Goal: Information Seeking & Learning: Learn about a topic

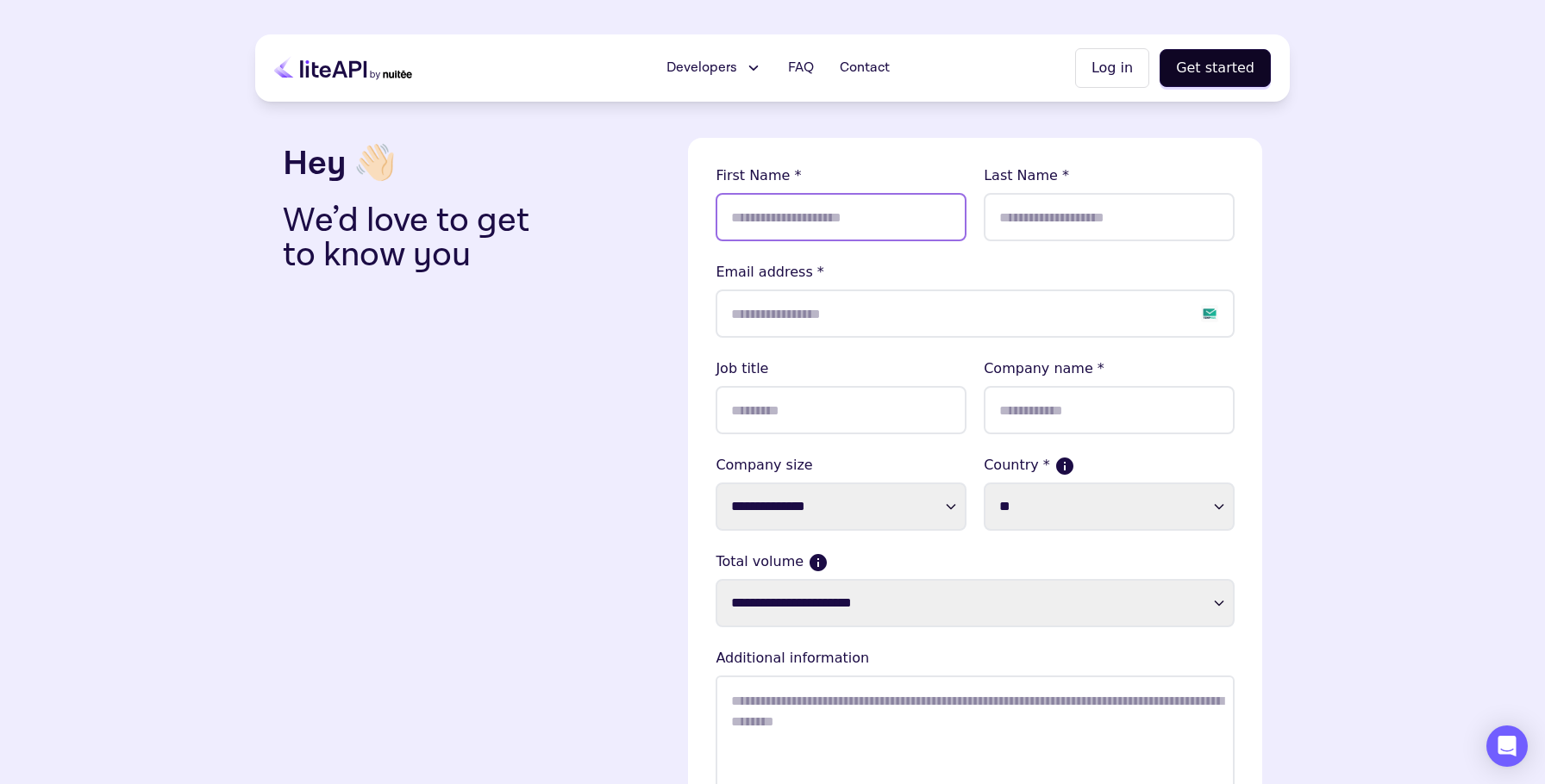
click at [838, 219] on input "text" at bounding box center [841, 217] width 251 height 49
type input "*****"
type input "*******"
type input "**********"
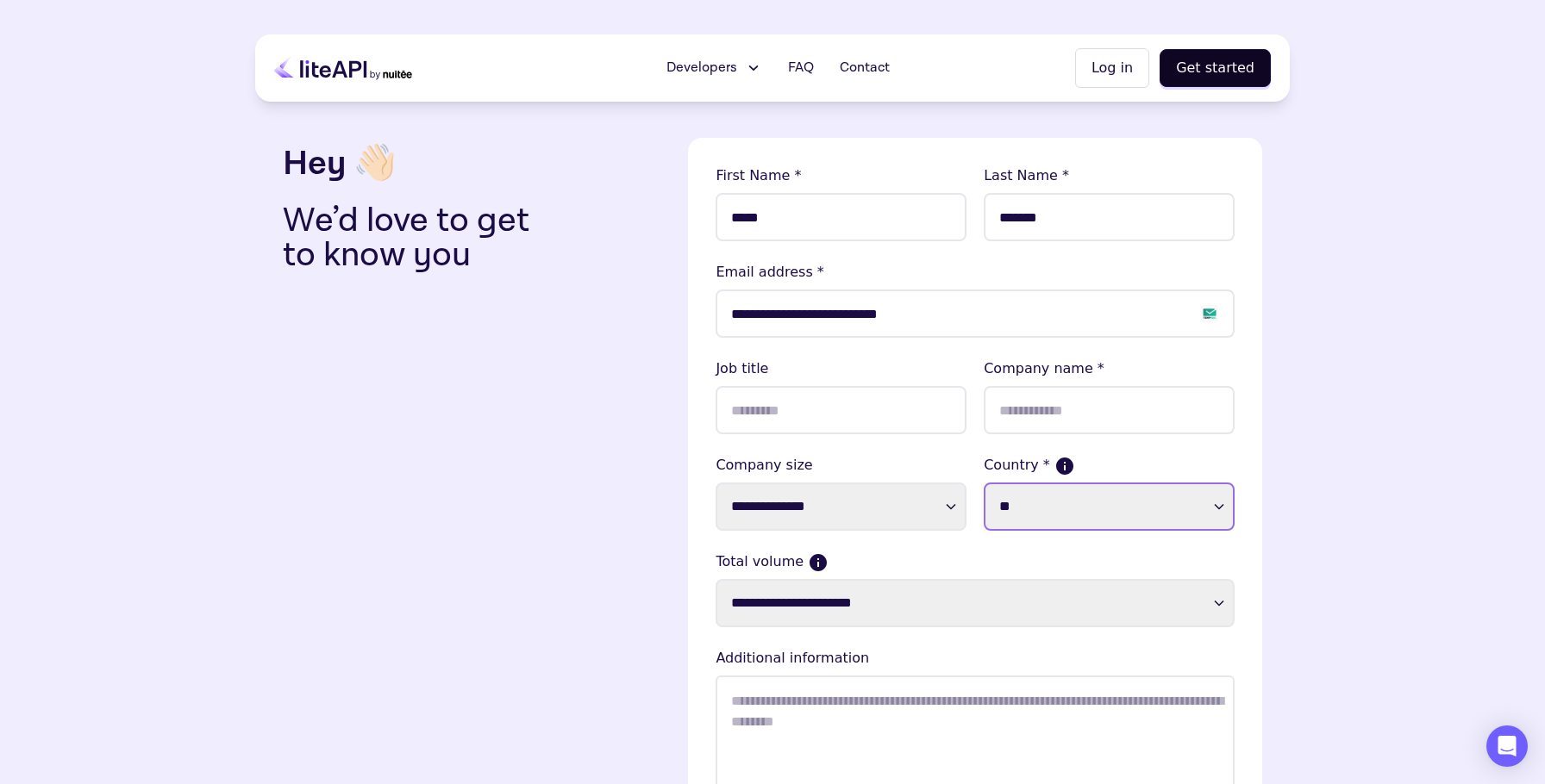
select select "**"
click at [1099, 420] on input "text" at bounding box center [1109, 410] width 251 height 49
type input "**********"
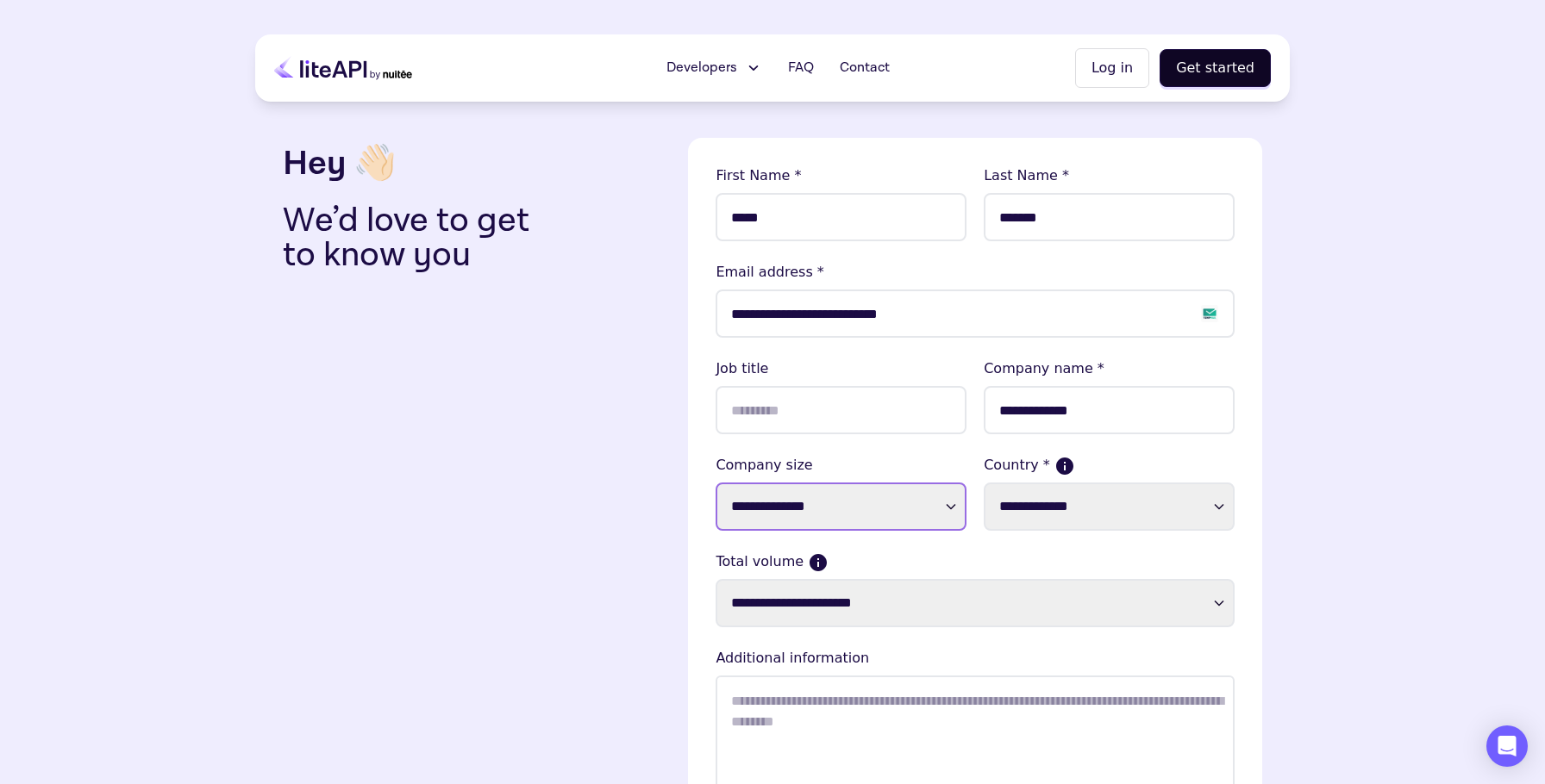
click at [927, 511] on select "**********" at bounding box center [841, 506] width 251 height 49
select select "****"
click at [716, 483] on select "**********" at bounding box center [841, 506] width 251 height 49
click at [1105, 515] on select "**********" at bounding box center [1109, 506] width 251 height 49
click at [984, 483] on select "**********" at bounding box center [1109, 506] width 251 height 49
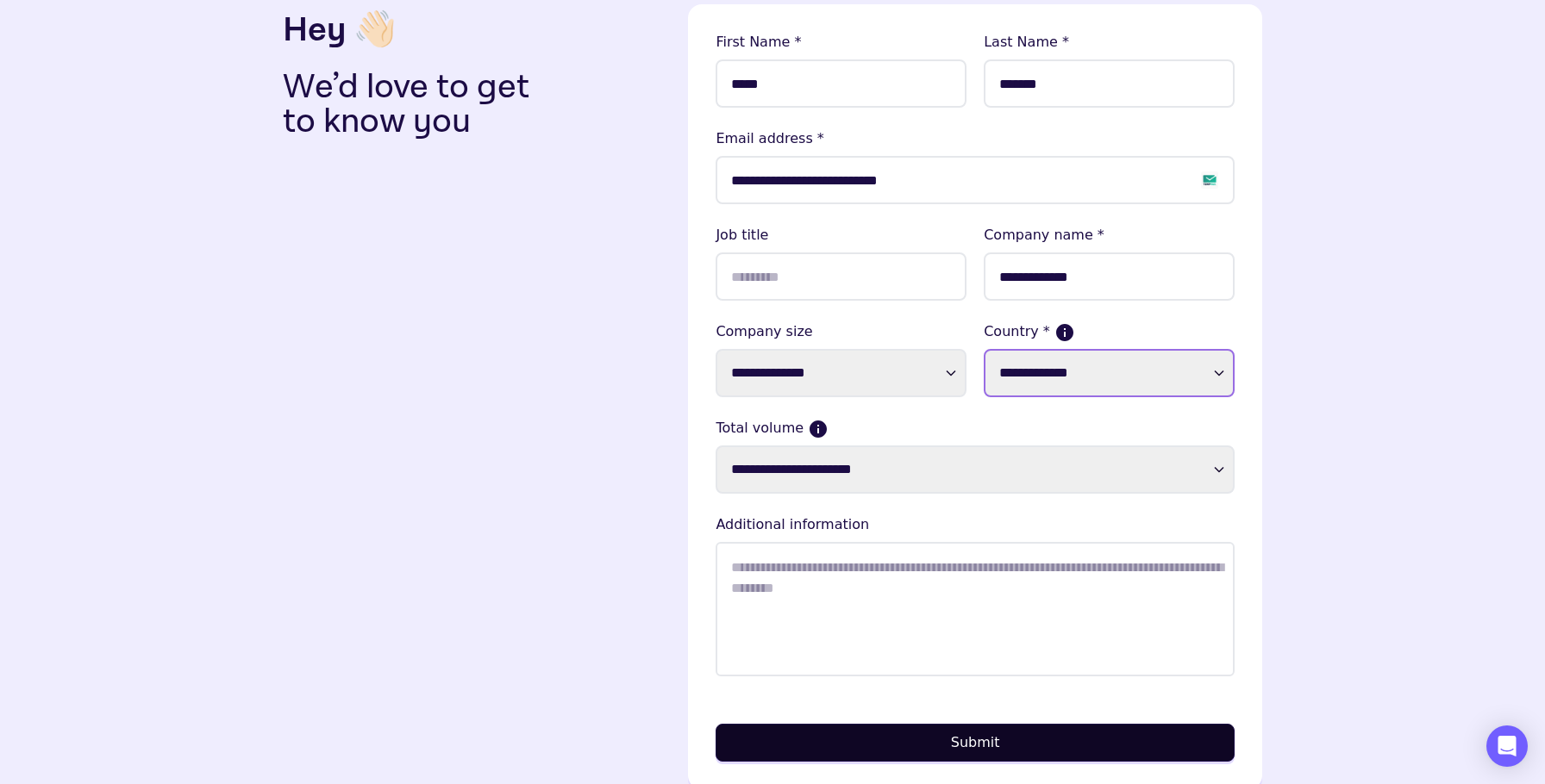
scroll to position [135, 0]
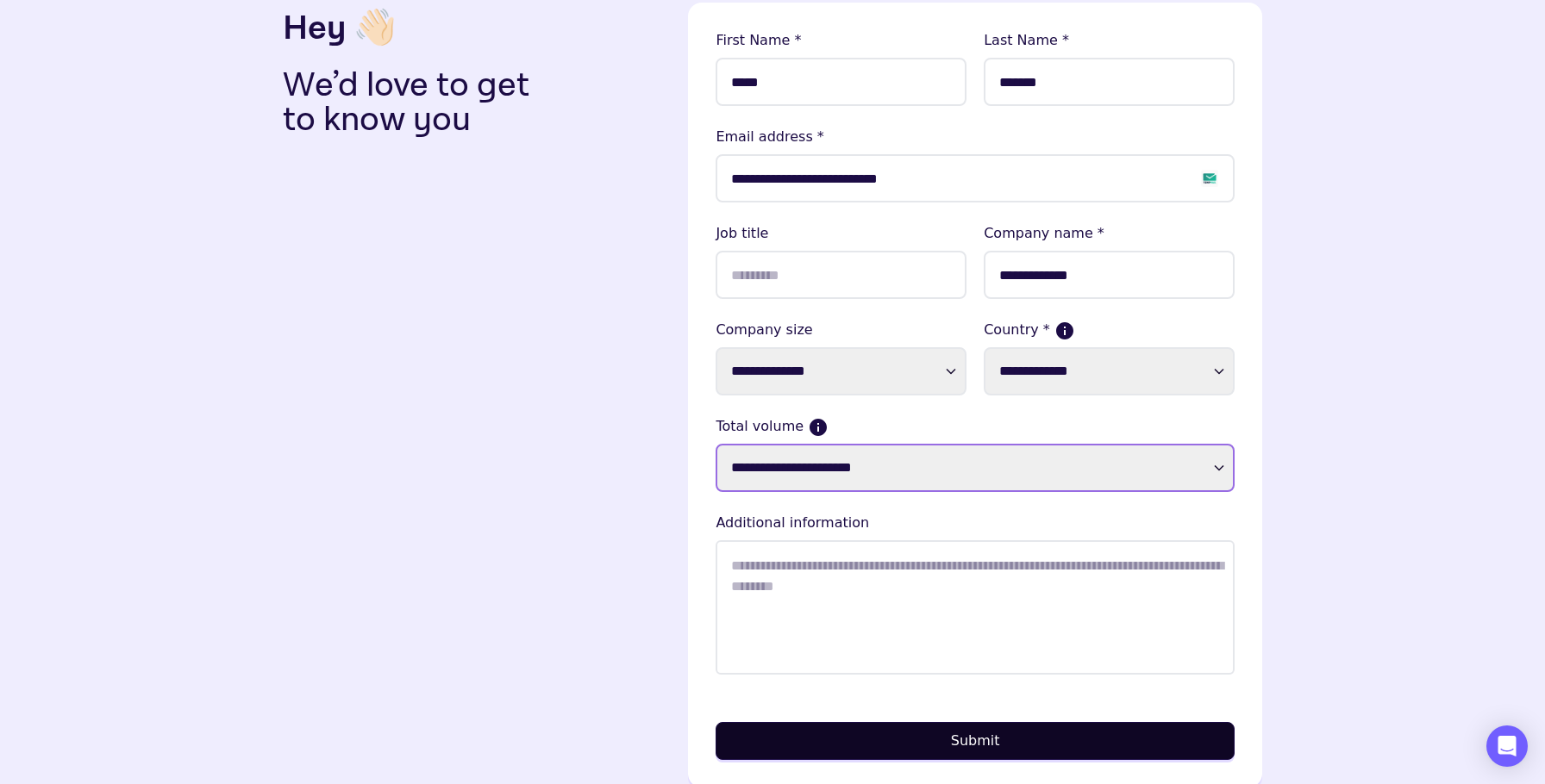
click at [900, 469] on select "**********" at bounding box center [975, 468] width 519 height 49
select select "**********"
click at [716, 444] on select "**********" at bounding box center [975, 468] width 519 height 49
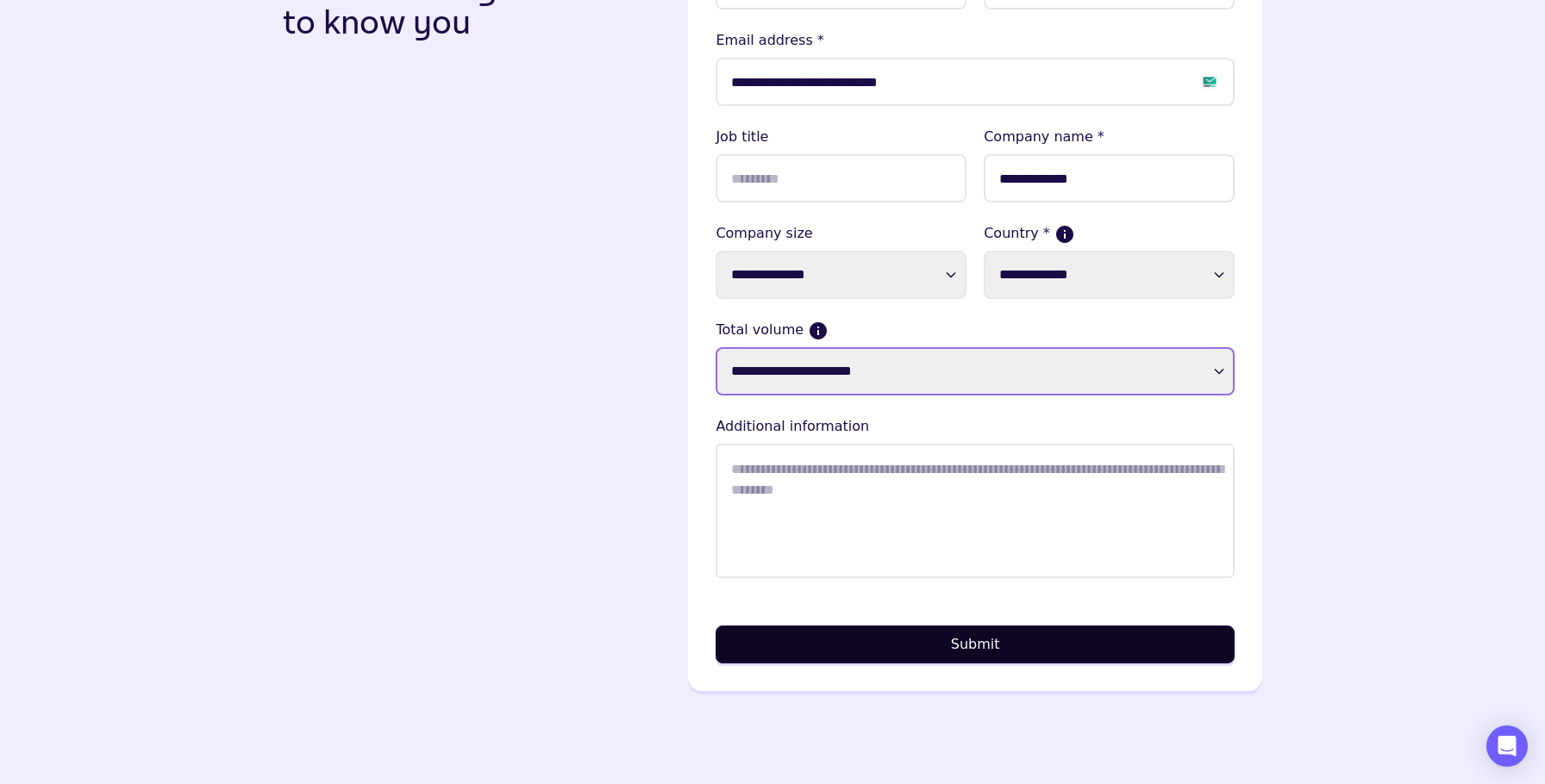
scroll to position [248, 0]
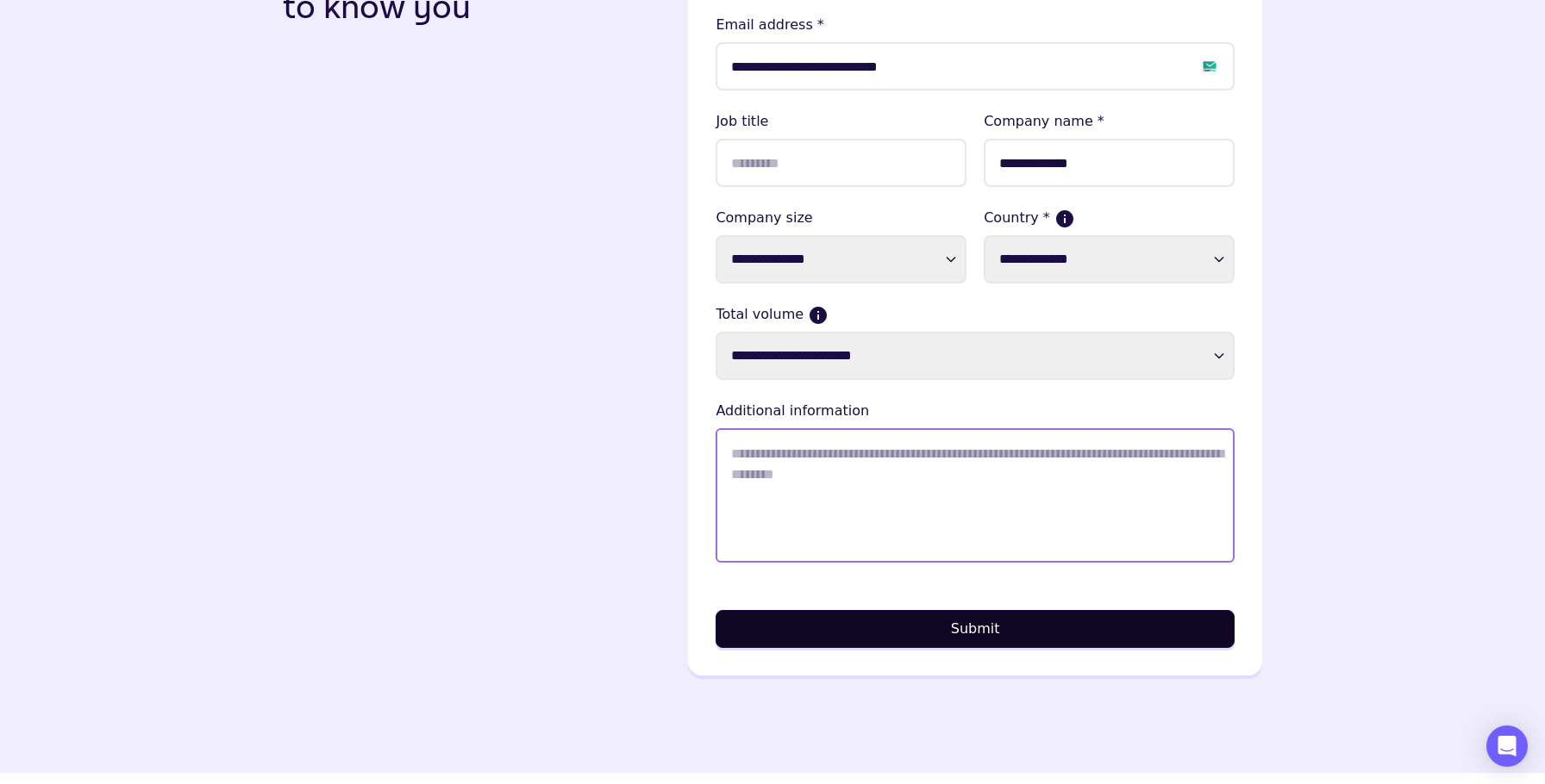
click at [850, 554] on textarea "Total volume" at bounding box center [975, 494] width 519 height 134
click at [905, 500] on textarea "Total volume" at bounding box center [975, 494] width 519 height 134
click at [918, 502] on textarea "Total volume" at bounding box center [975, 494] width 519 height 134
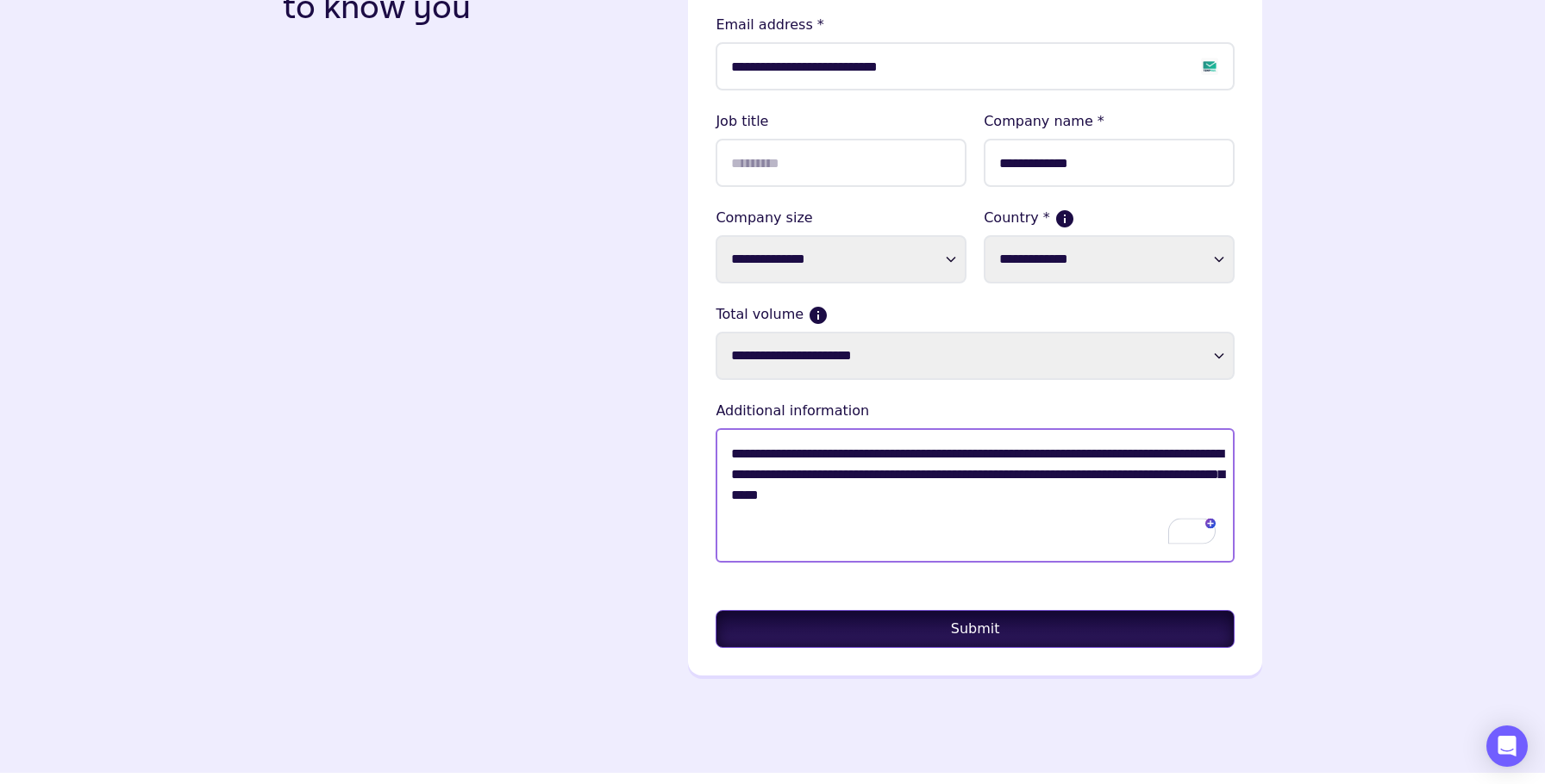
type textarea "**********"
click at [977, 625] on button "Submit" at bounding box center [975, 629] width 519 height 38
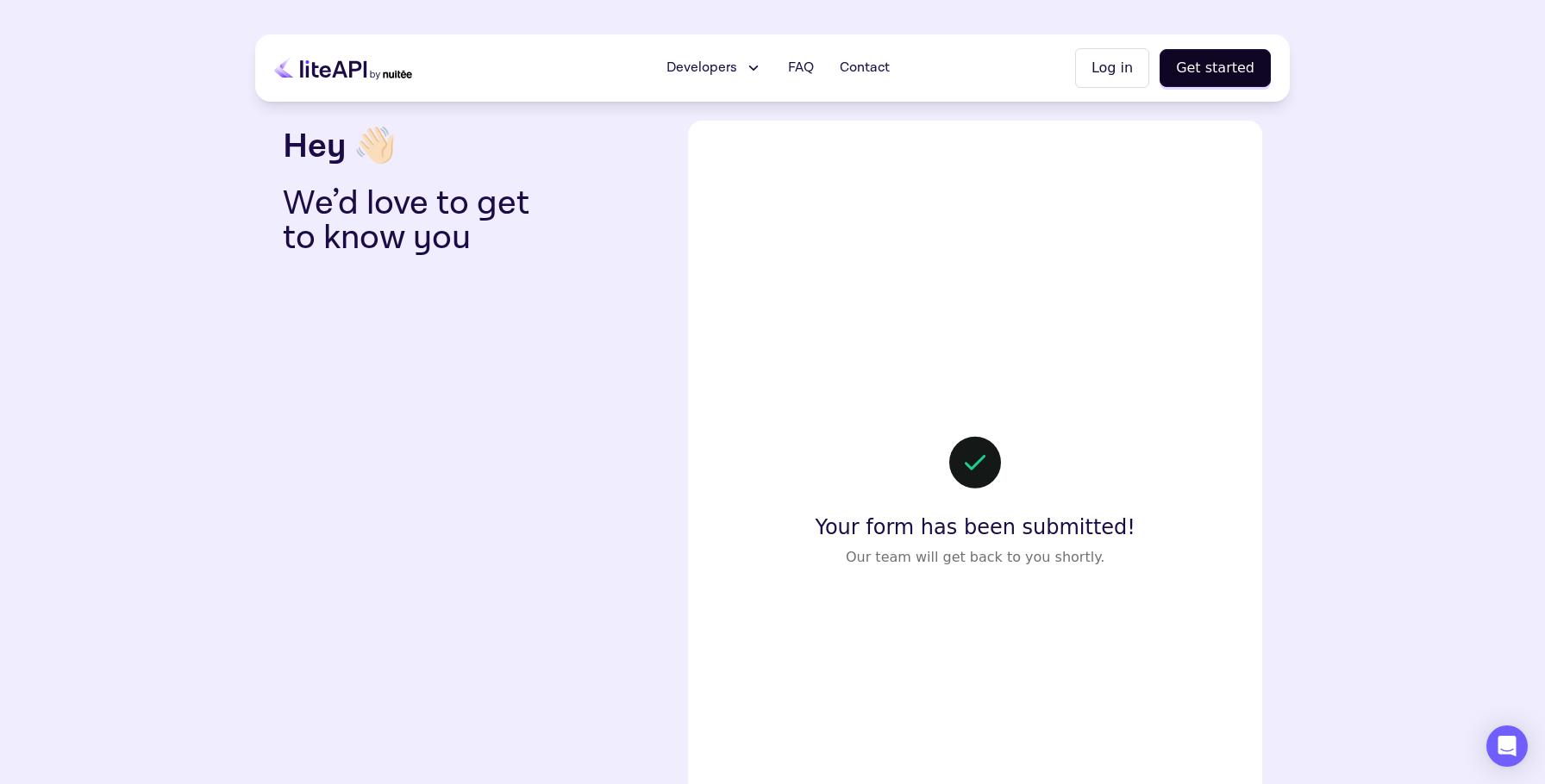
scroll to position [0, 0]
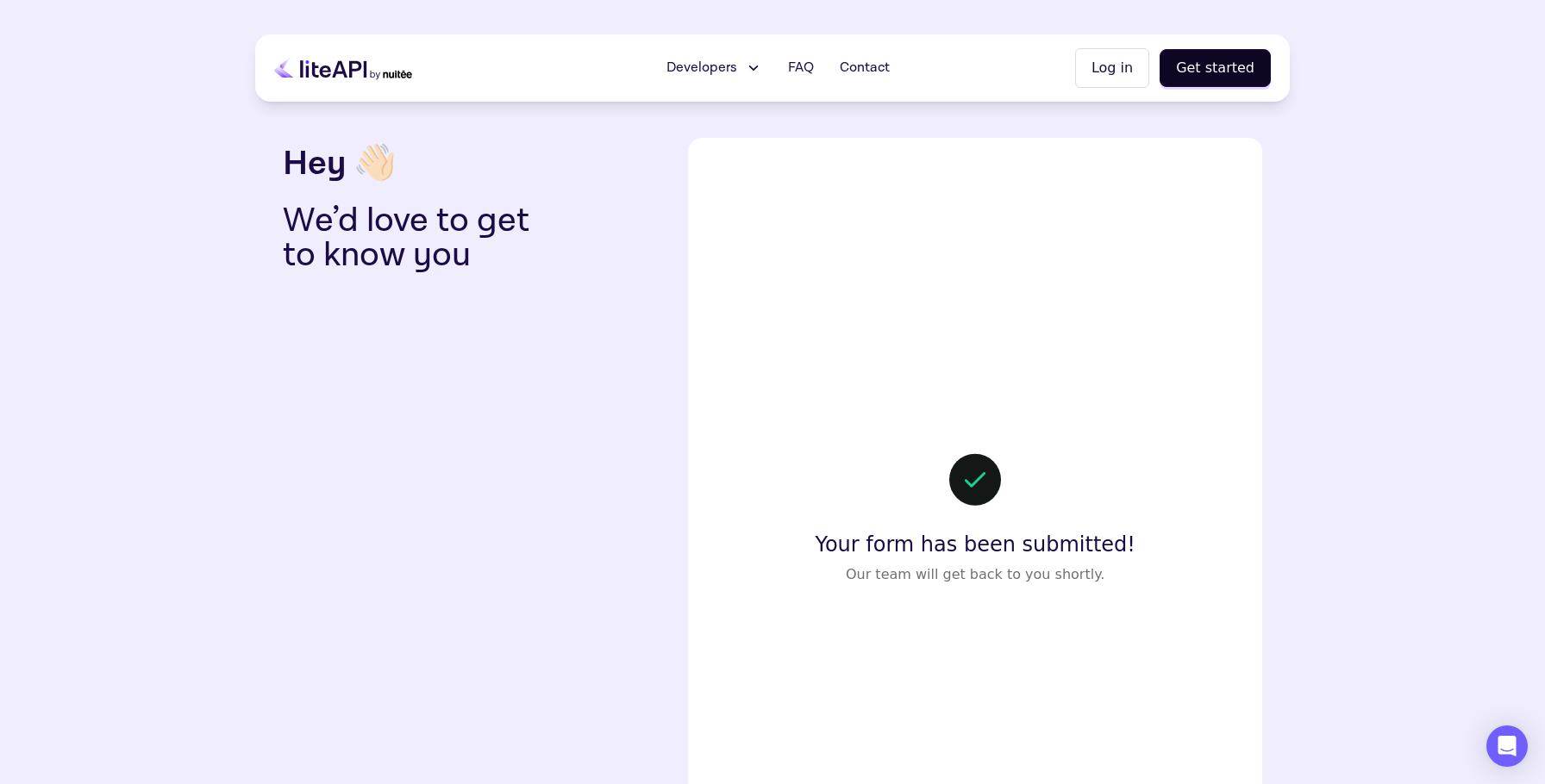
click at [754, 69] on icon at bounding box center [753, 68] width 18 height 17
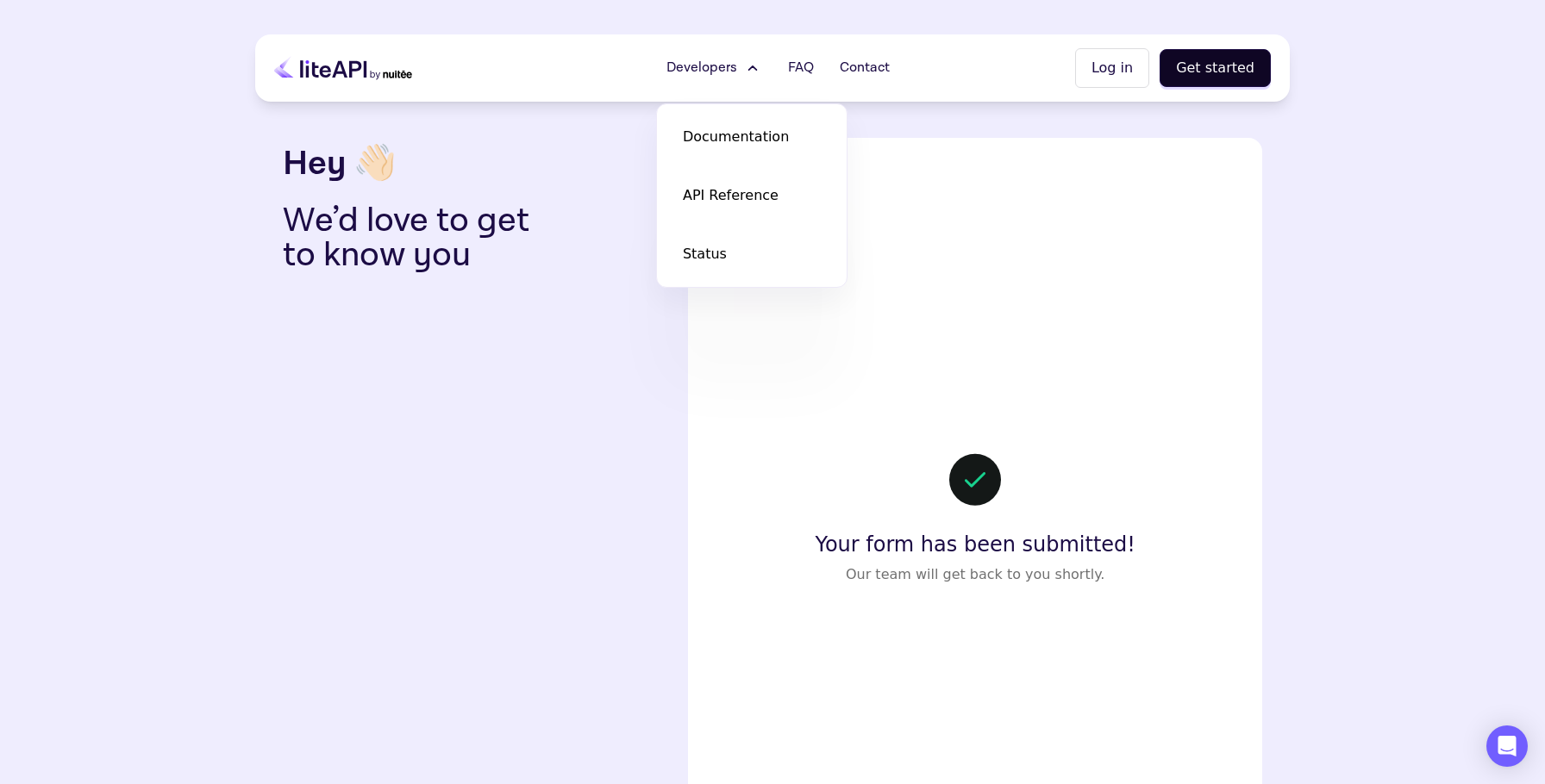
click at [656, 176] on h3 "Hey 👋🏻" at bounding box center [478, 164] width 391 height 52
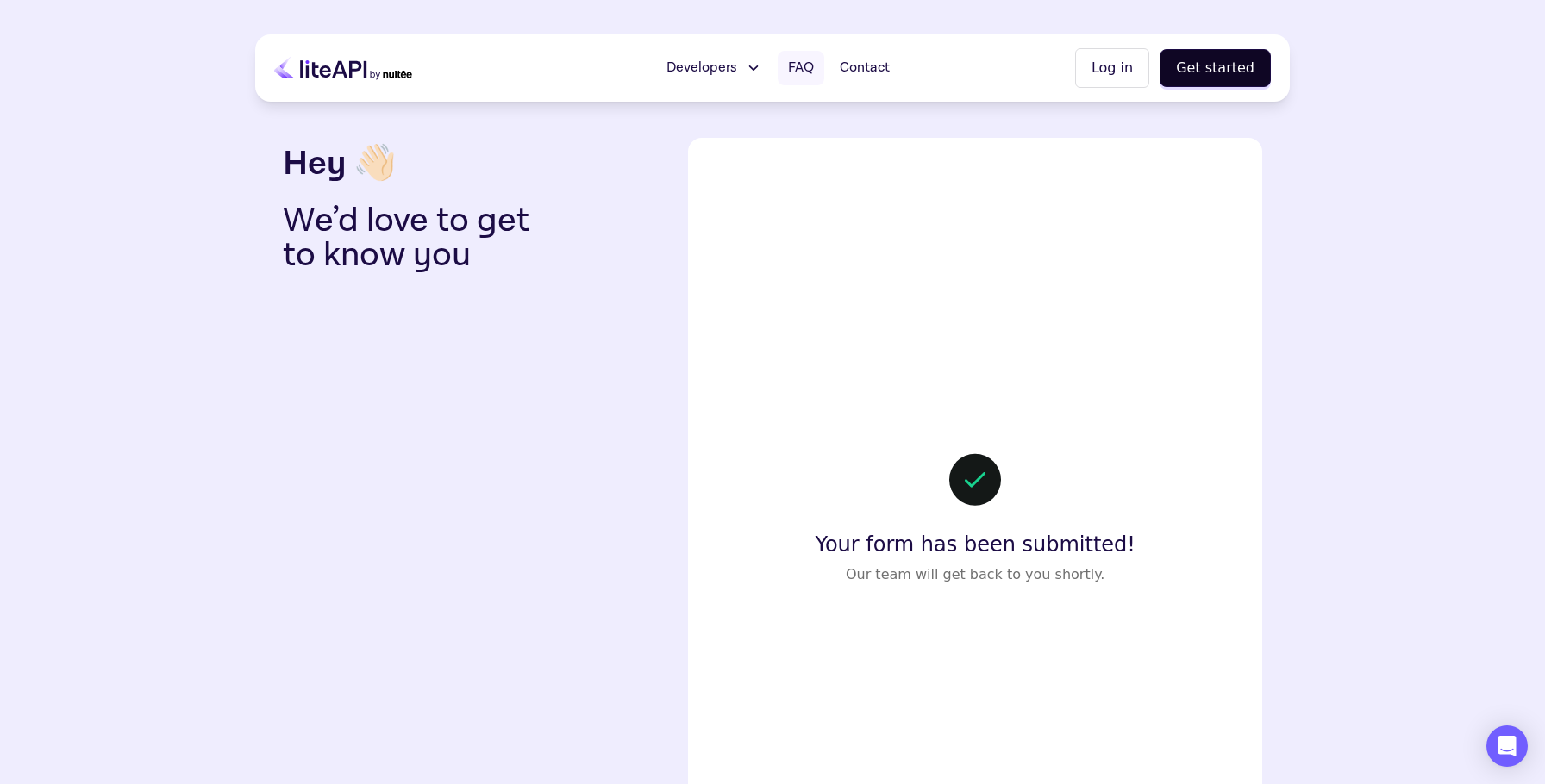
click at [792, 61] on span "FAQ" at bounding box center [801, 68] width 26 height 21
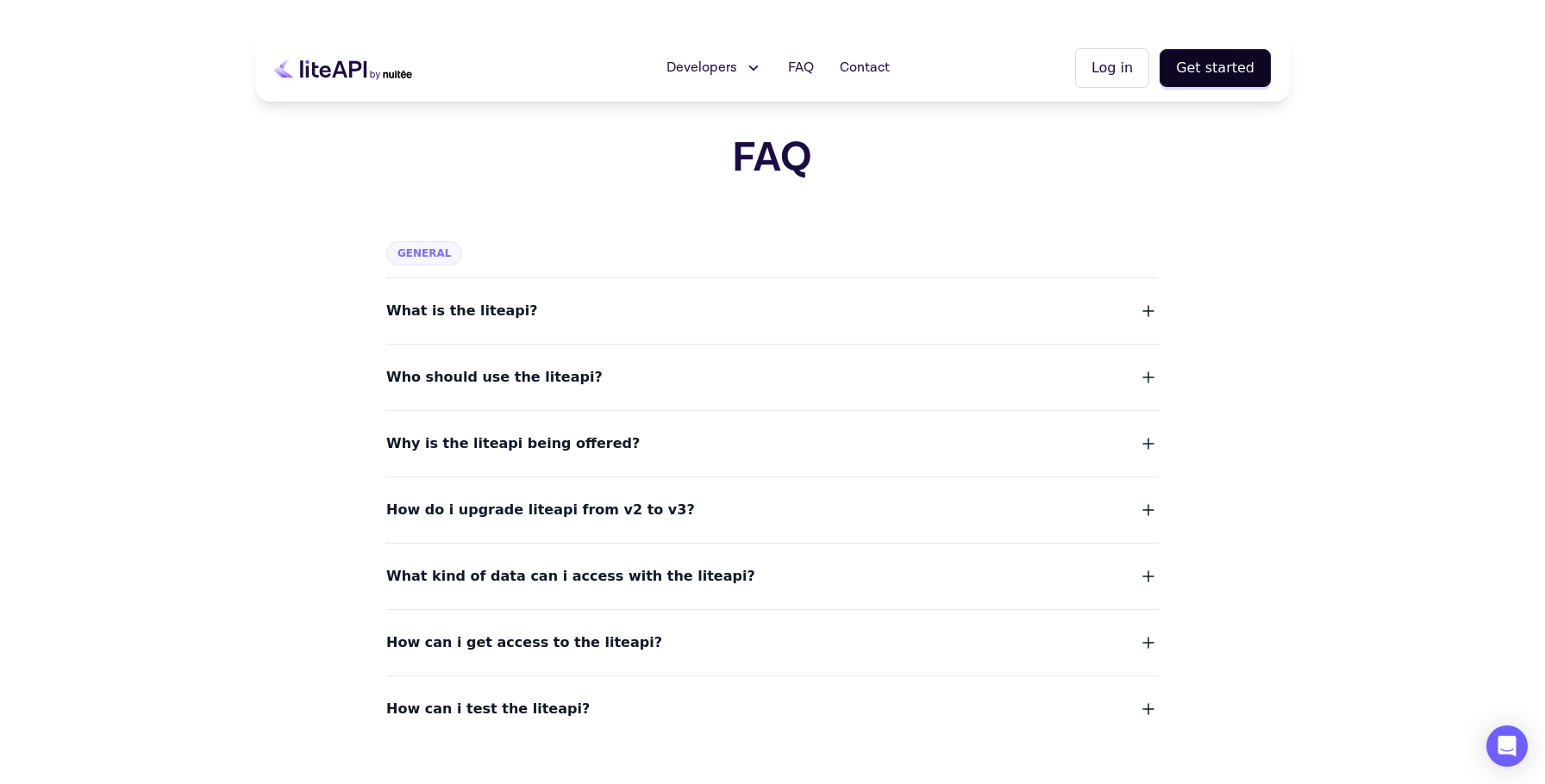
click at [1072, 309] on button "What is the liteapi?" at bounding box center [772, 311] width 772 height 24
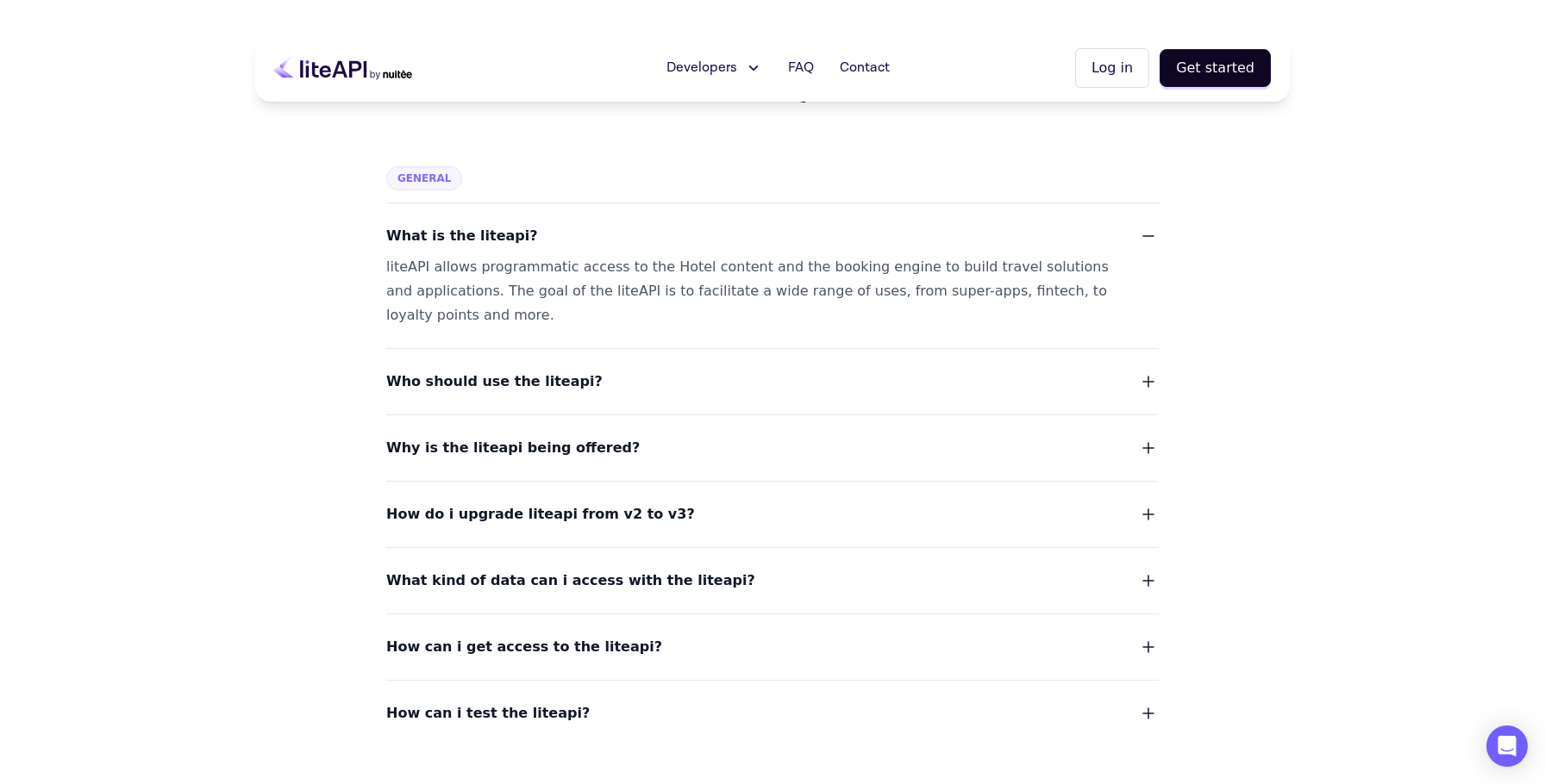
scroll to position [78, 0]
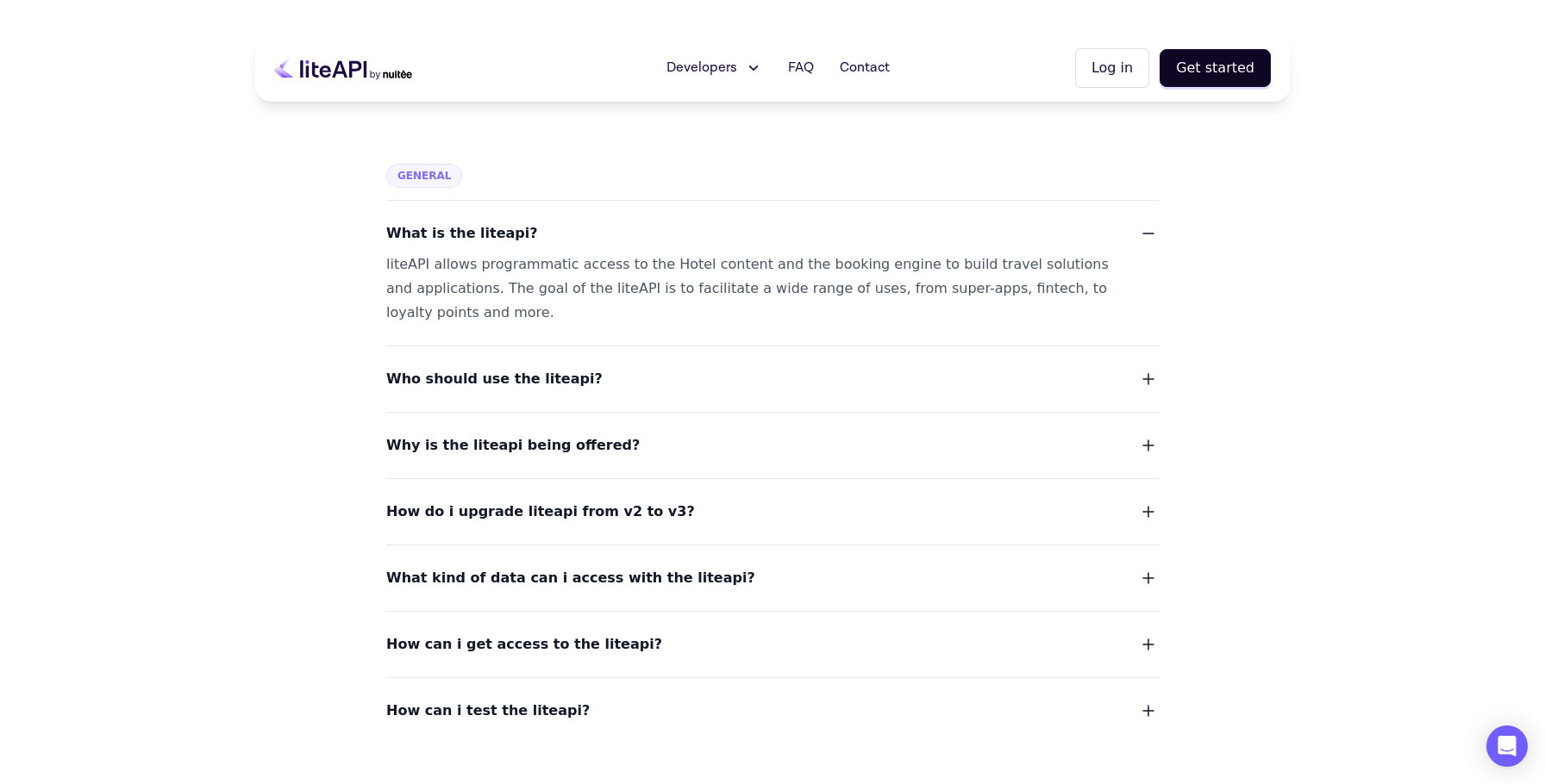
click at [666, 382] on button "Who should use the liteapi?" at bounding box center [772, 379] width 772 height 24
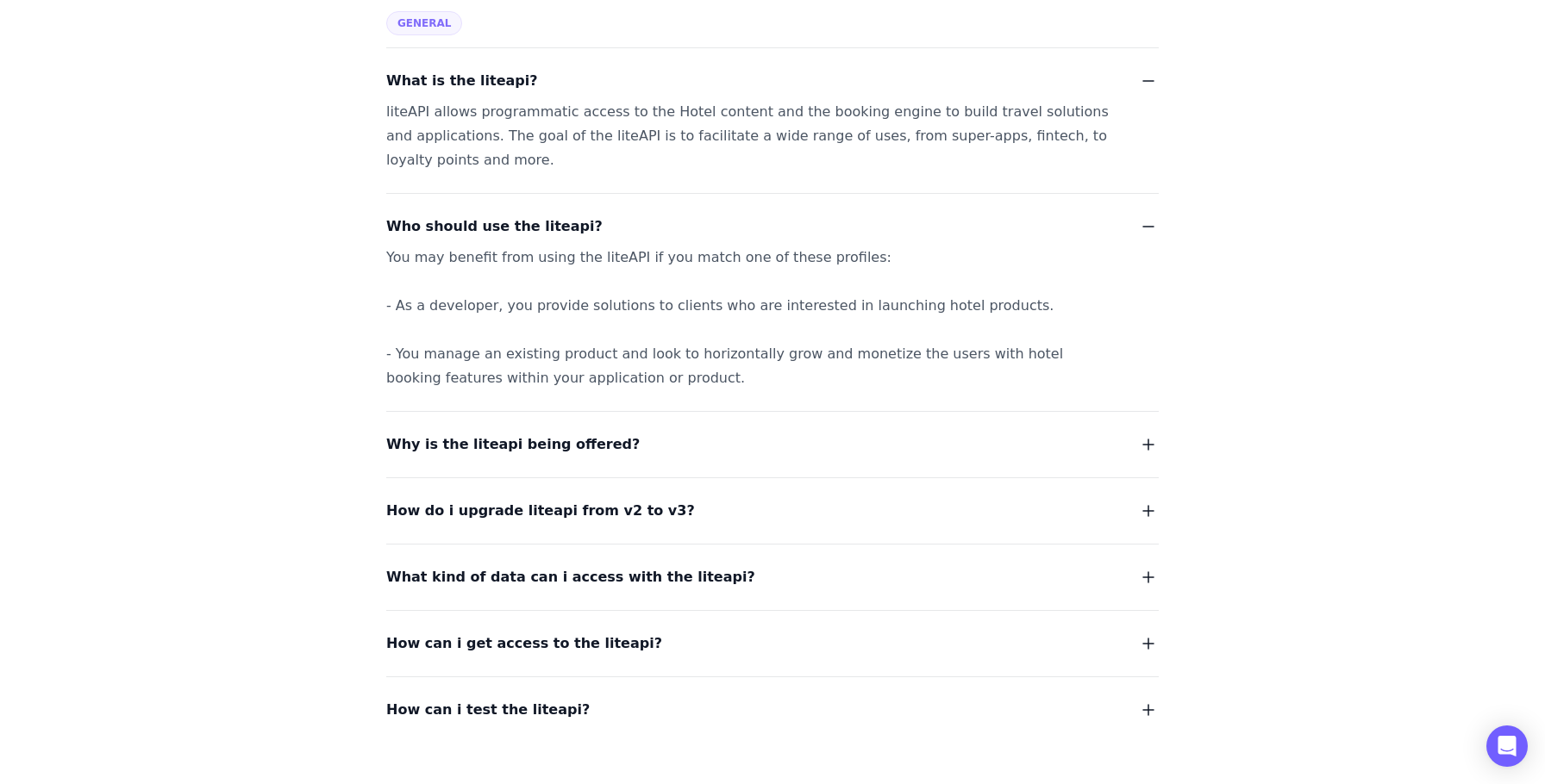
scroll to position [235, 0]
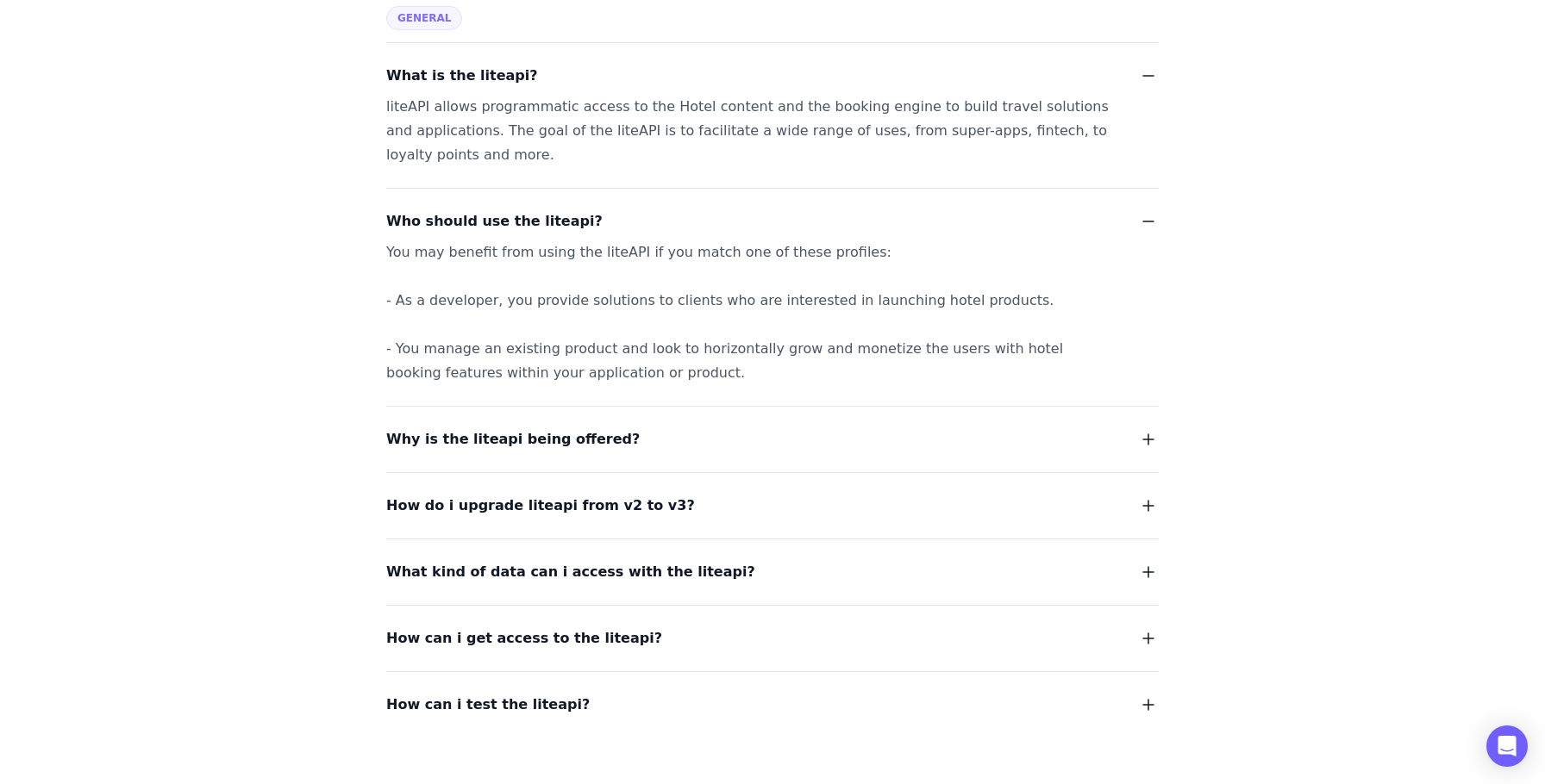
click at [768, 438] on button "Why is the liteapi being offered?" at bounding box center [772, 440] width 772 height 24
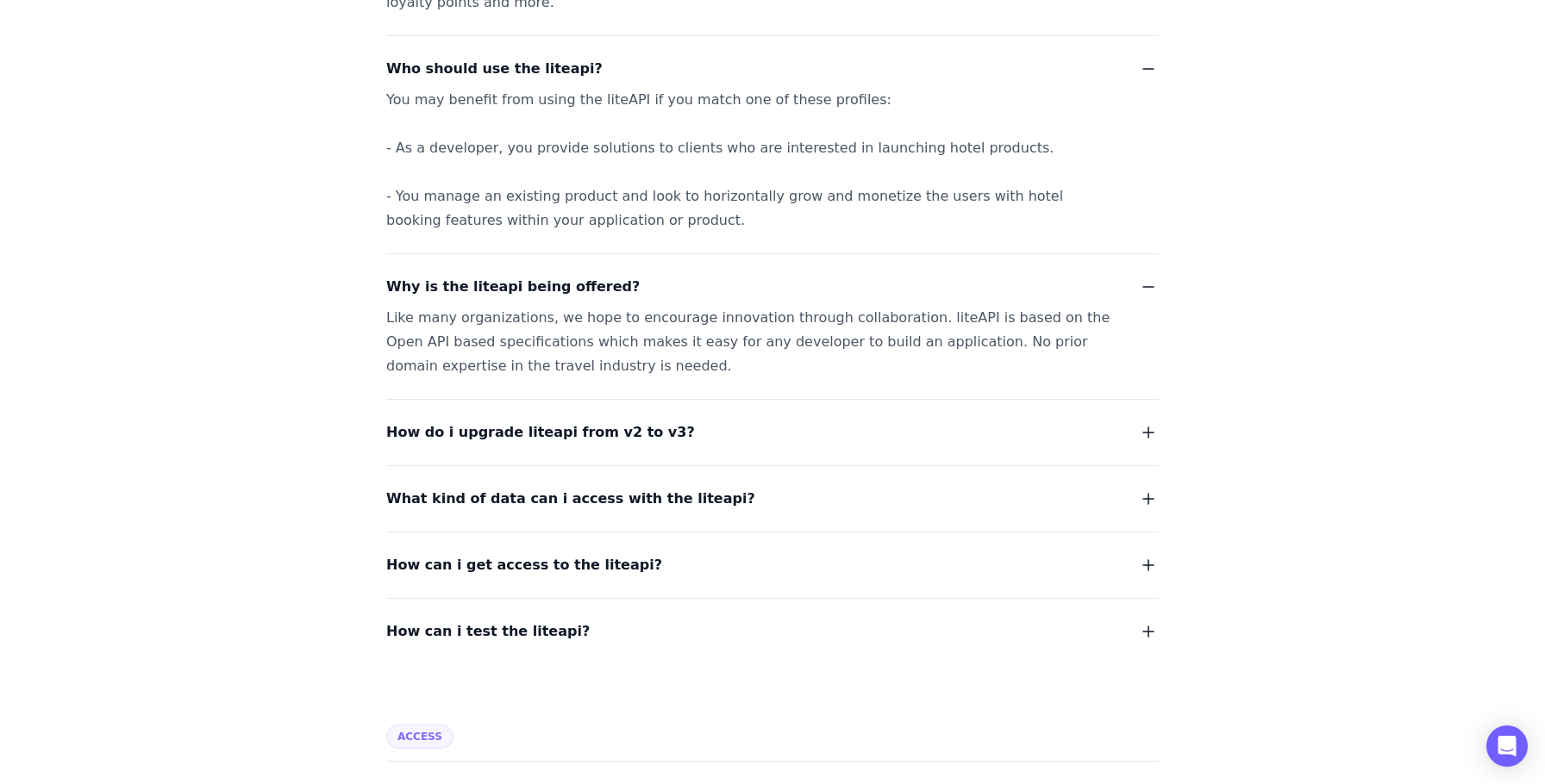
scroll to position [394, 0]
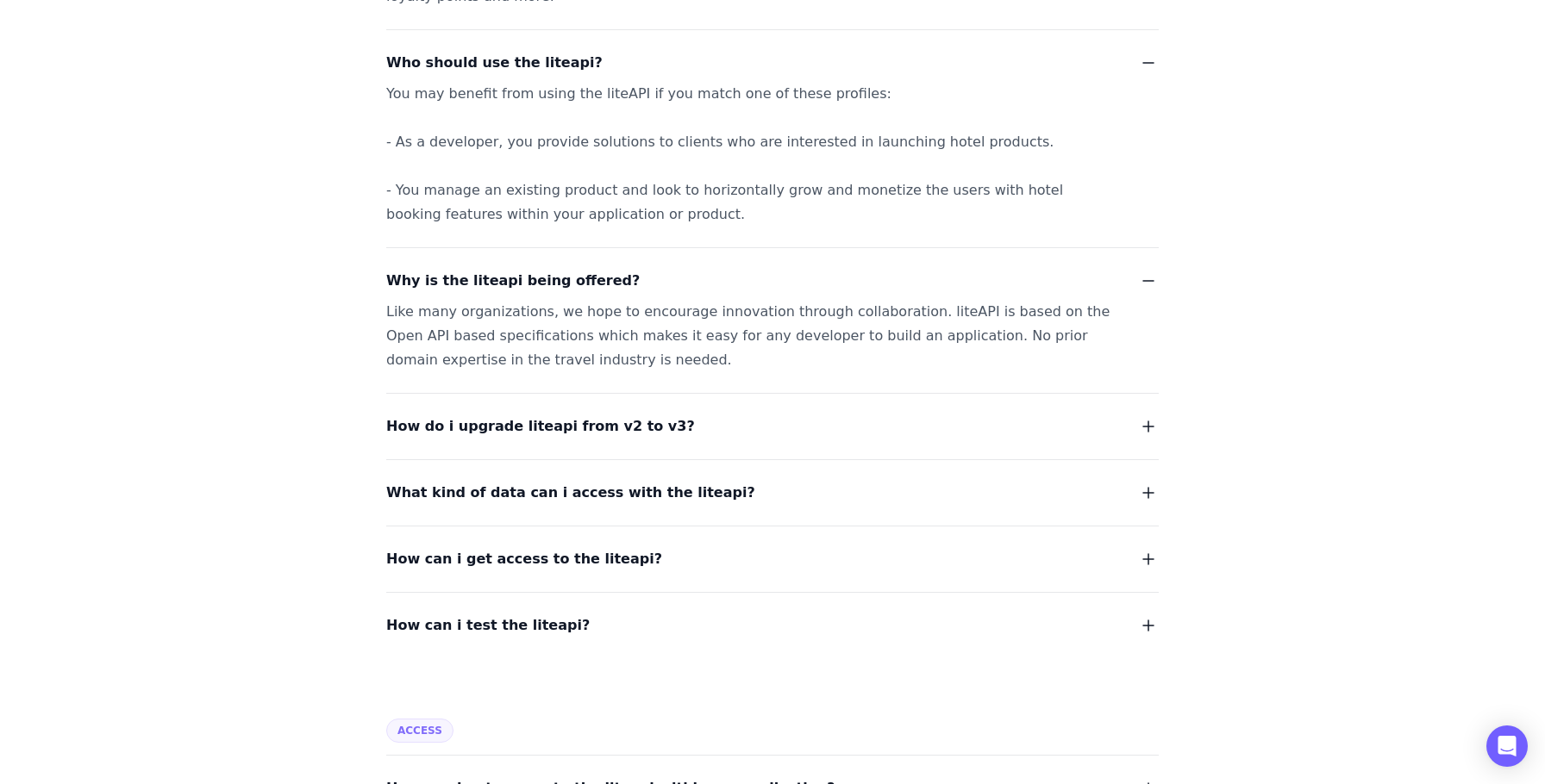
click at [693, 420] on button "How do i upgrade liteapi from v2 to v3?" at bounding box center [772, 427] width 772 height 24
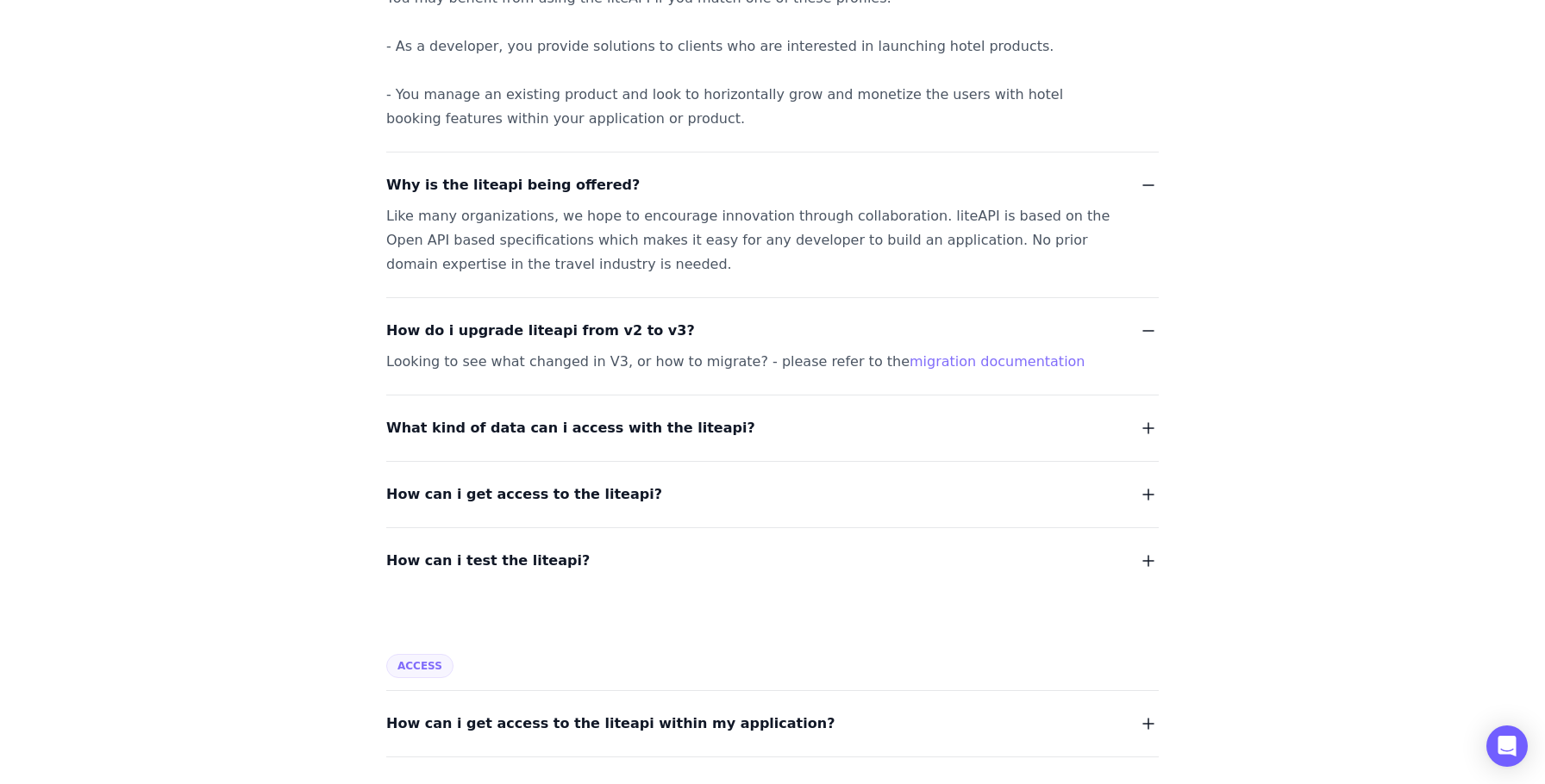
scroll to position [497, 0]
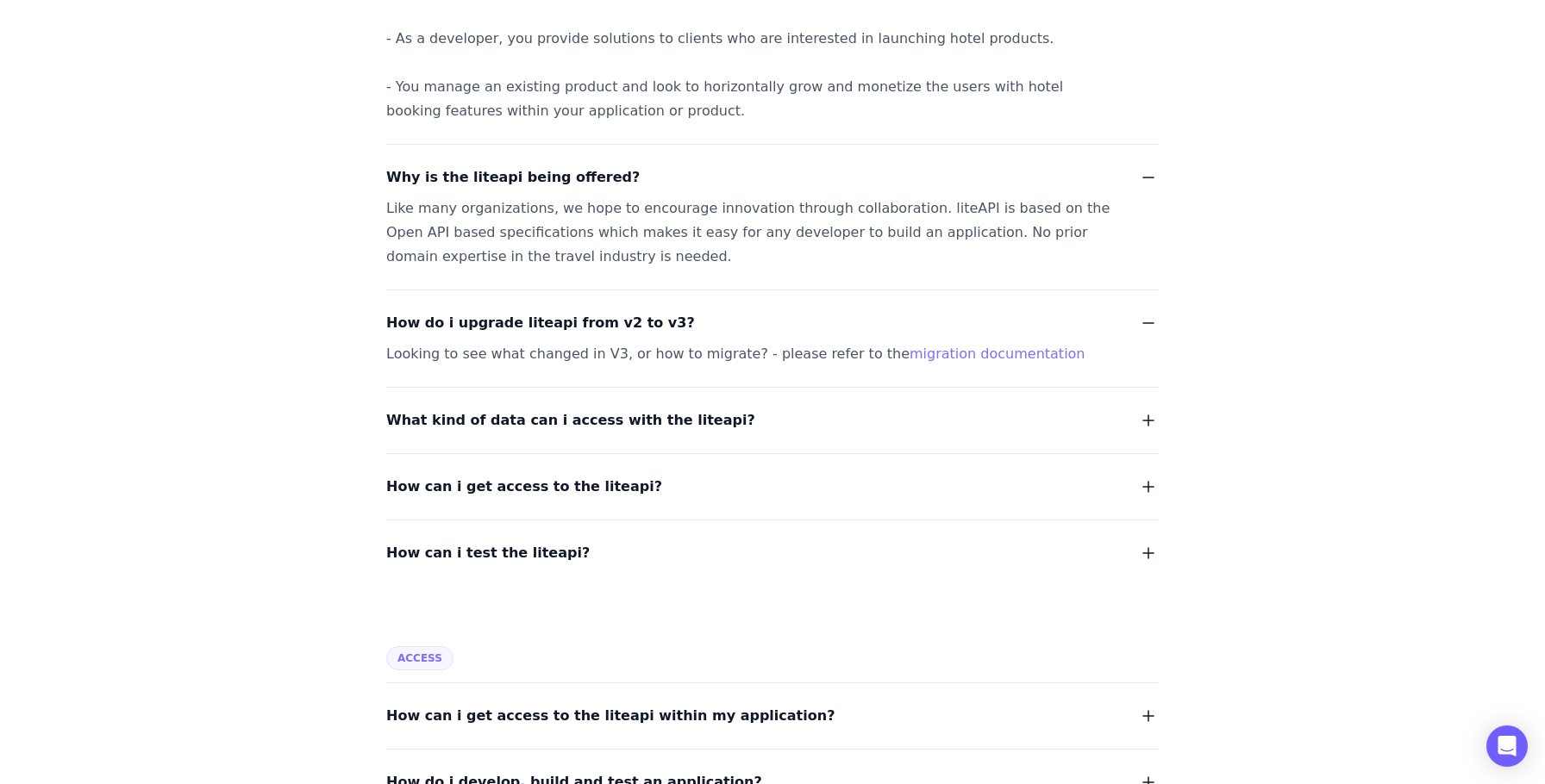
click at [792, 417] on button "What kind of data can i access with the liteapi?" at bounding box center [772, 421] width 772 height 24
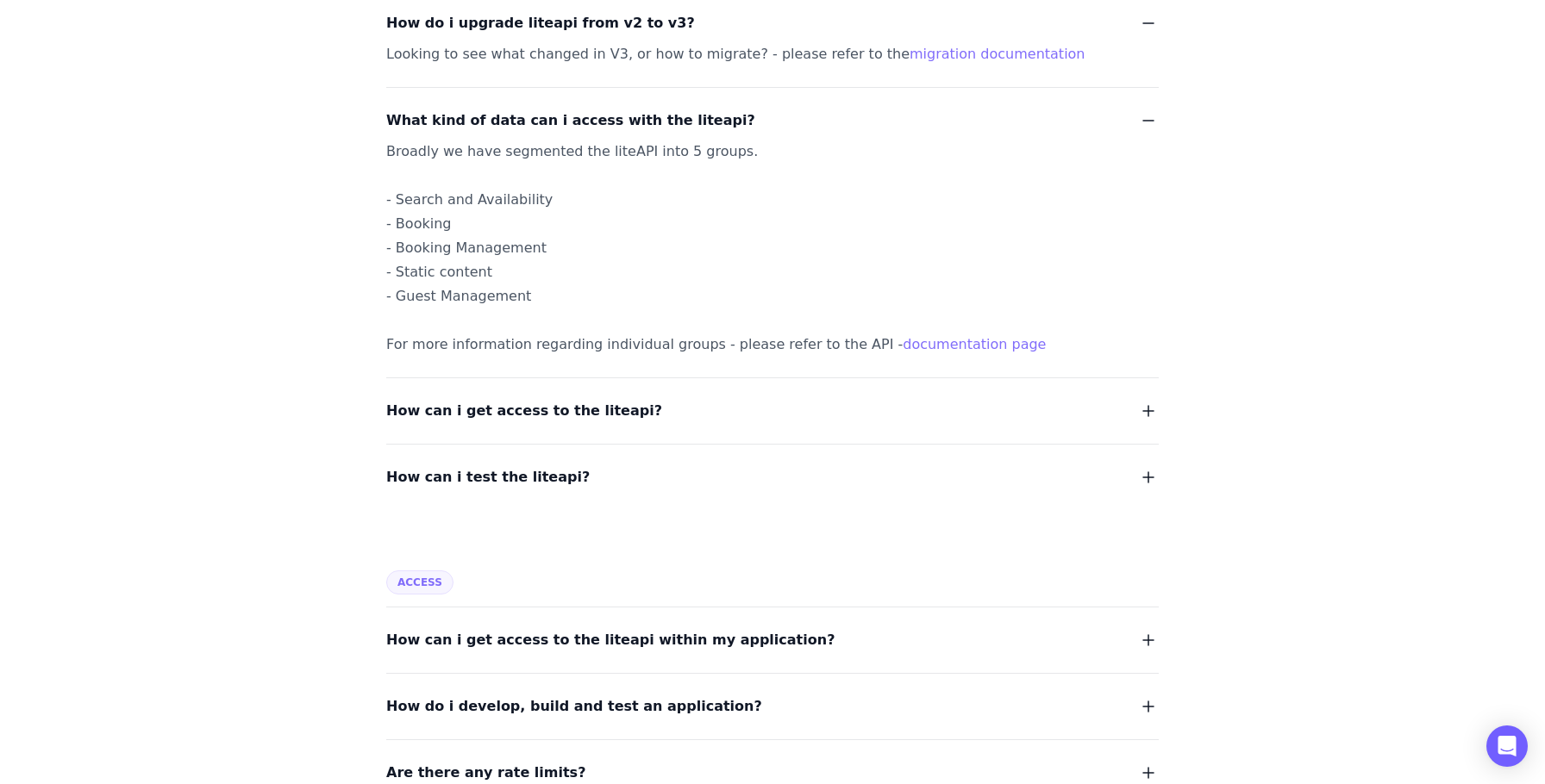
scroll to position [804, 0]
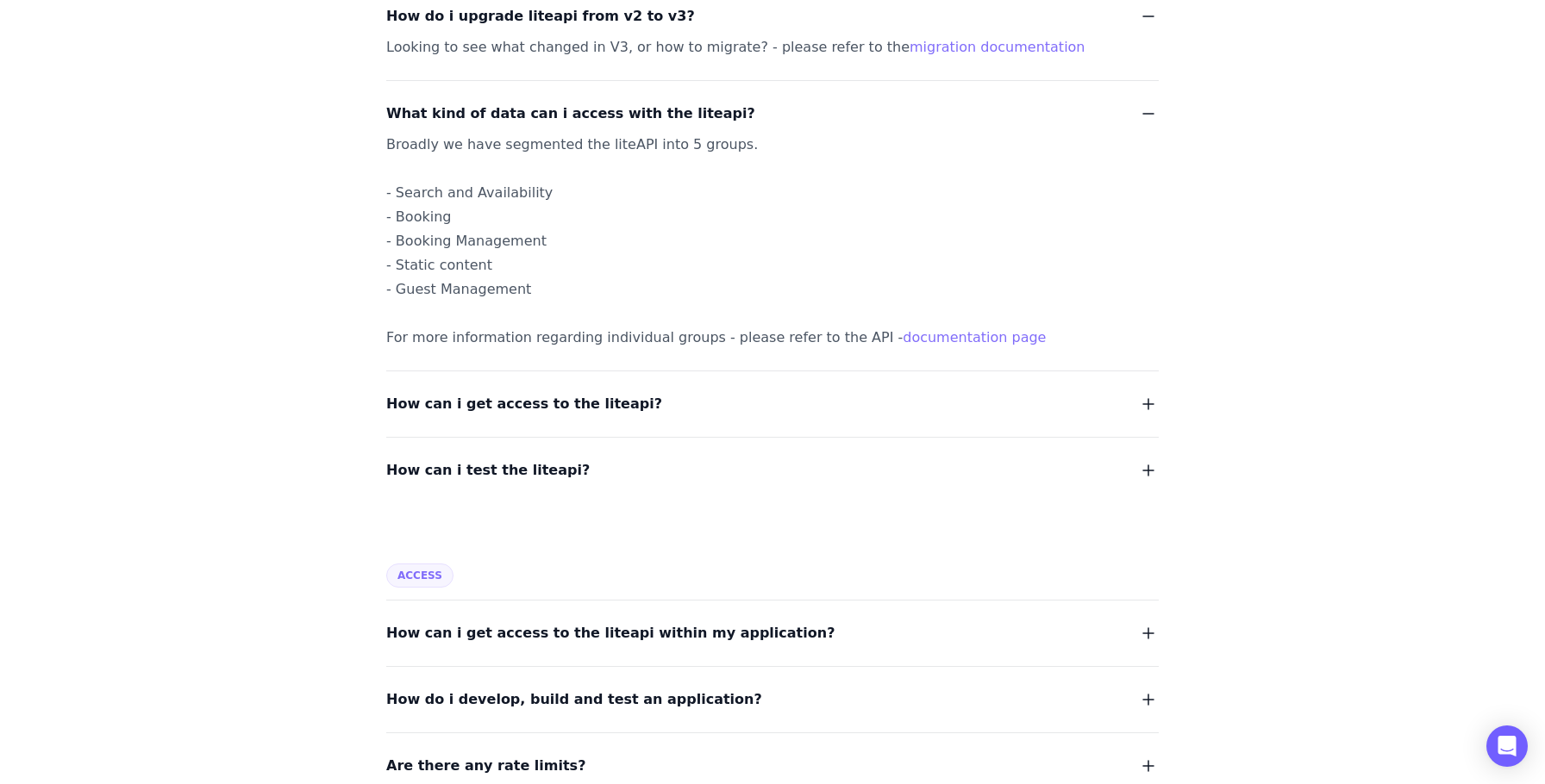
click at [659, 411] on button "How can i get access to the liteapi?" at bounding box center [772, 404] width 772 height 24
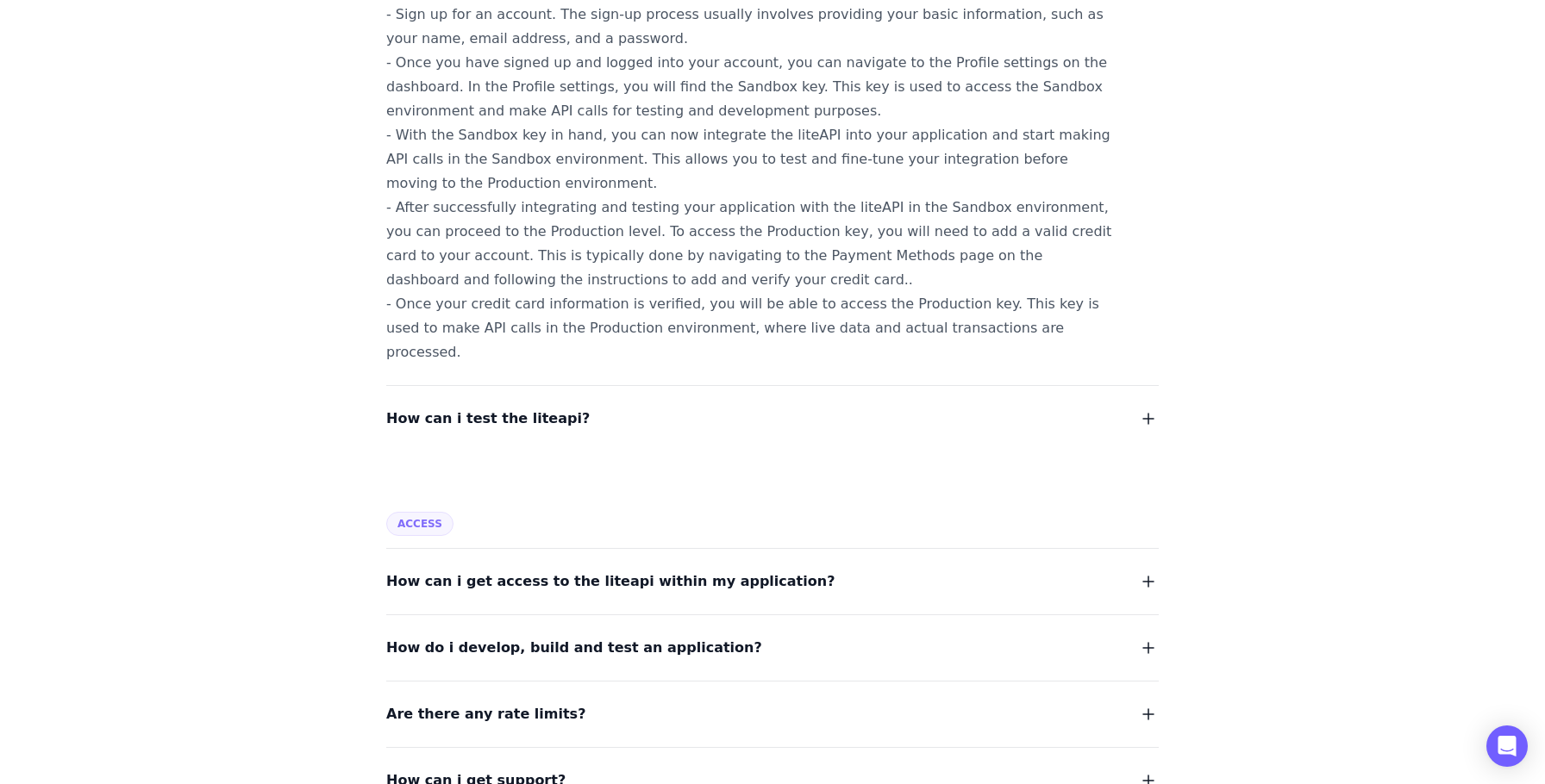
scroll to position [1274, 0]
click at [590, 406] on button "How can i test the liteapi?" at bounding box center [772, 418] width 772 height 24
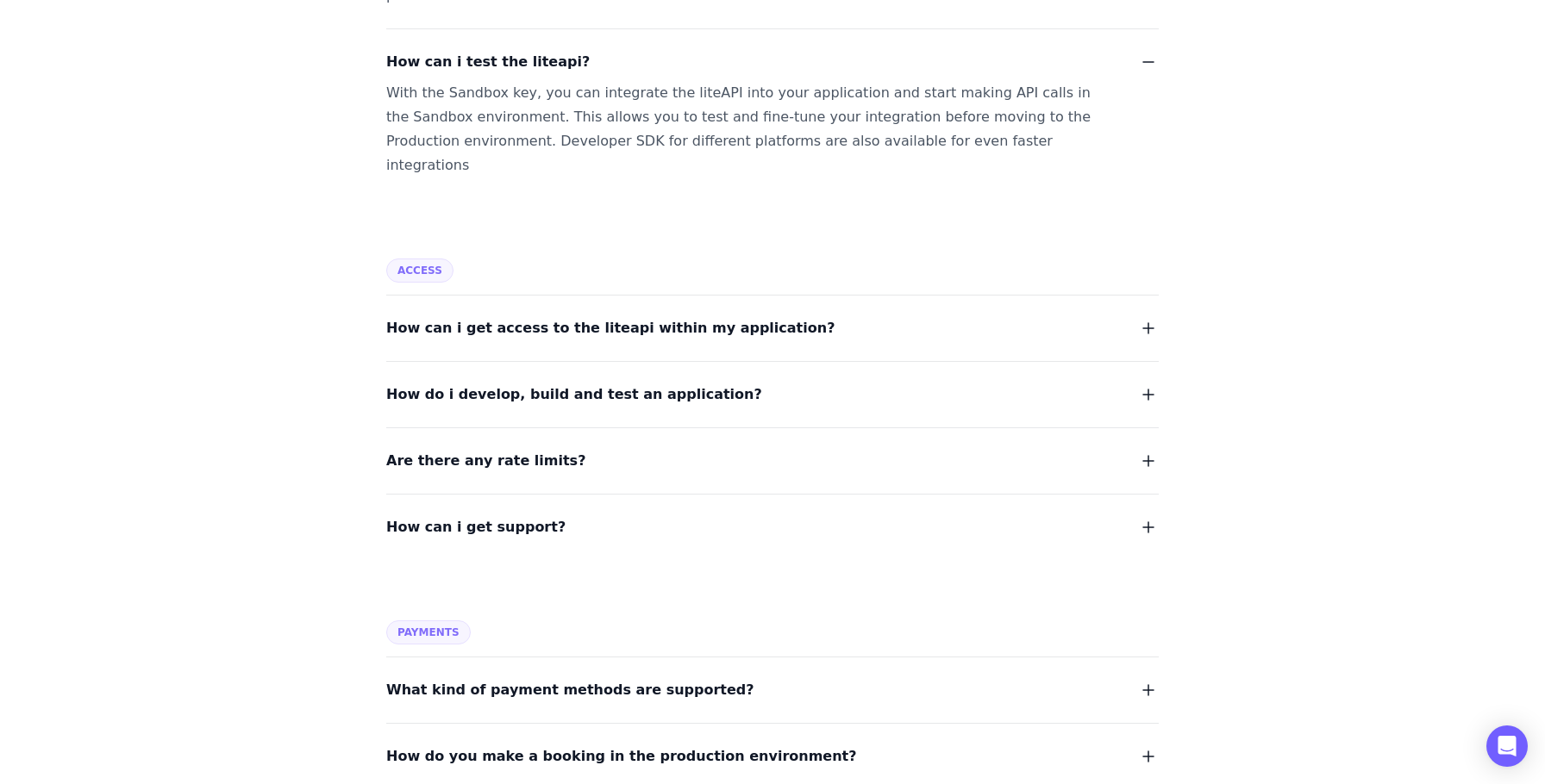
scroll to position [1631, 0]
click at [838, 314] on button "How can i get access to the liteapi within my application?" at bounding box center [772, 326] width 772 height 24
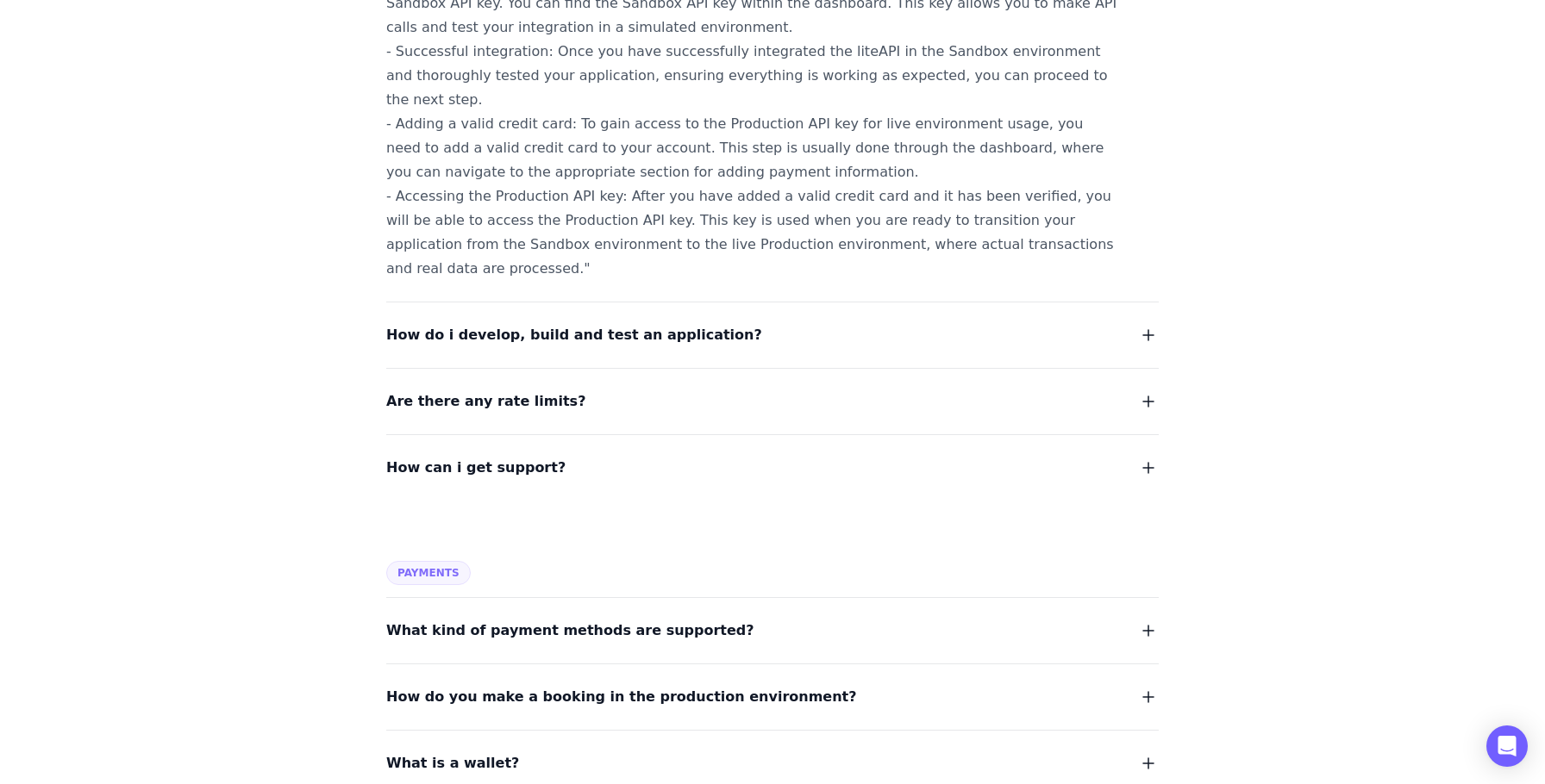
scroll to position [2084, 0]
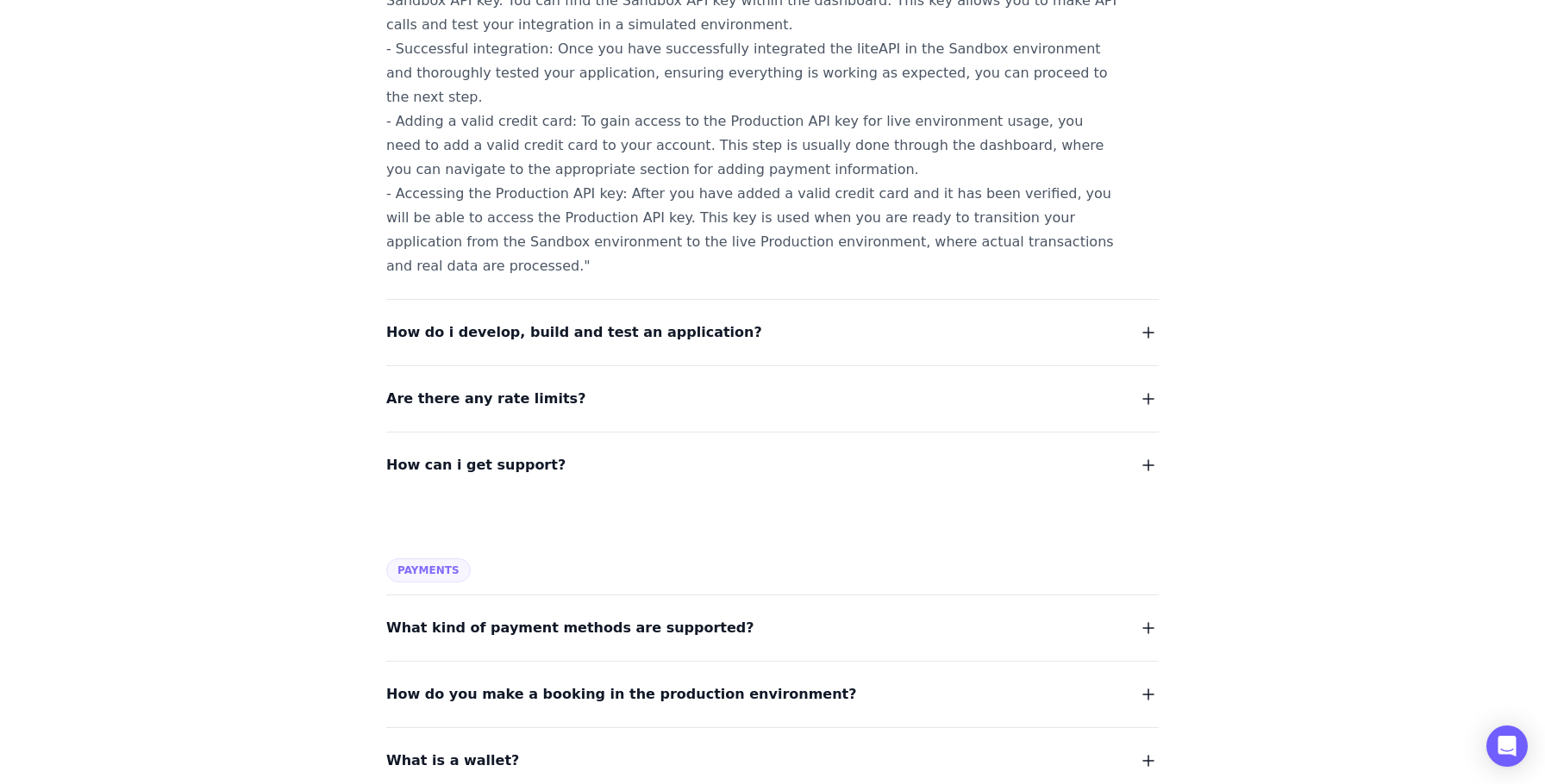
click at [683, 320] on span "How do i develop, build and test an application?" at bounding box center [574, 332] width 376 height 24
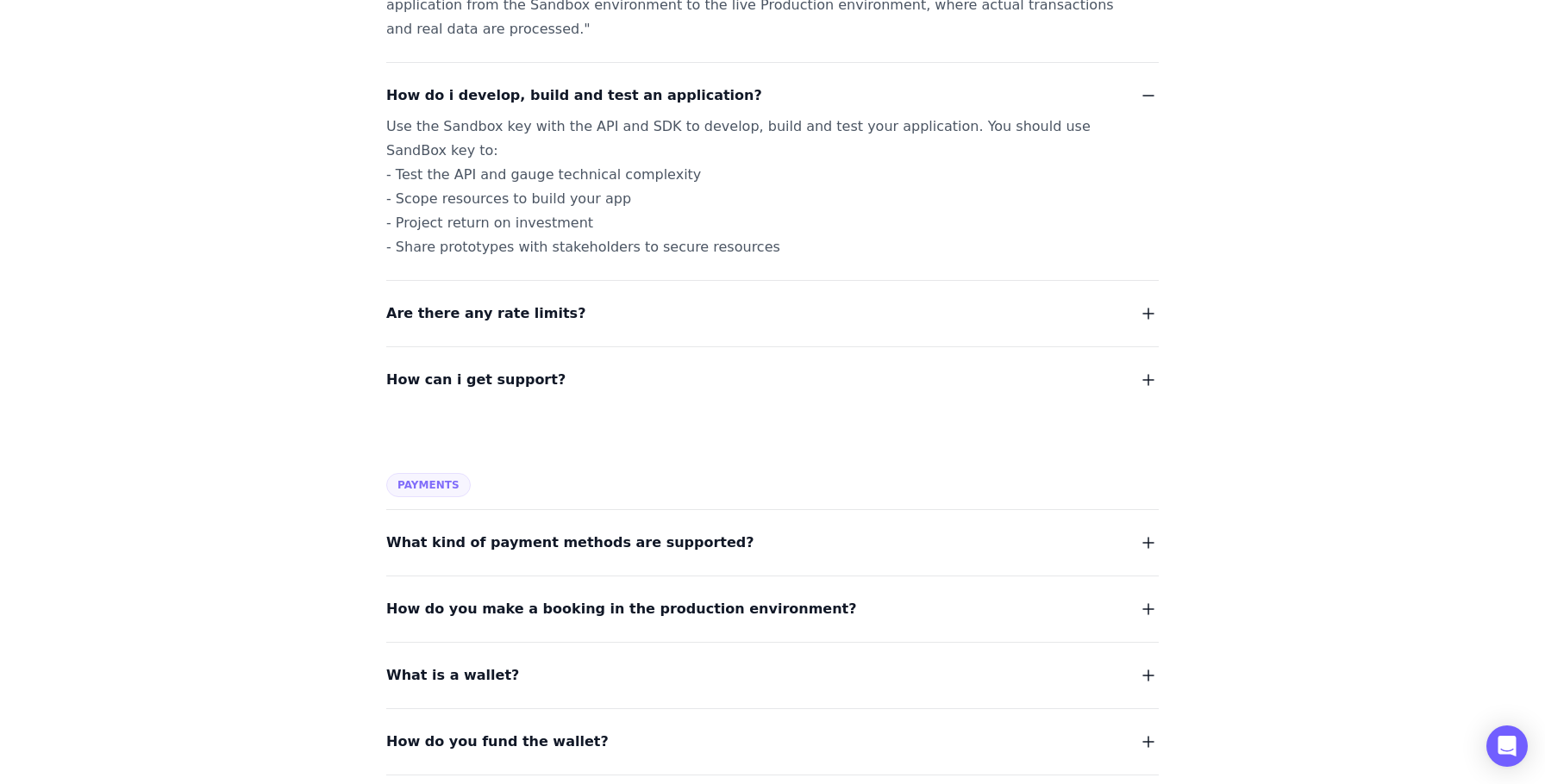
scroll to position [2335, 0]
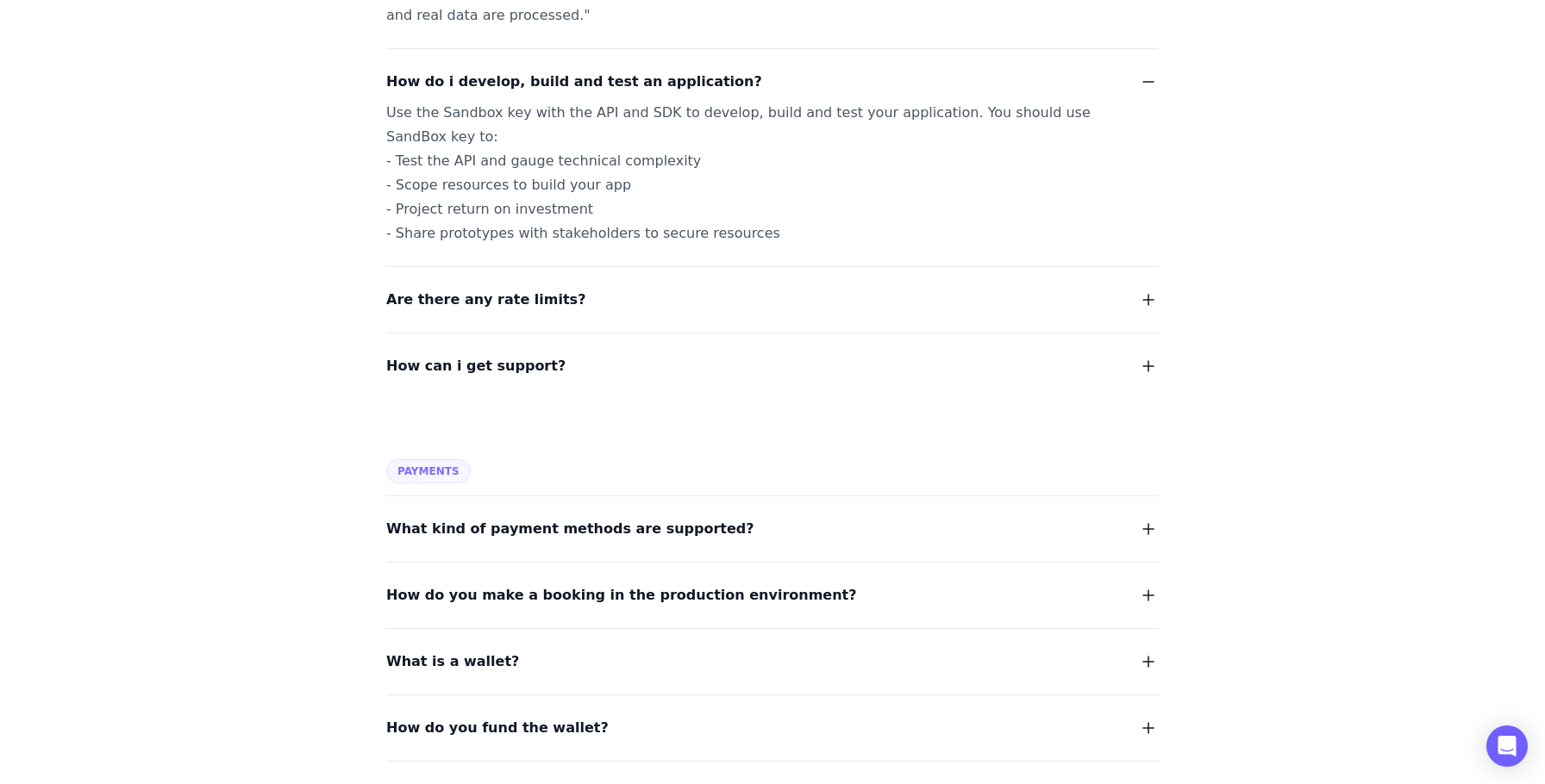
click at [588, 288] on button "Are there any rate limits?" at bounding box center [772, 299] width 772 height 24
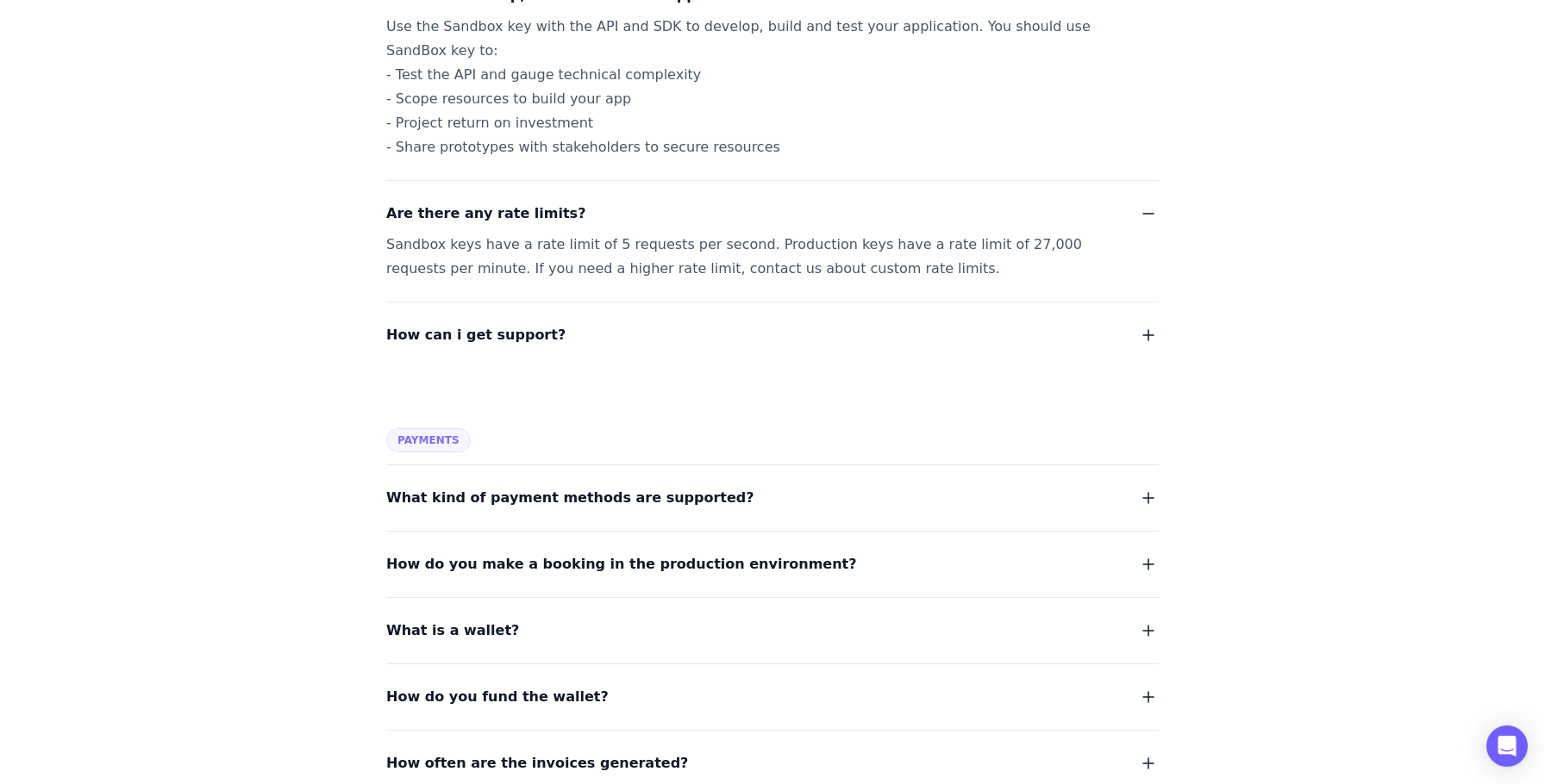
scroll to position [2423, 0]
click at [636, 321] on button "How can i get support?" at bounding box center [772, 333] width 772 height 24
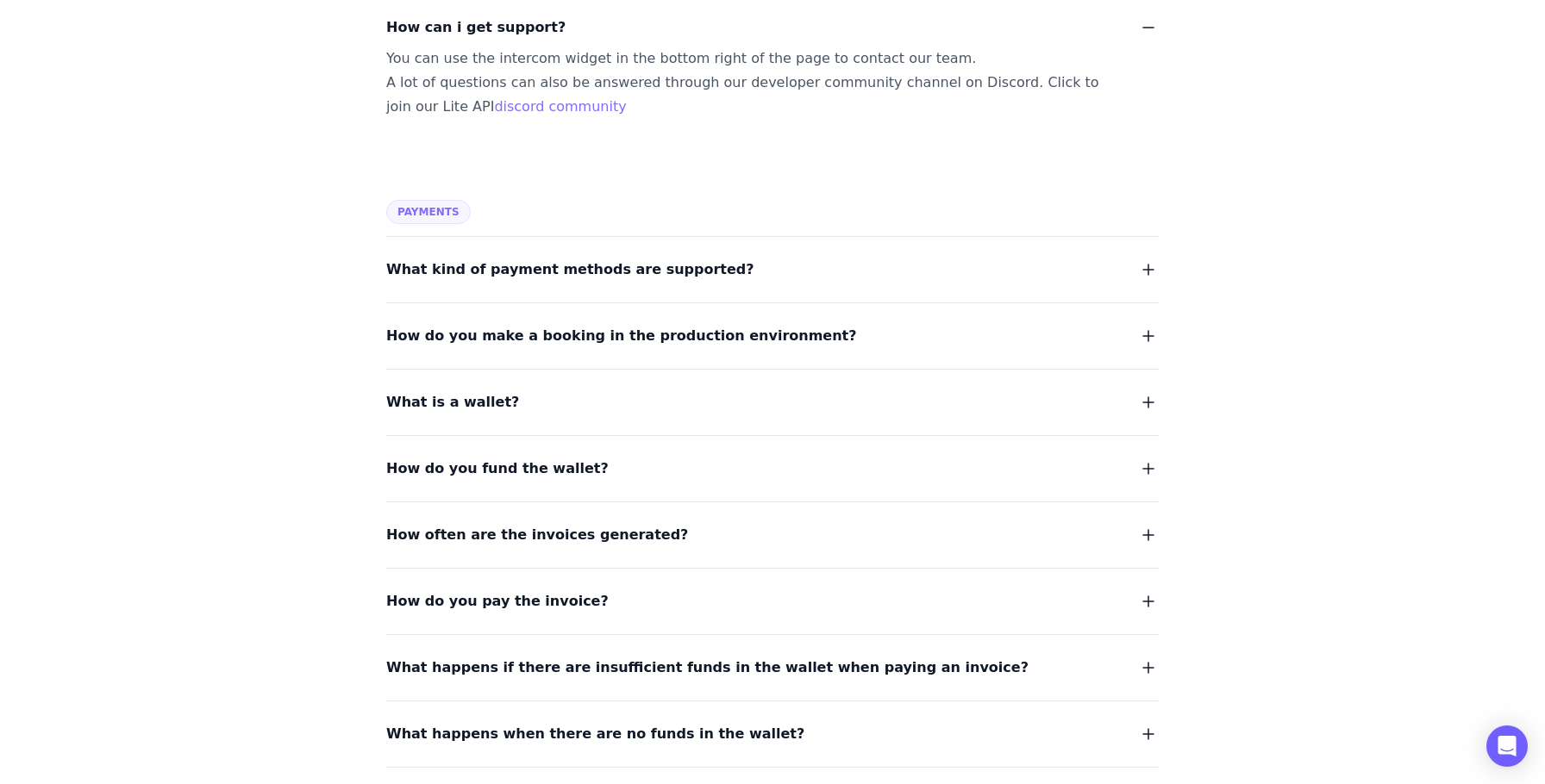
scroll to position [2730, 0]
click at [753, 257] on button "What kind of payment methods are supported?" at bounding box center [772, 269] width 772 height 24
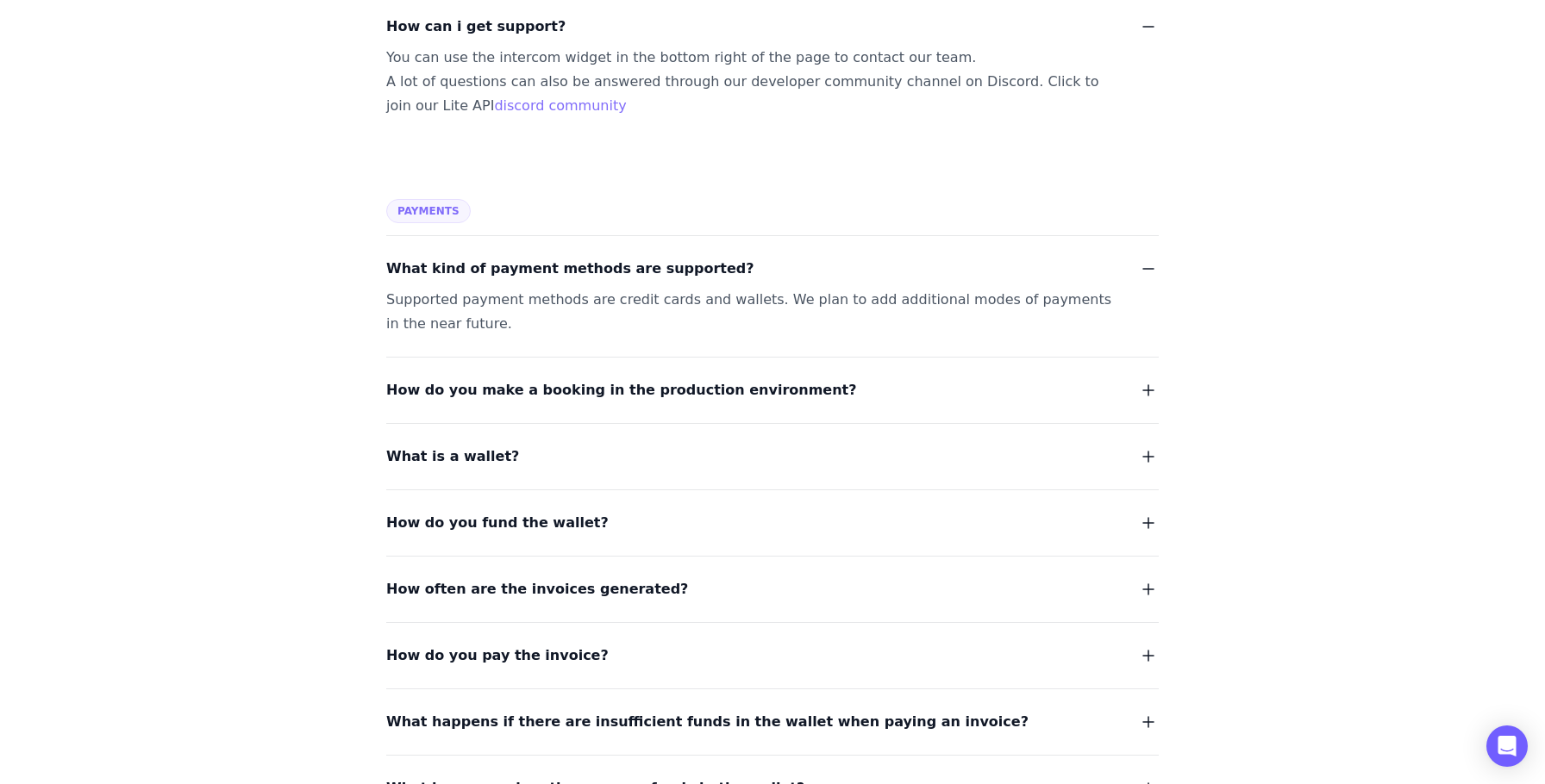
click at [888, 378] on button "How do you make a booking in the production environment?" at bounding box center [772, 390] width 772 height 24
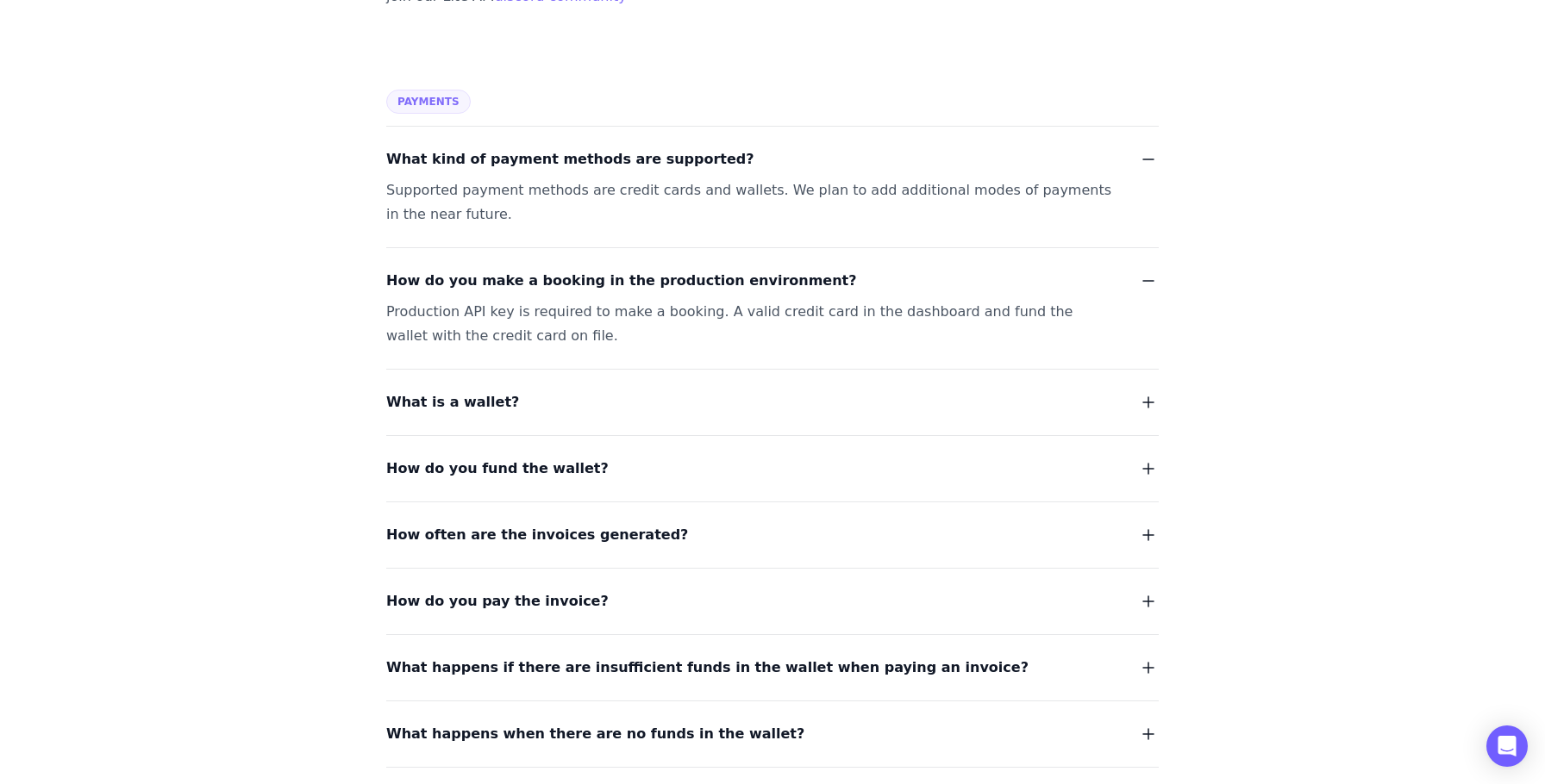
scroll to position [2844, 0]
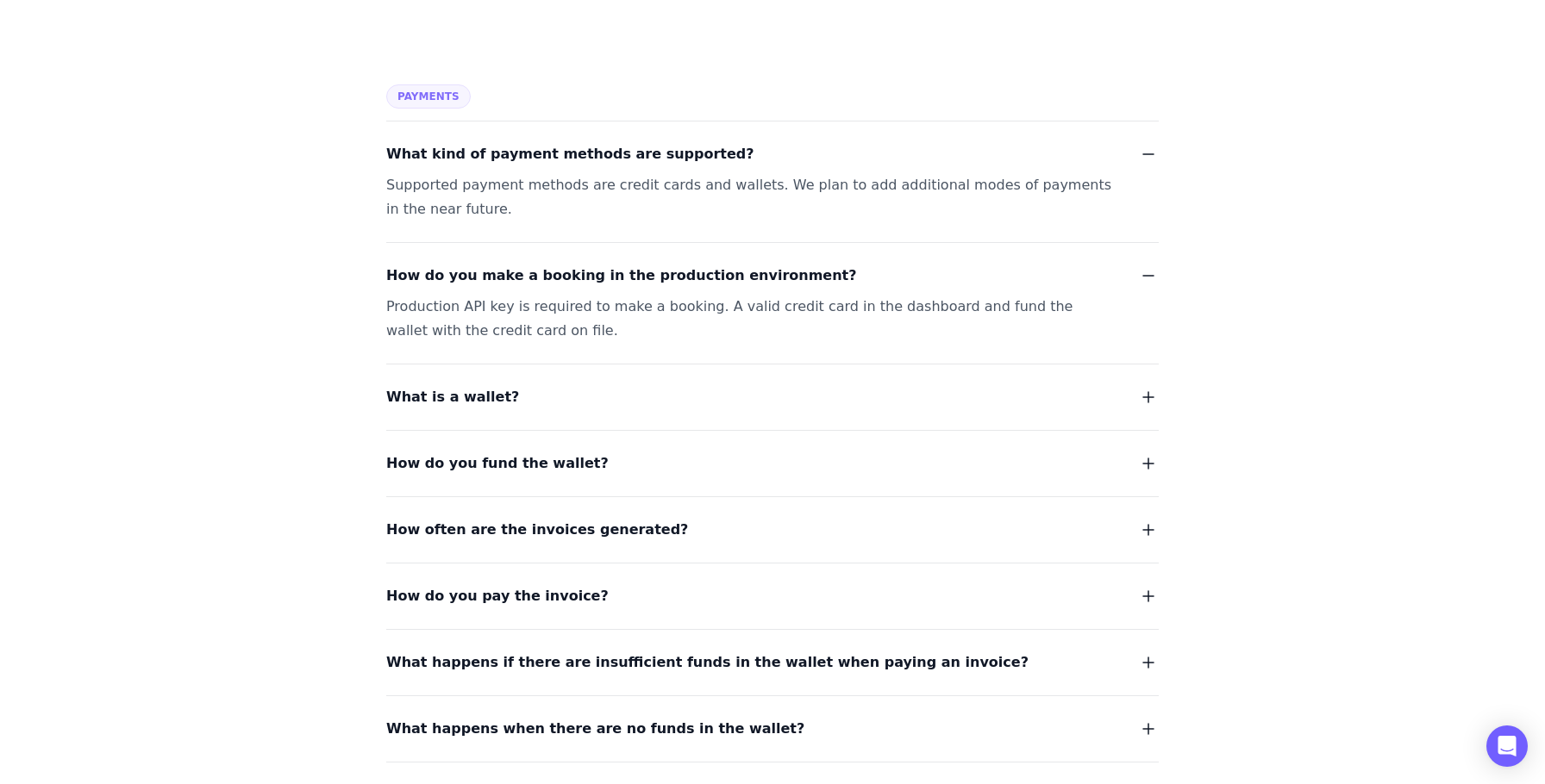
click at [546, 385] on button "What is a wallet?" at bounding box center [772, 397] width 772 height 24
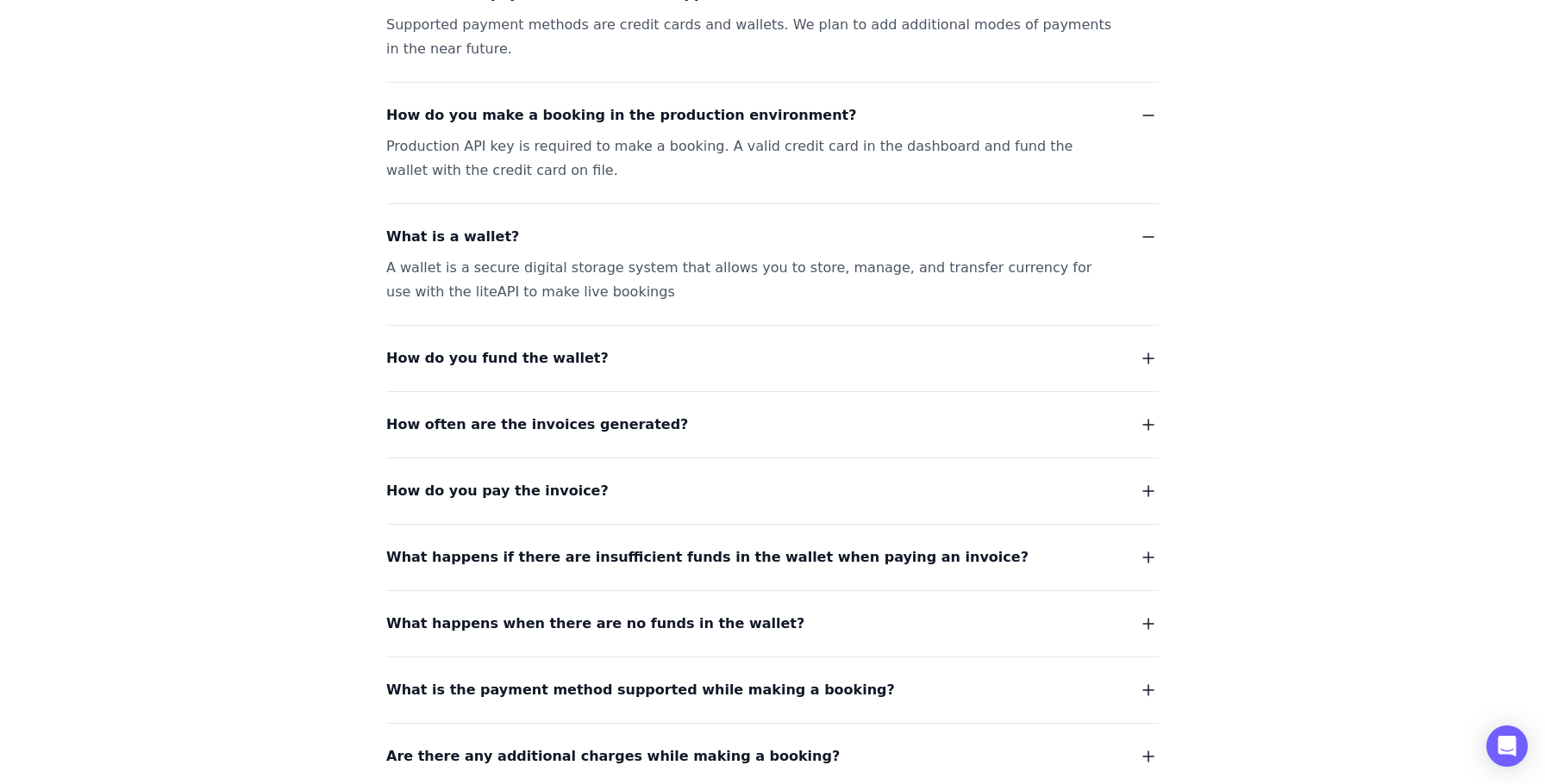
scroll to position [3008, 0]
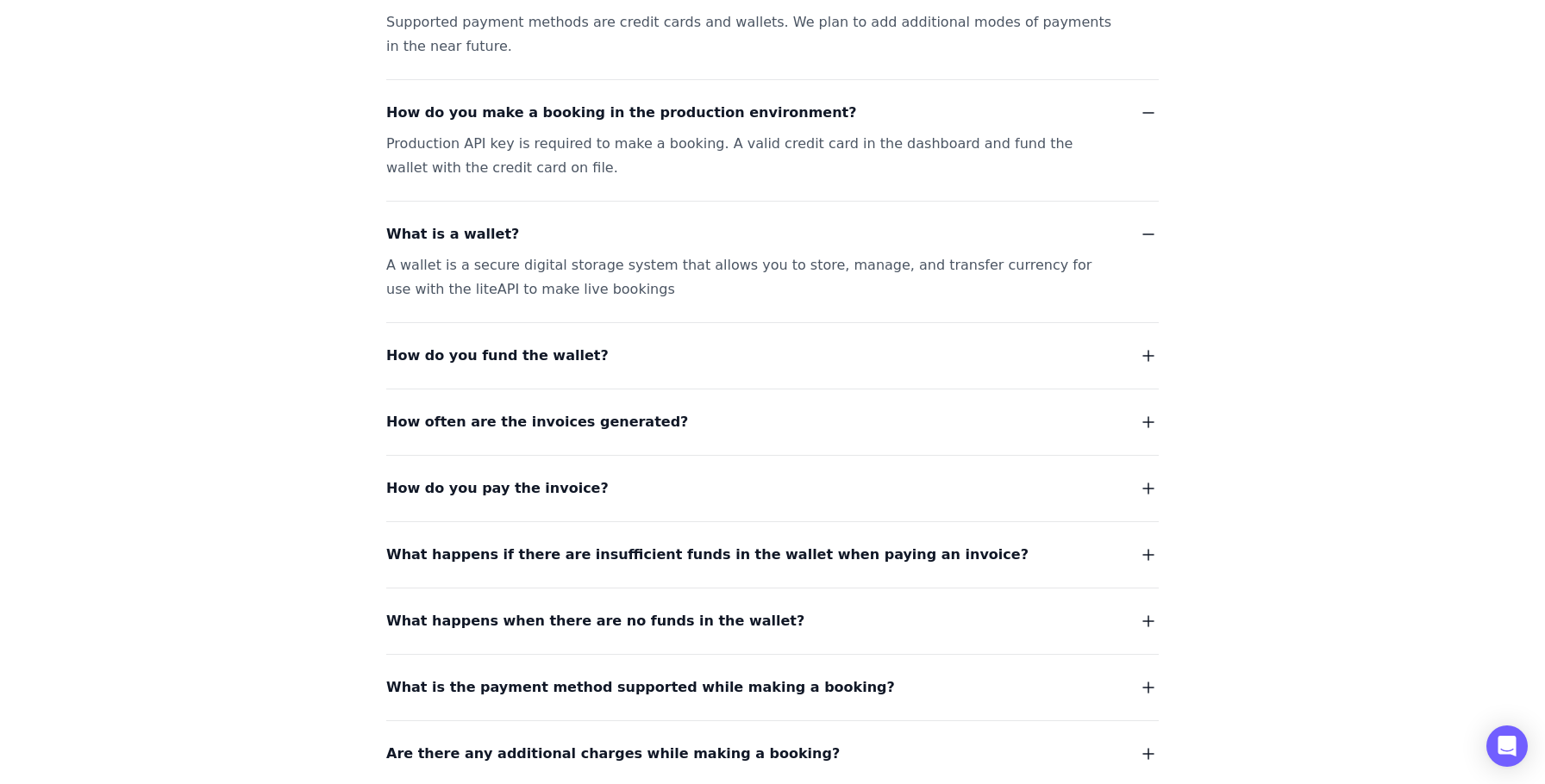
click at [621, 344] on button "How do you fund the wallet?" at bounding box center [772, 356] width 772 height 24
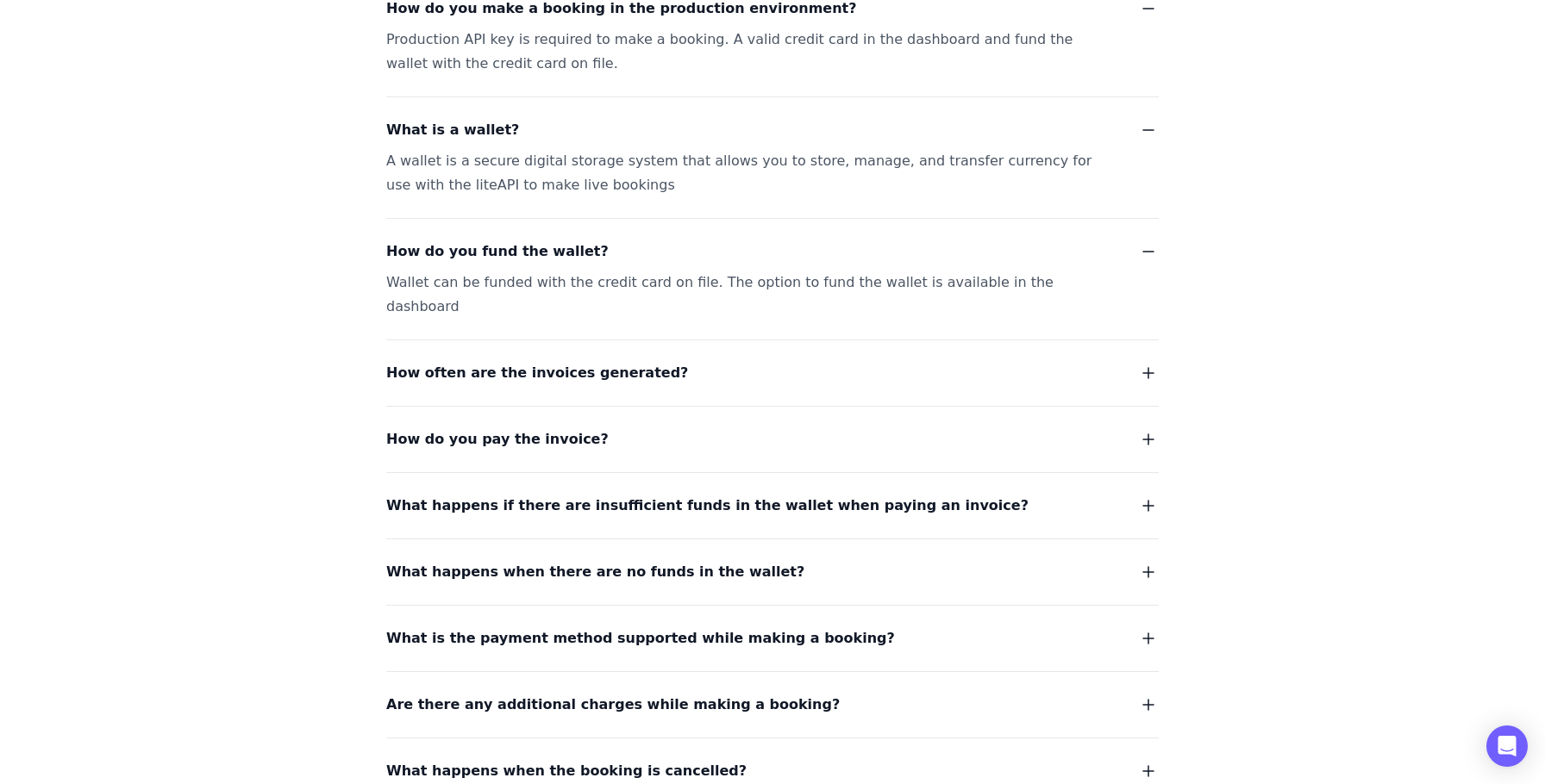
scroll to position [3156, 0]
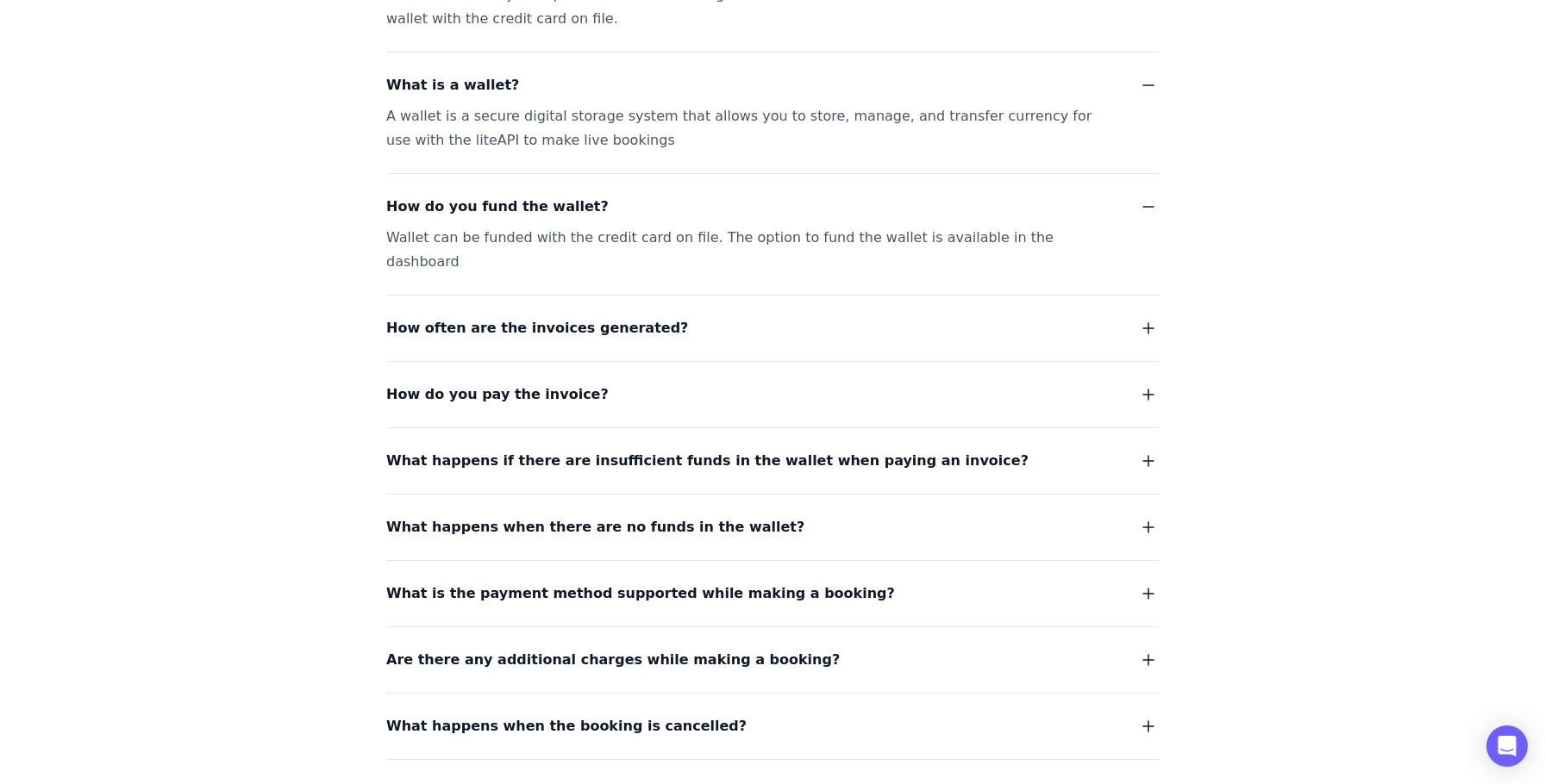
click at [619, 383] on button "How do you pay the invoice?" at bounding box center [772, 395] width 772 height 24
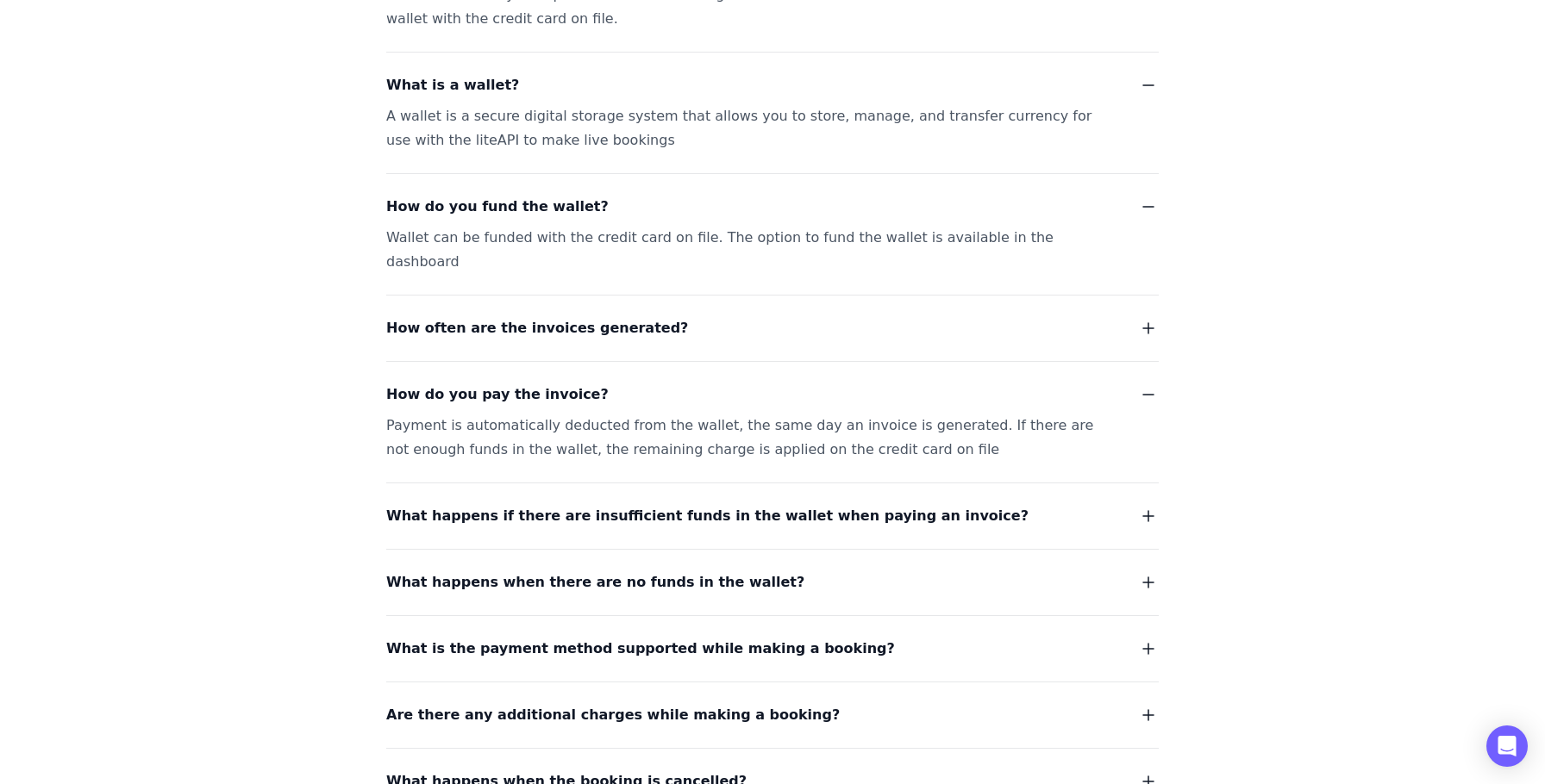
scroll to position [3162, 0]
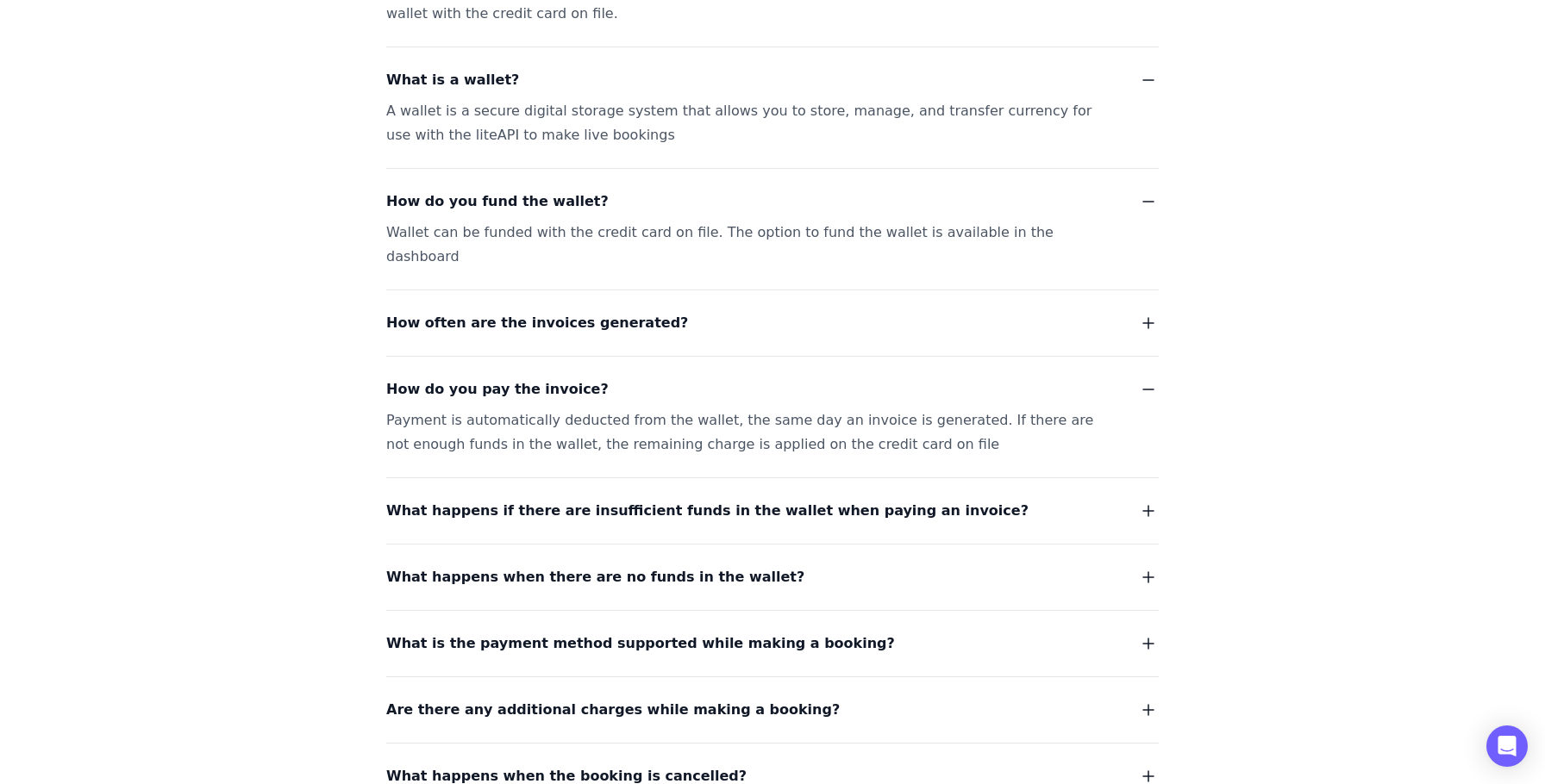
click at [685, 311] on button "How often are the invoices generated?" at bounding box center [772, 323] width 772 height 24
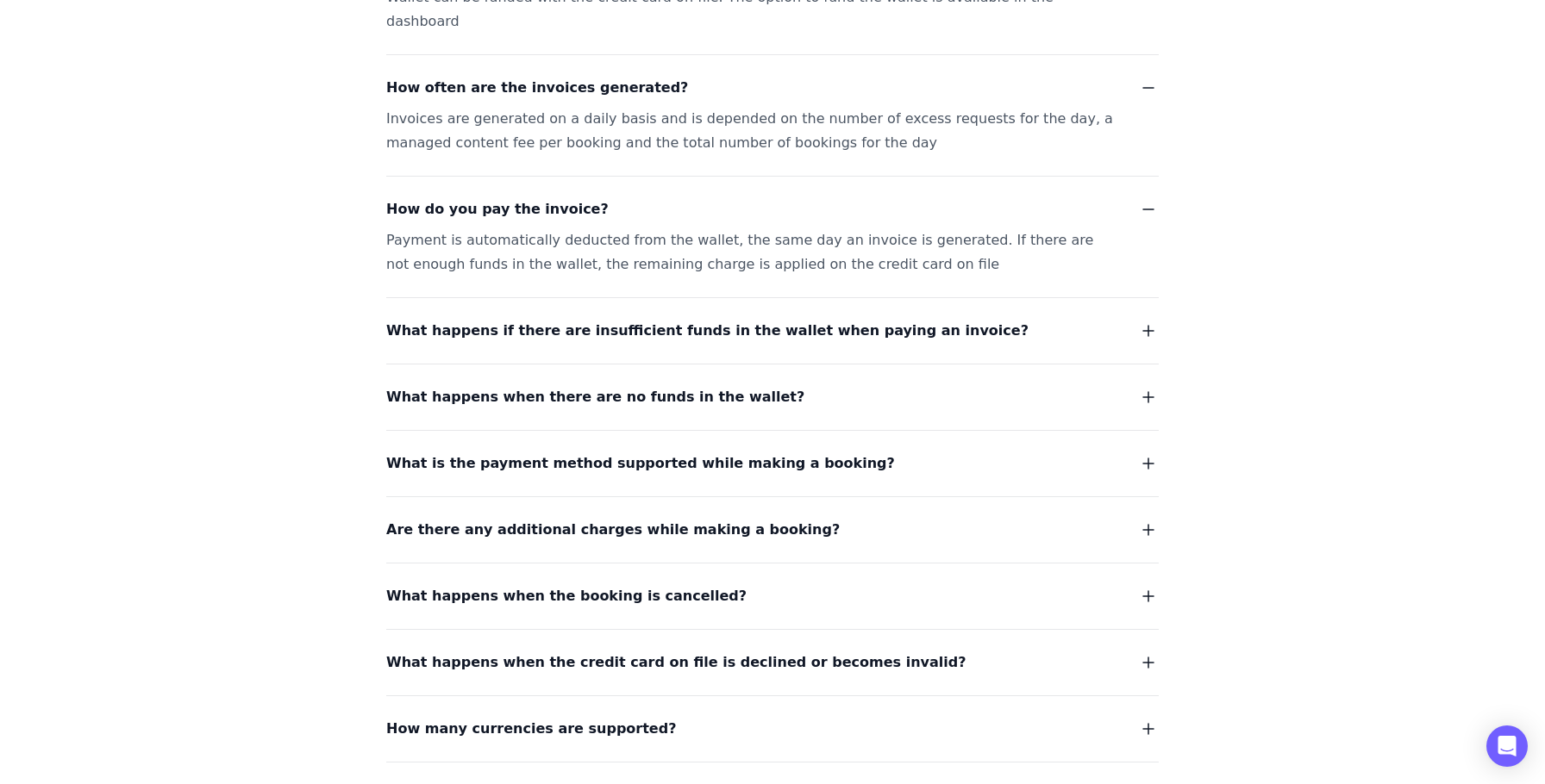
scroll to position [3417, 0]
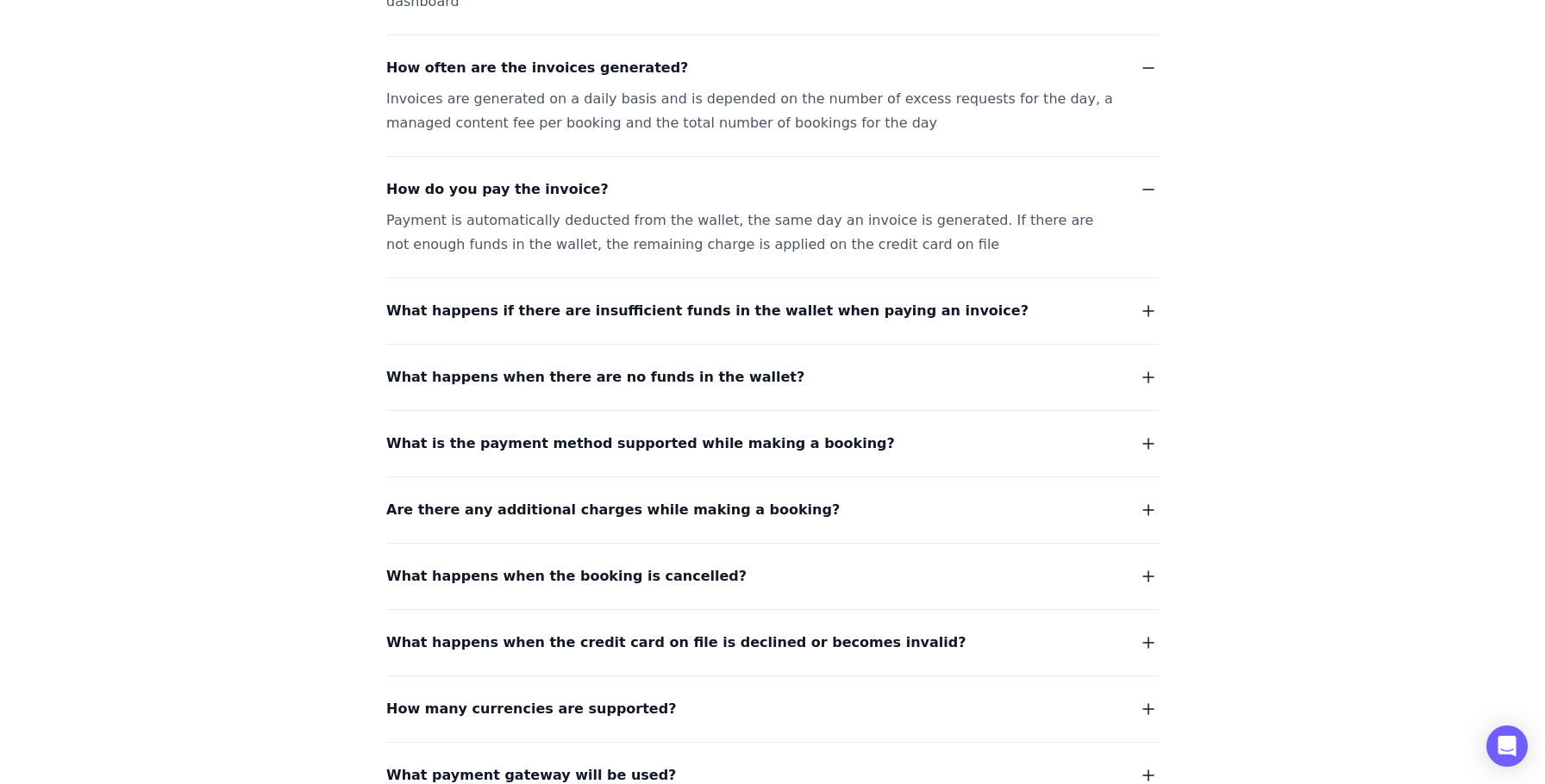
click at [957, 299] on button "What happens if there are insufficient funds in the wallet when paying an invoi…" at bounding box center [772, 311] width 772 height 24
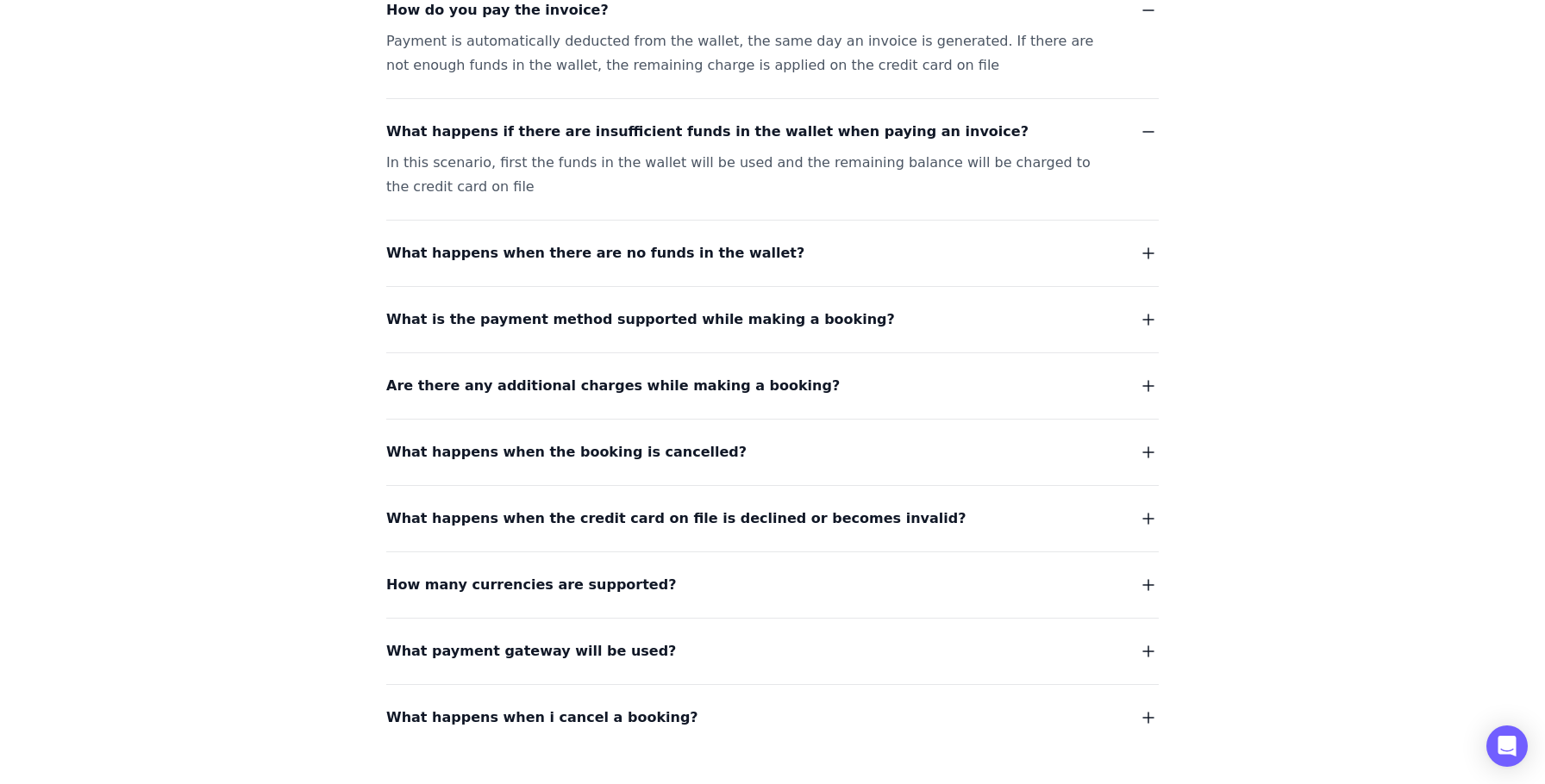
scroll to position [3600, 0]
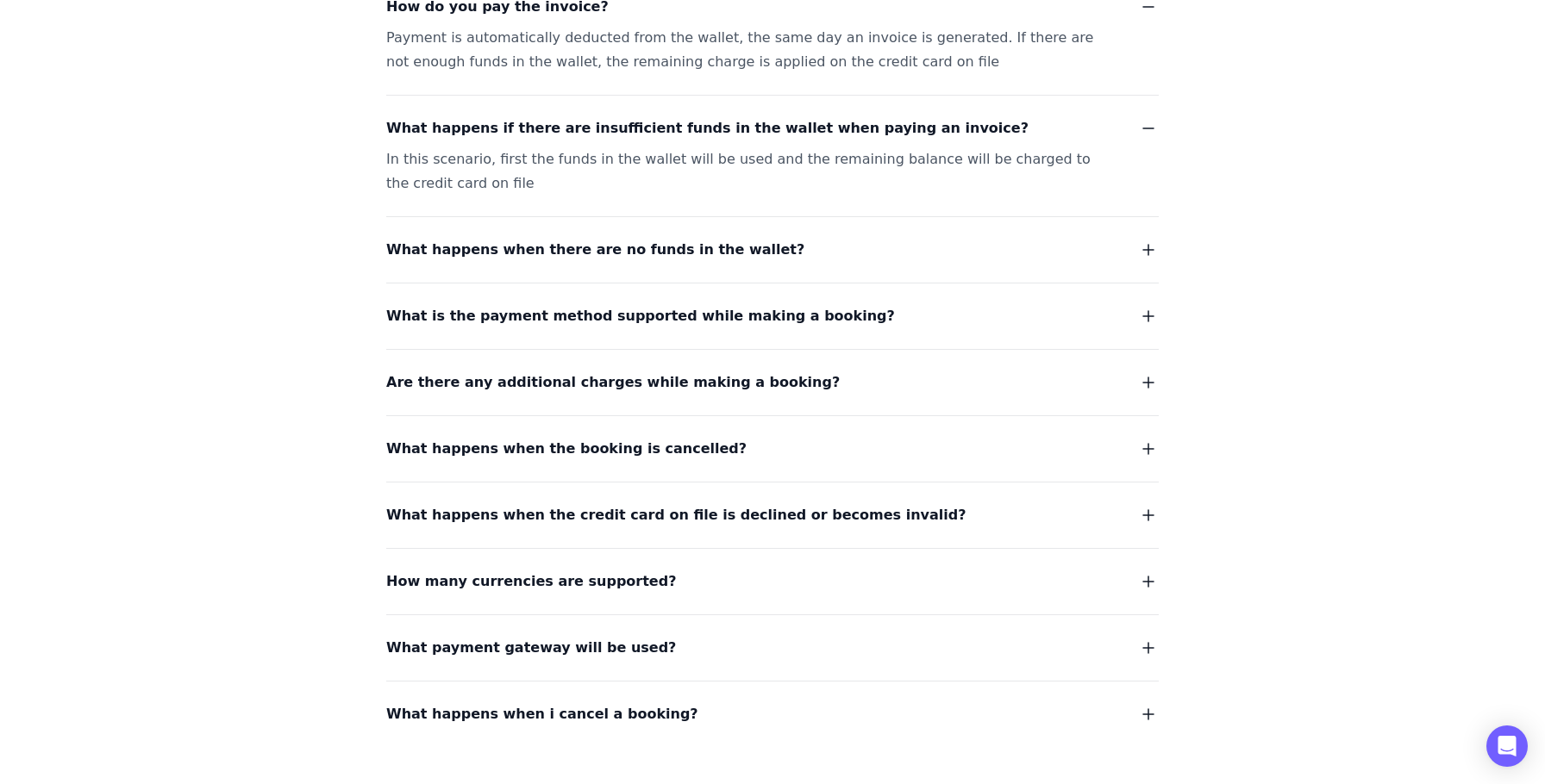
click at [712, 238] on span "What happens when there are no funds in the wallet?" at bounding box center [595, 250] width 418 height 24
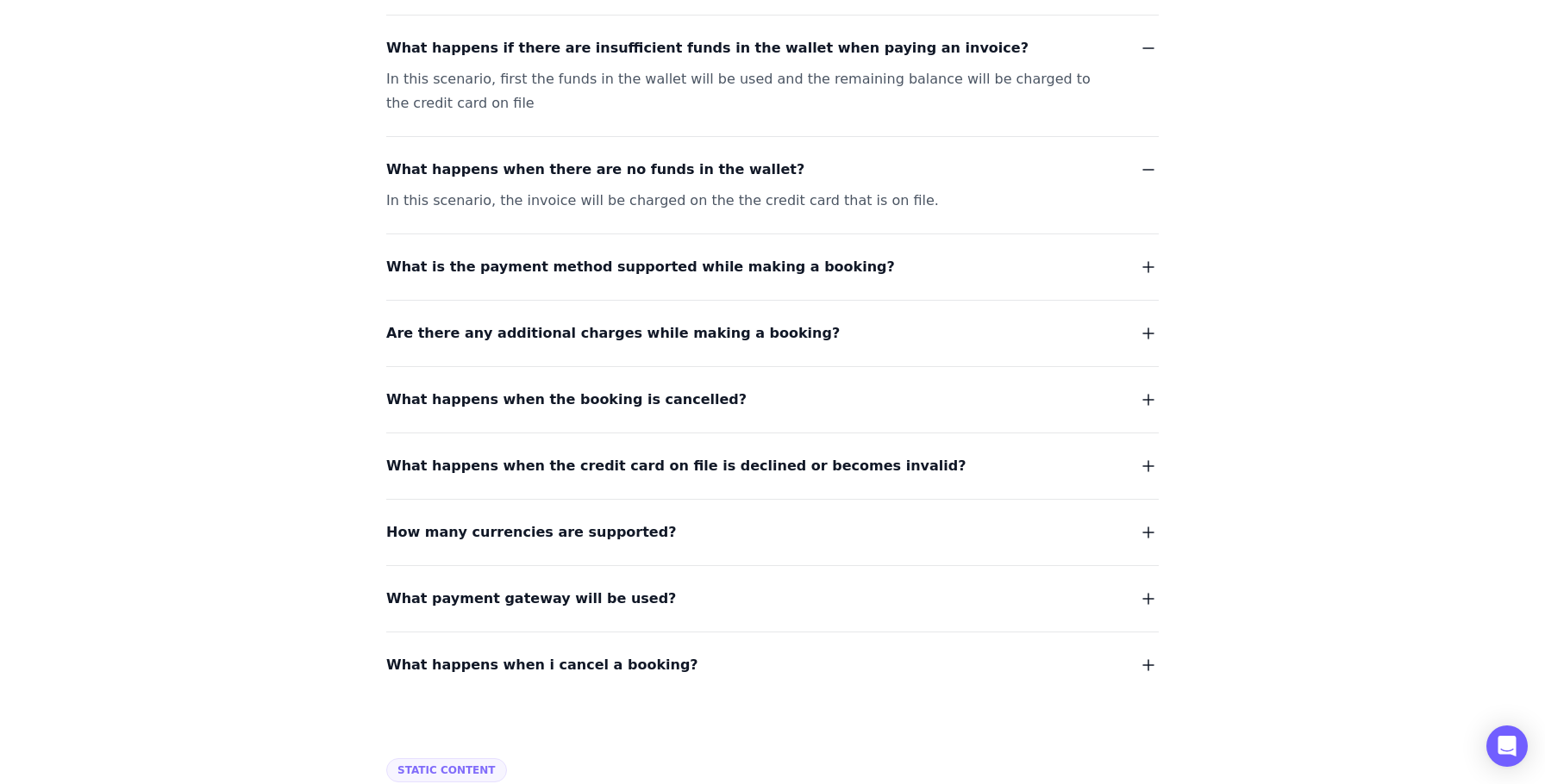
scroll to position [3680, 0]
click at [816, 233] on div "What is the payment method supported while making a booking?" at bounding box center [772, 256] width 772 height 46
click at [802, 254] on span "What is the payment method supported while making a booking?" at bounding box center [640, 266] width 509 height 24
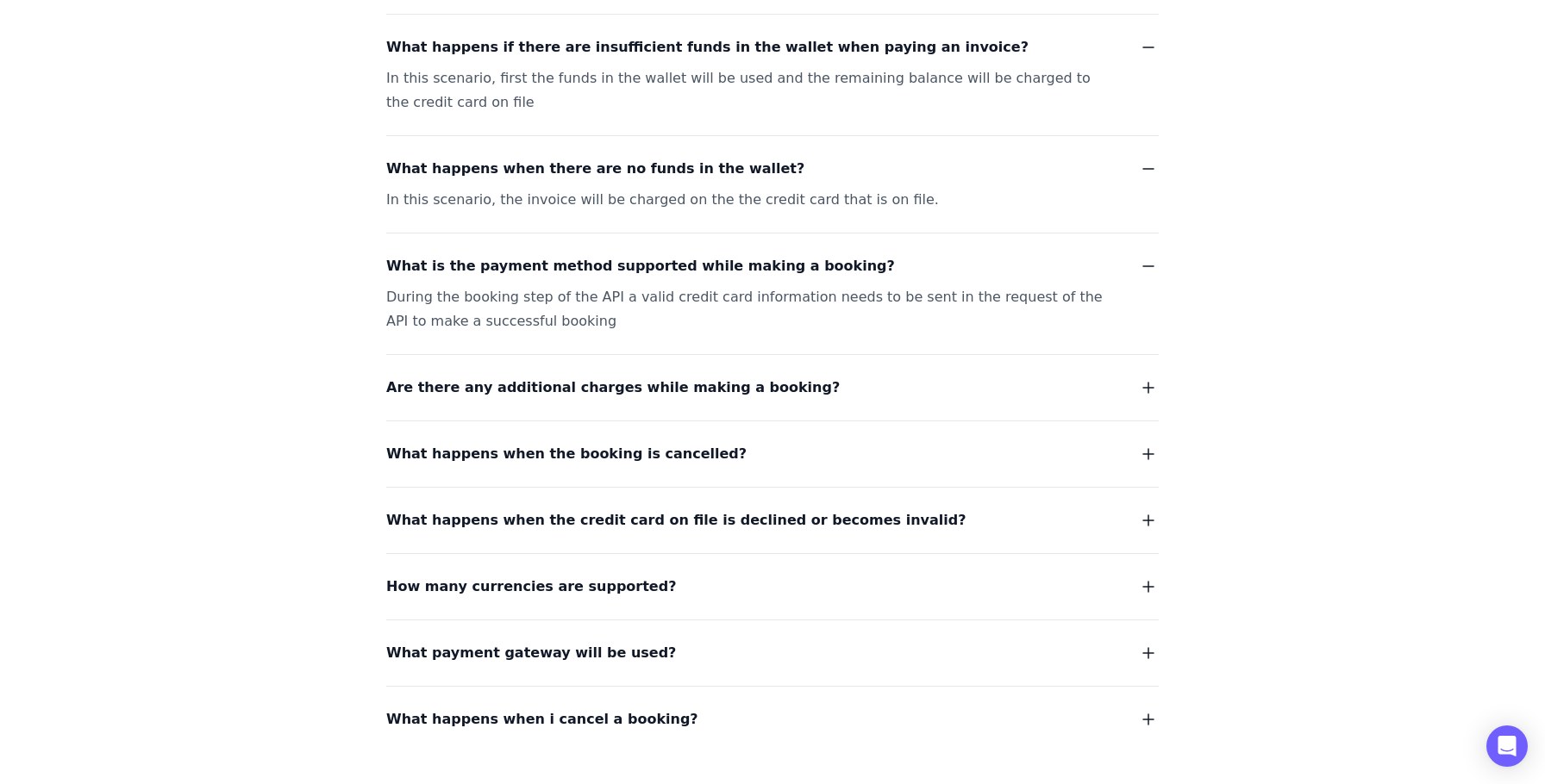
click at [523, 376] on span "Are there any additional charges while making a booking?" at bounding box center [613, 388] width 454 height 24
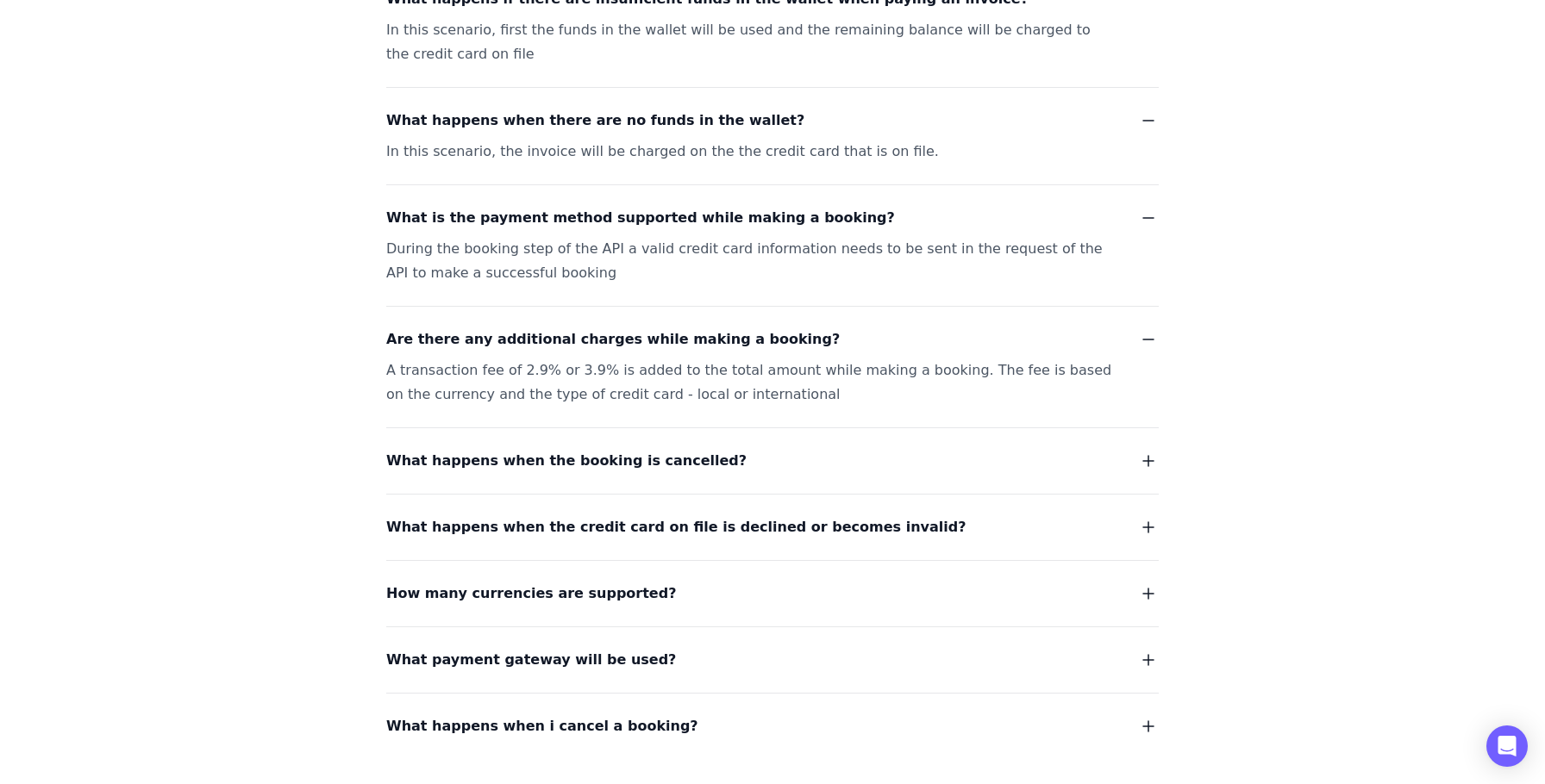
scroll to position [3732, 0]
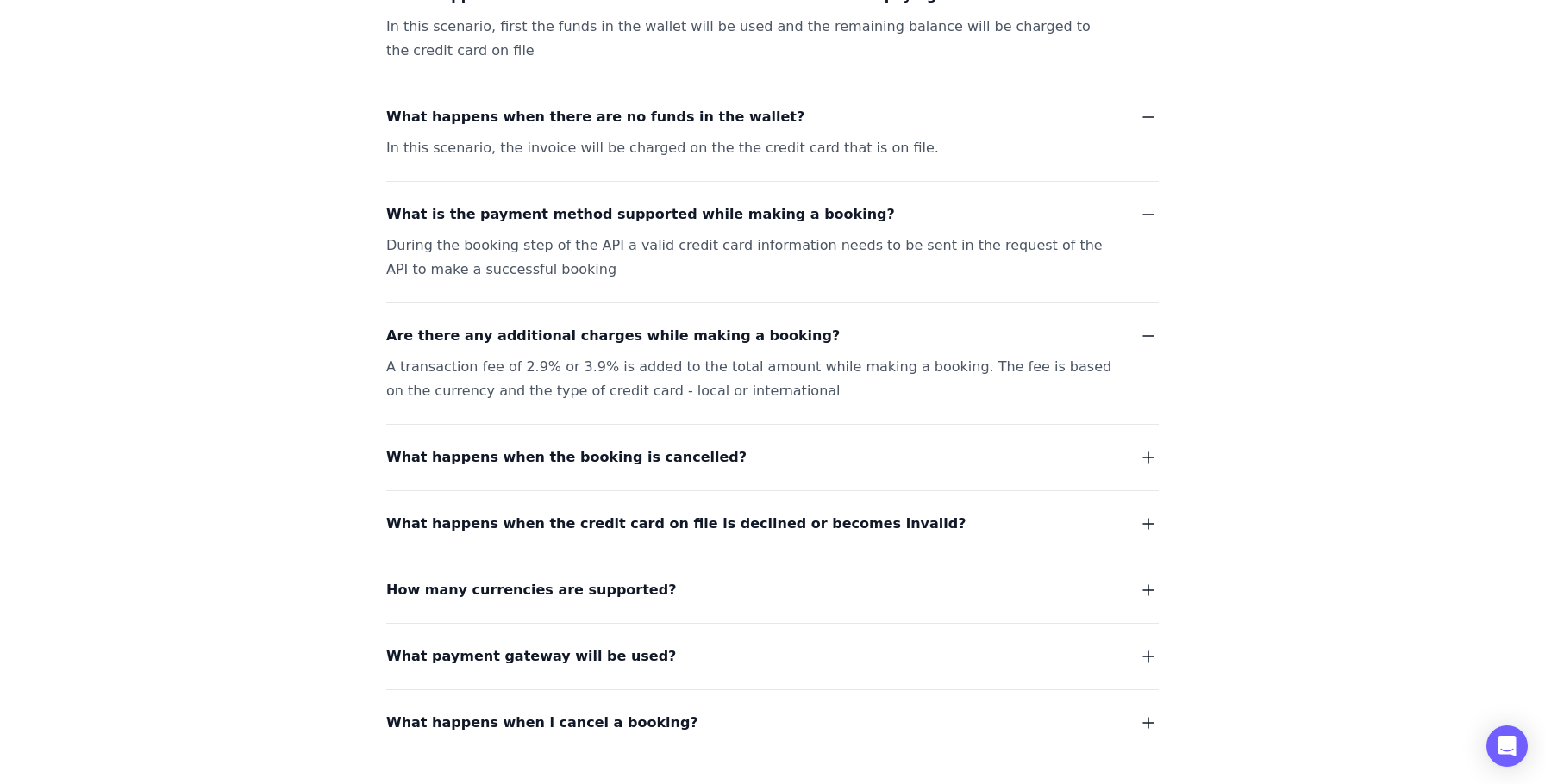
click at [712, 446] on button "What happens when the booking is cancelled?" at bounding box center [772, 458] width 772 height 24
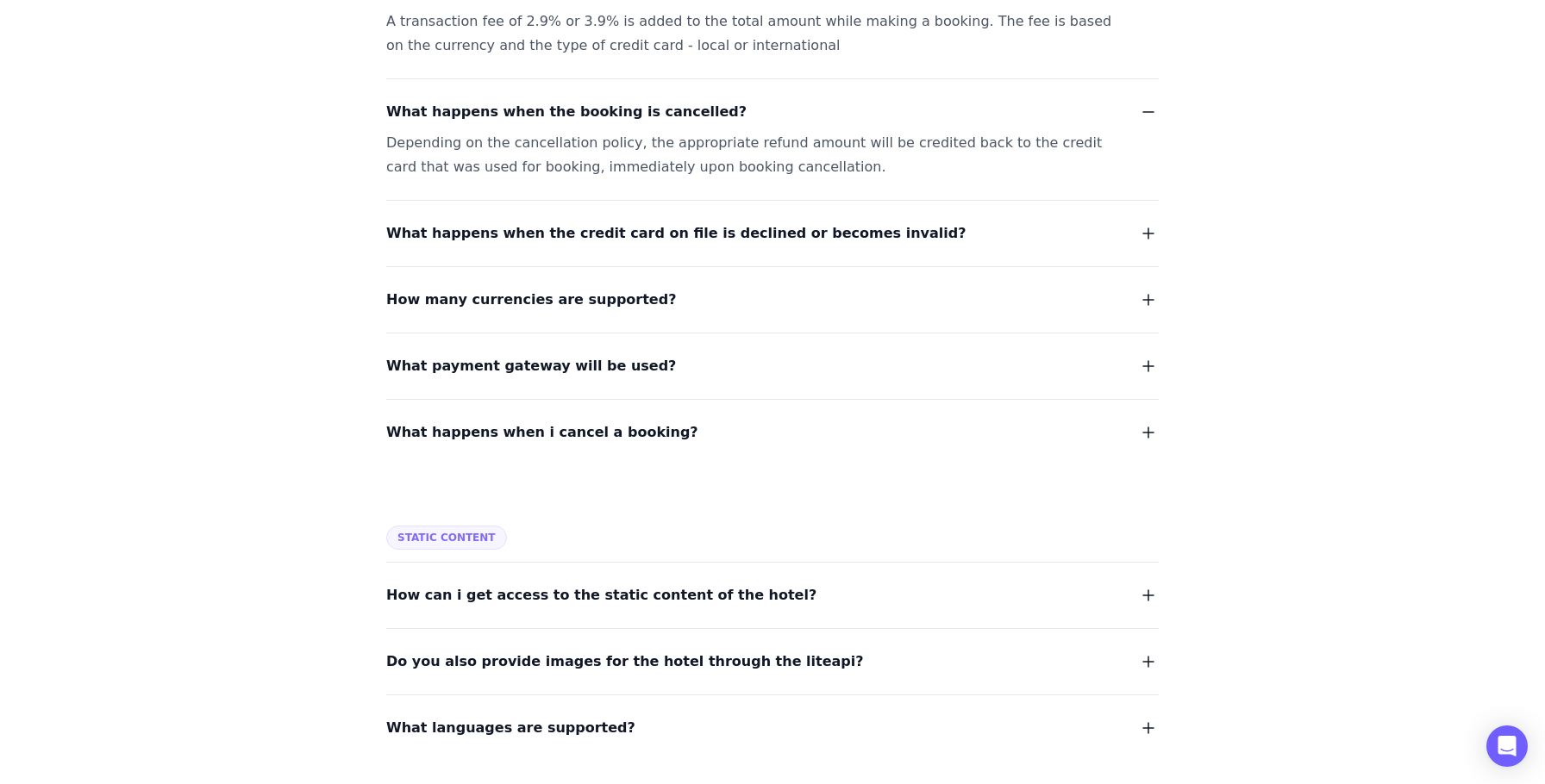
scroll to position [4079, 0]
click at [635, 287] on button "How many currencies are supported?" at bounding box center [772, 298] width 772 height 24
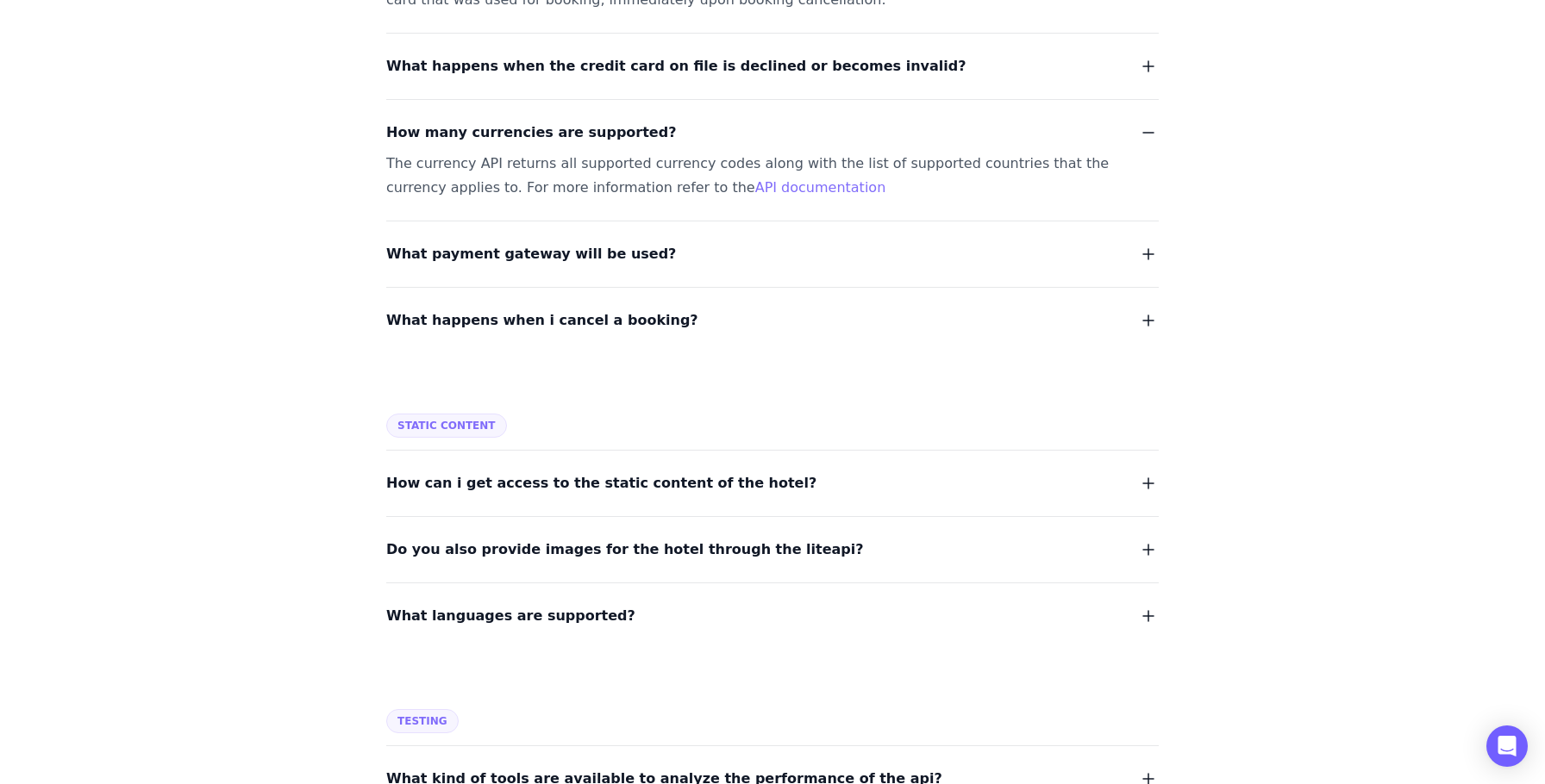
scroll to position [4249, 0]
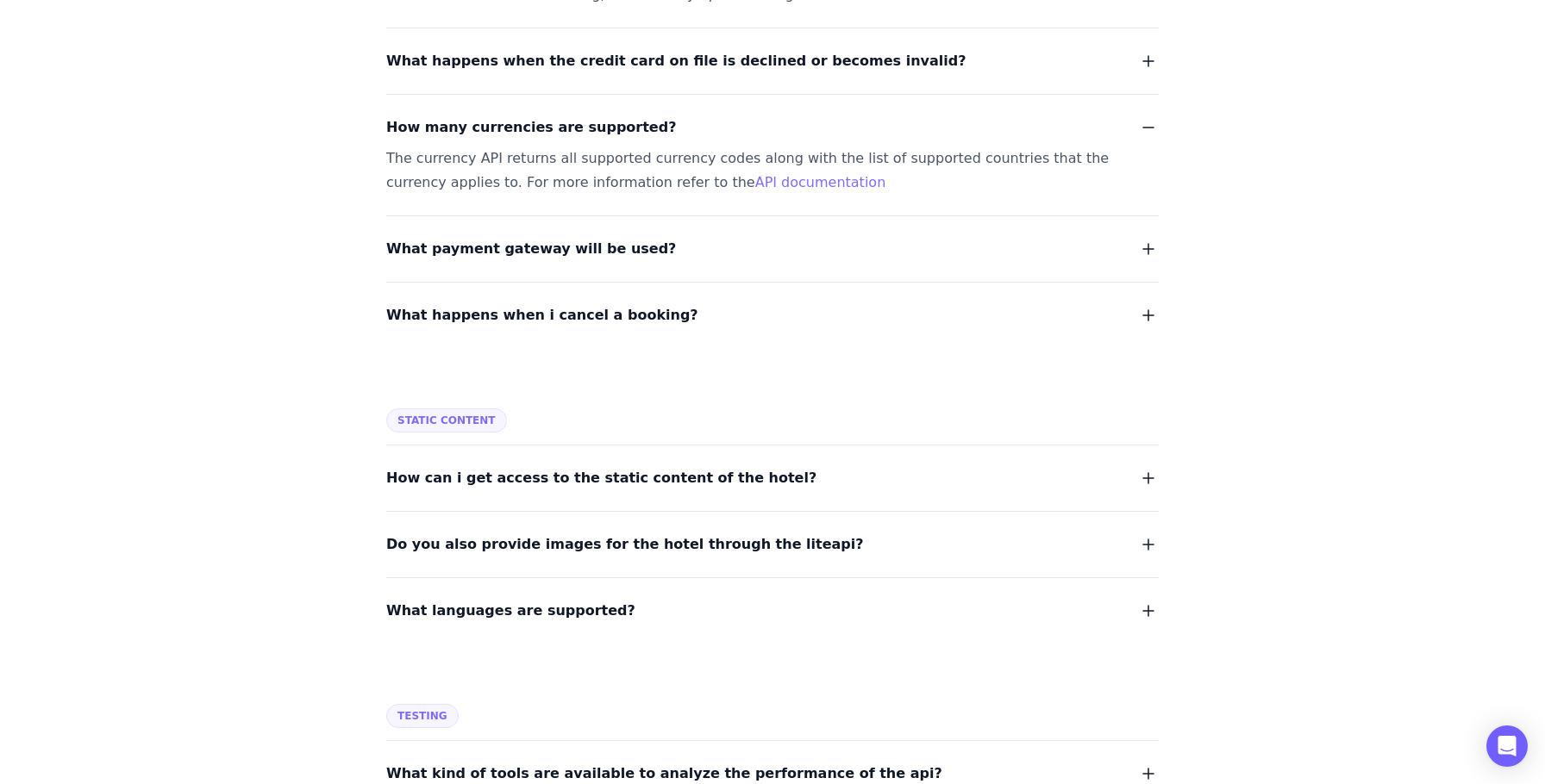
click at [635, 237] on button "What payment gateway will be used?" at bounding box center [772, 249] width 772 height 24
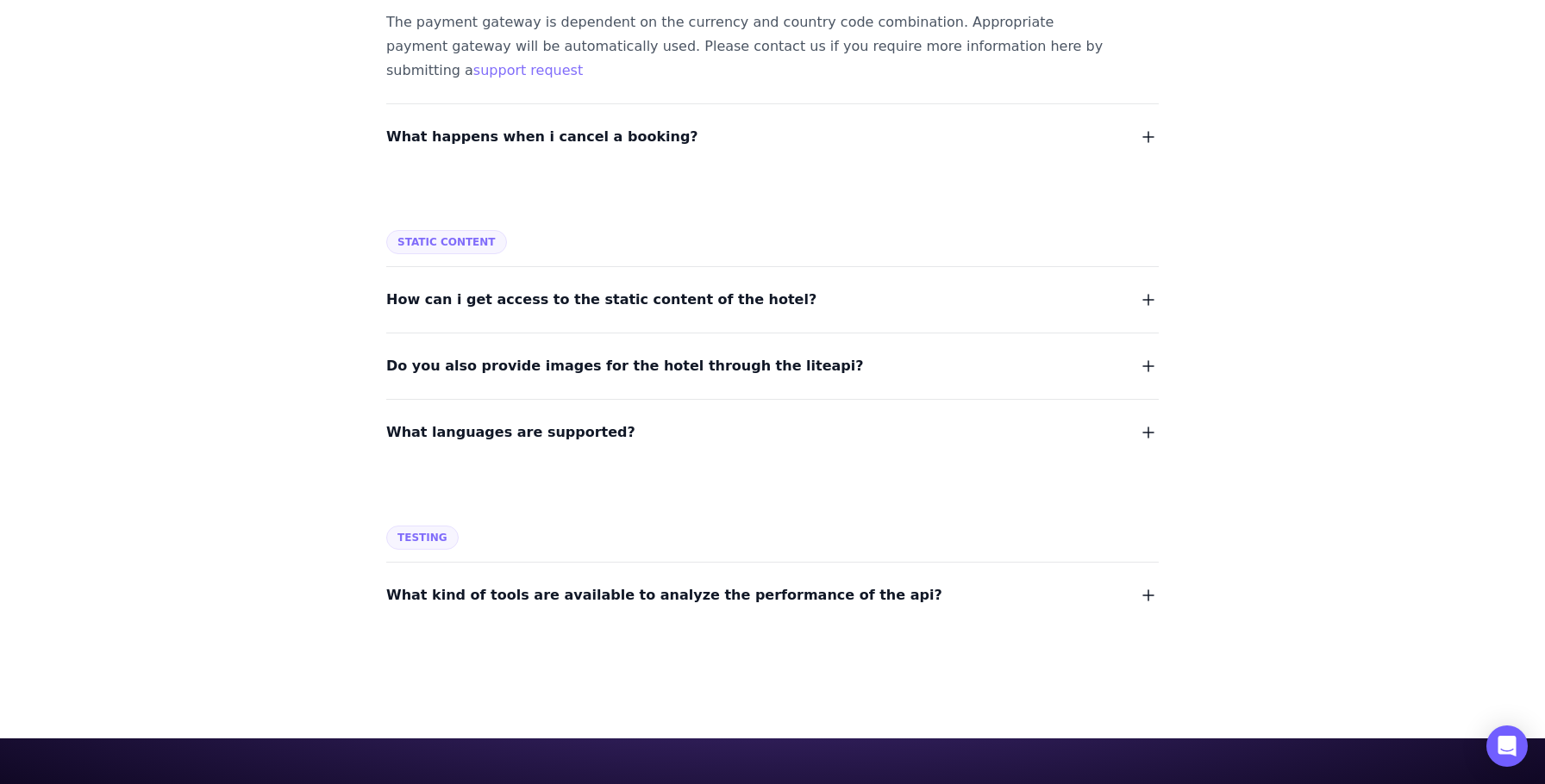
scroll to position [4514, 0]
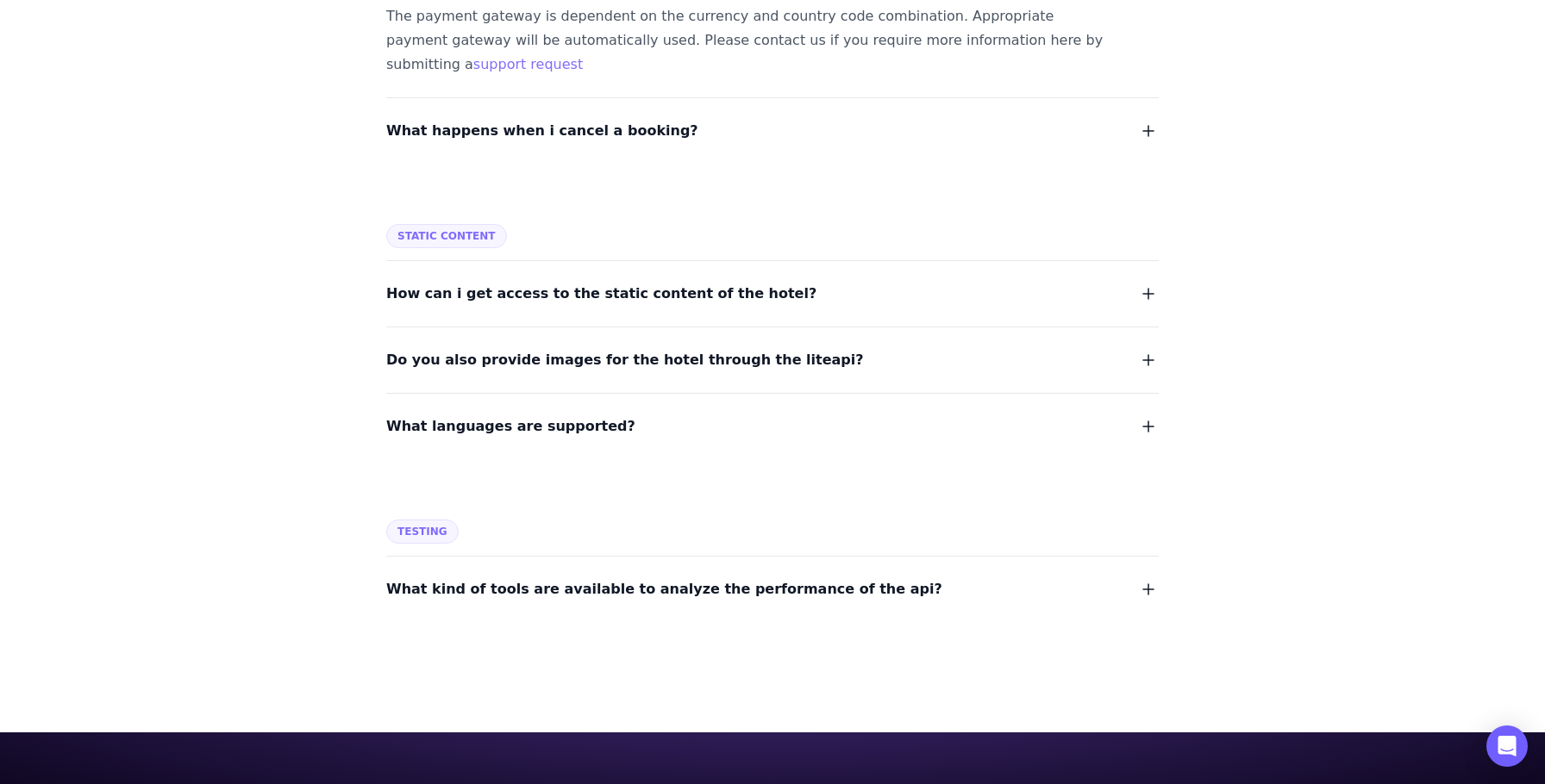
click at [695, 282] on span "How can i get access to the static content of the hotel?" at bounding box center [601, 294] width 430 height 24
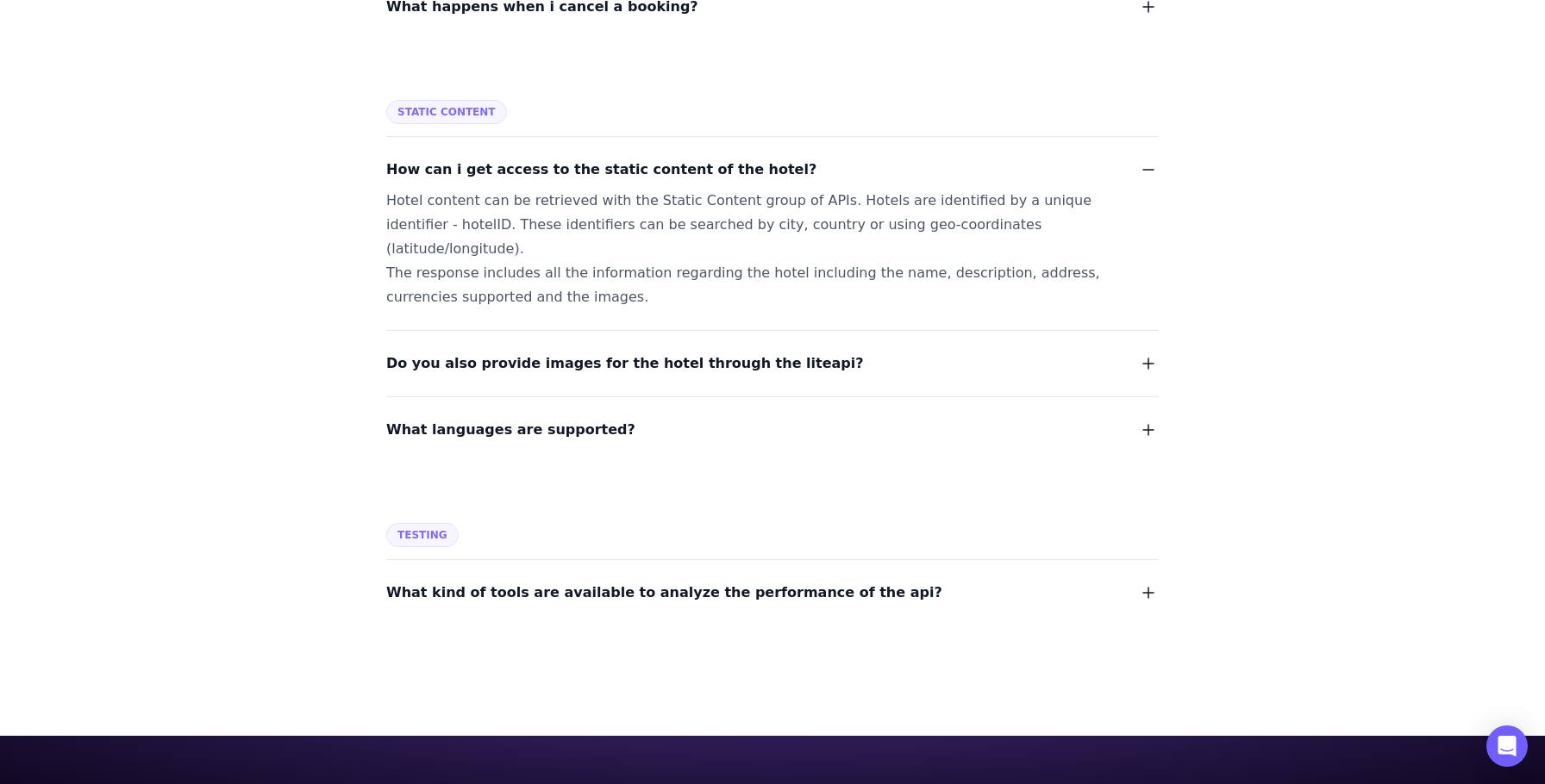
scroll to position [4643, 0]
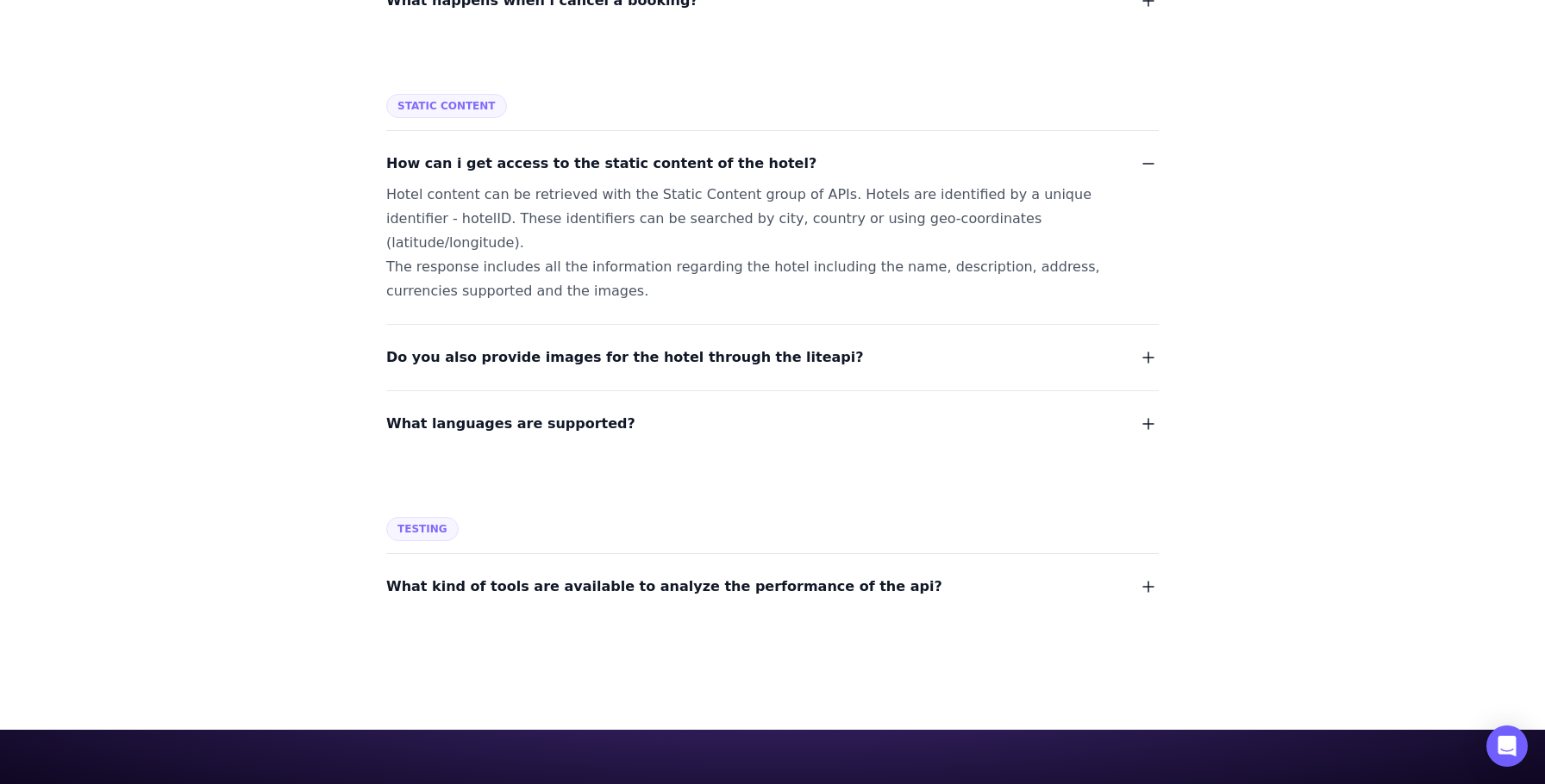
click at [699, 345] on span "Do you also provide images for the hotel through the liteapi?" at bounding box center [625, 357] width 478 height 24
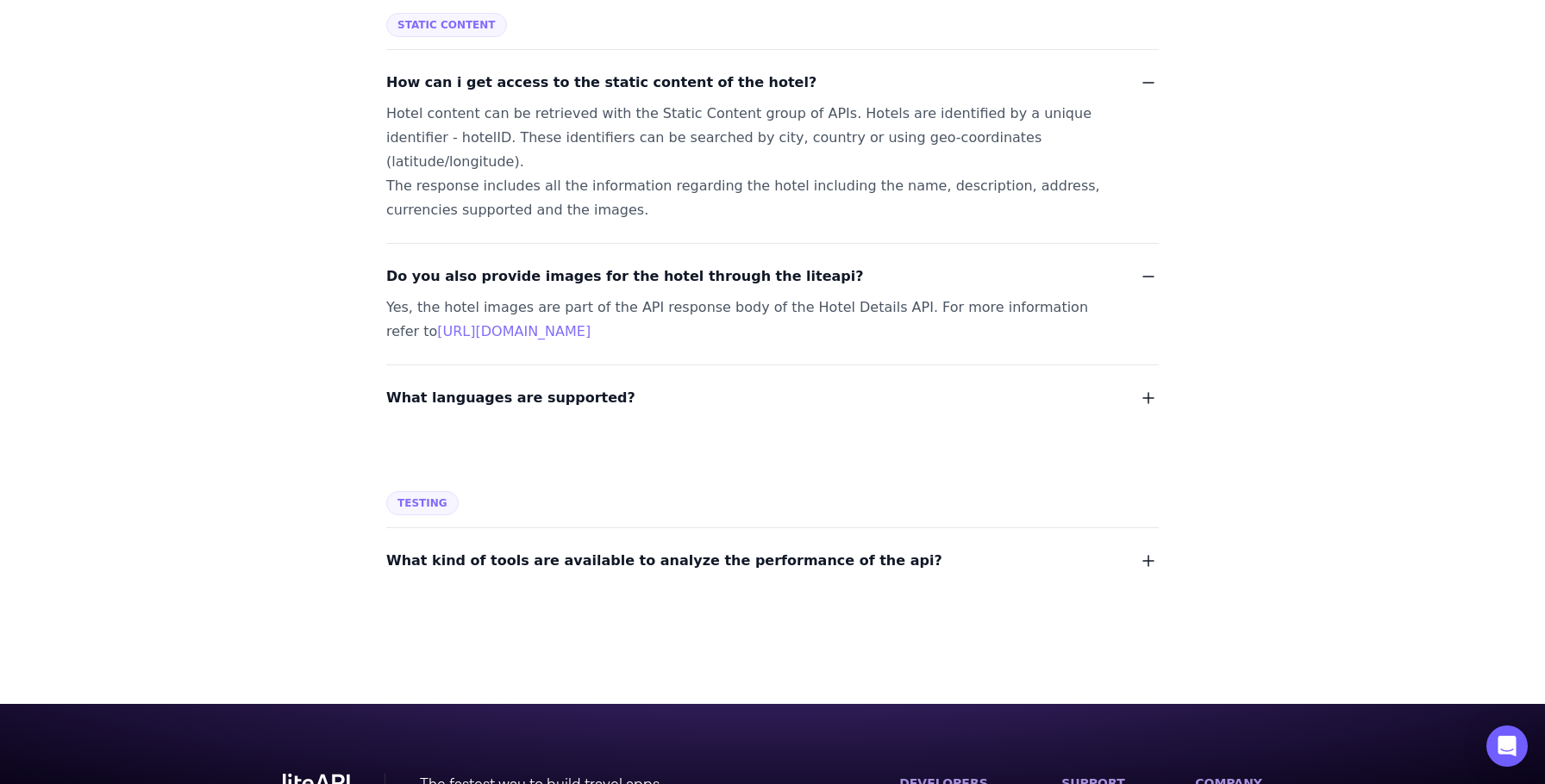
scroll to position [4745, 0]
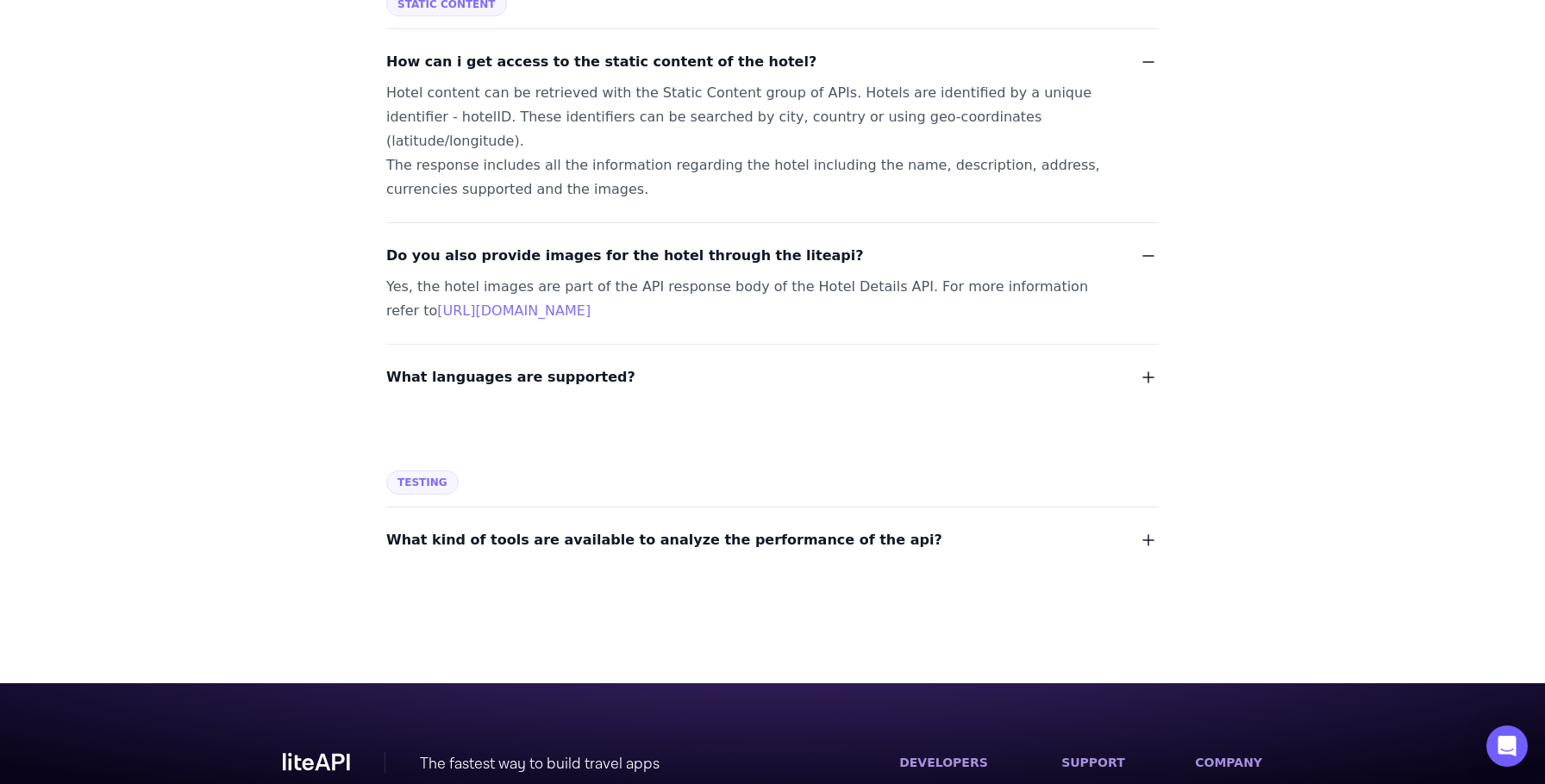
click at [569, 365] on span "What languages are supported?" at bounding box center [511, 377] width 249 height 24
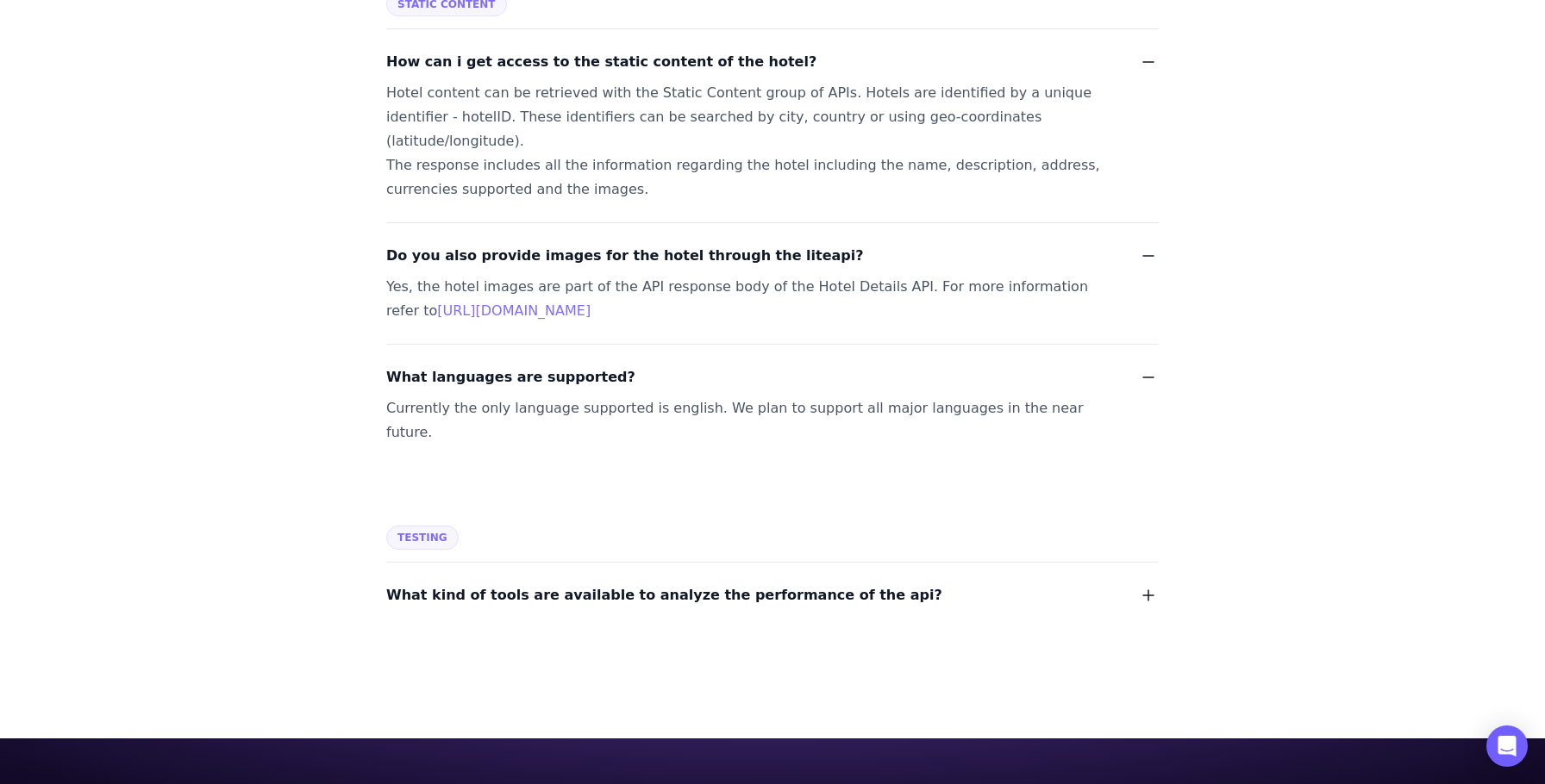
scroll to position [4777, 0]
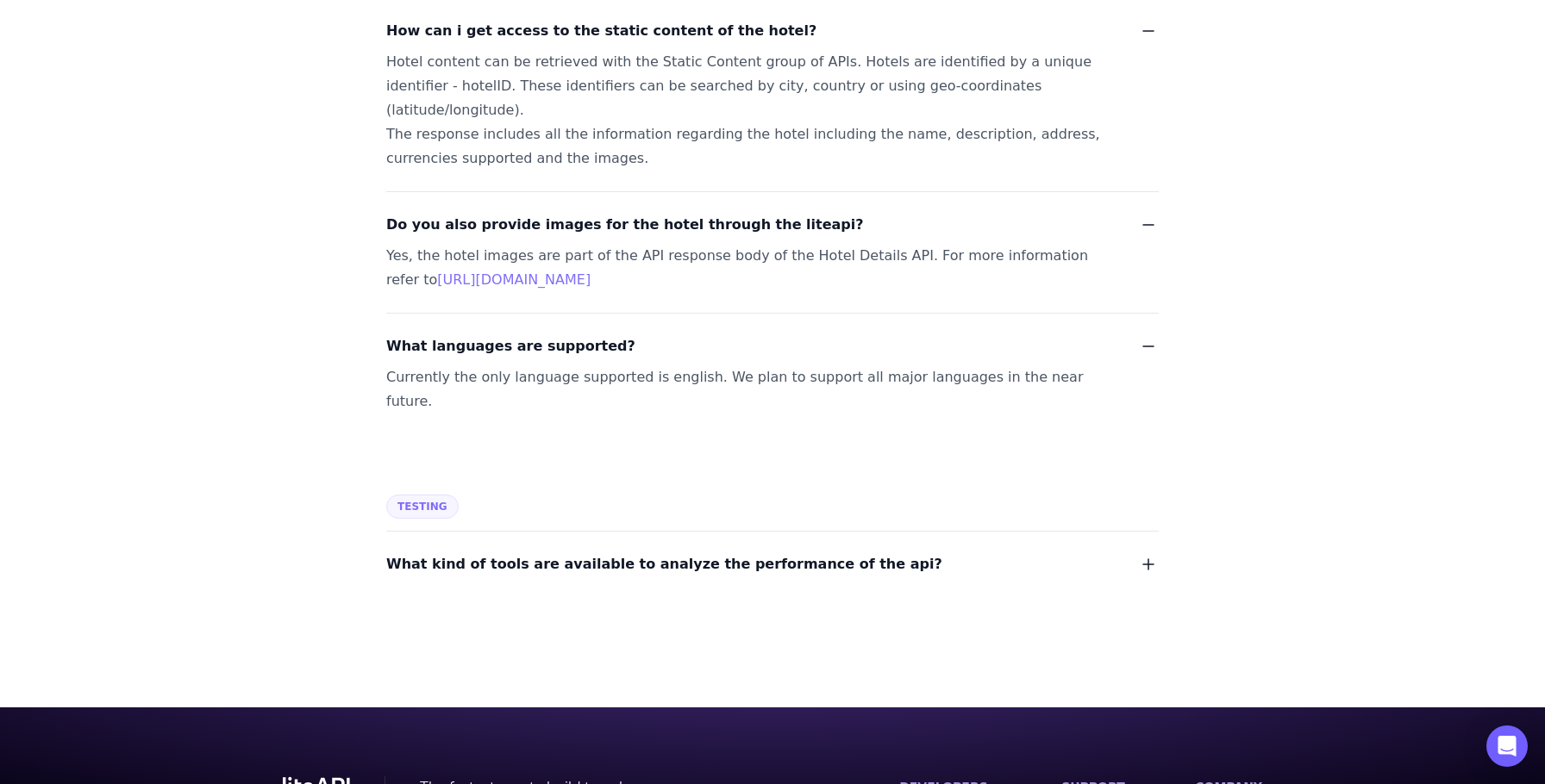
click at [832, 552] on span "What kind of tools are available to analyze the performance of the api?" at bounding box center [664, 564] width 556 height 24
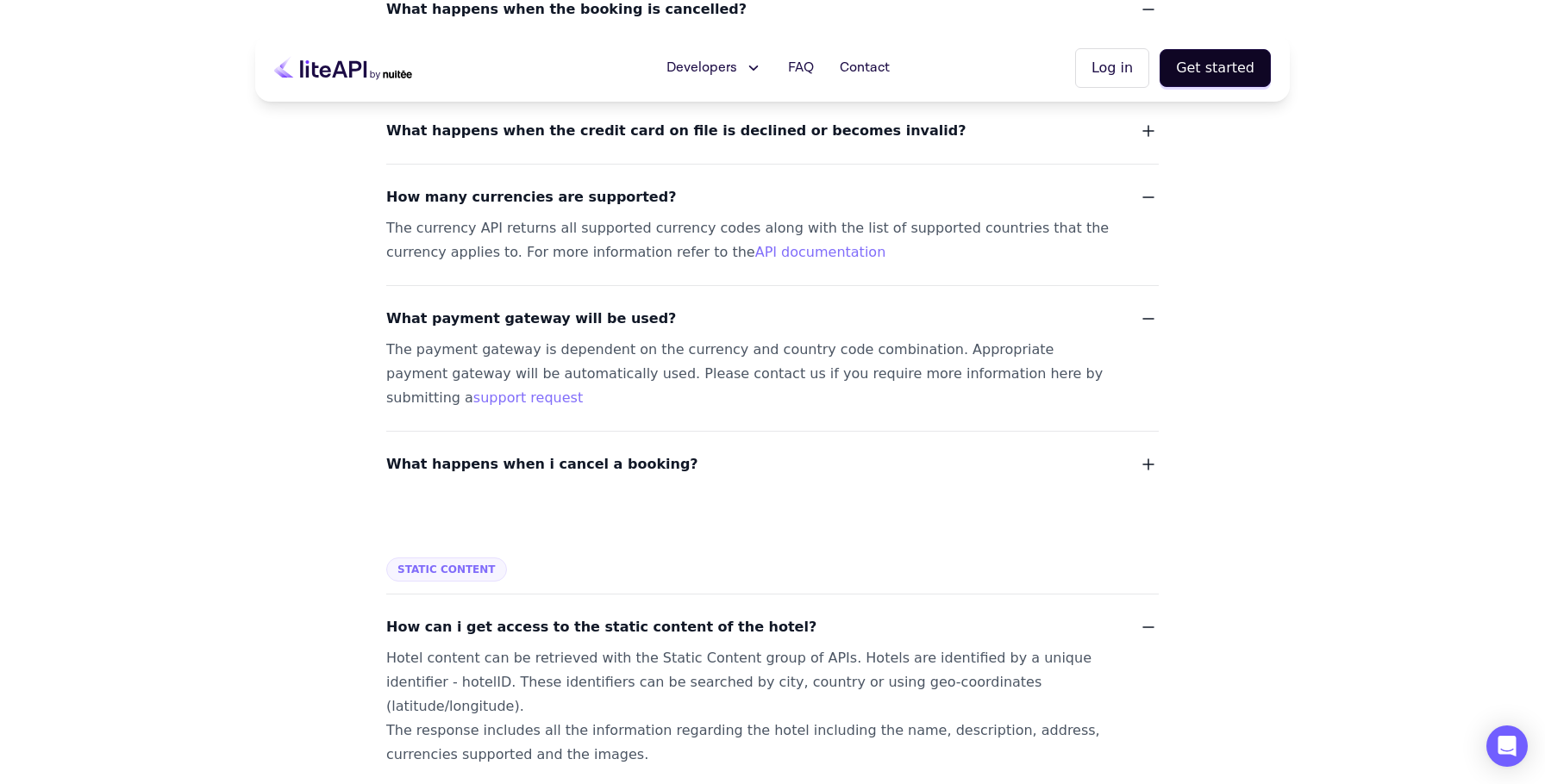
scroll to position [3992, 0]
